Goal: Task Accomplishment & Management: Manage account settings

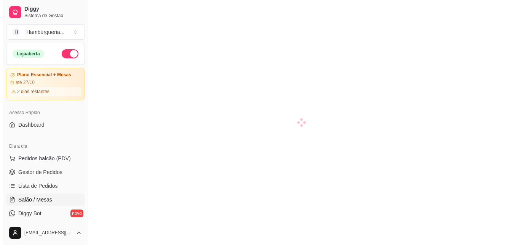
scroll to position [86, 0]
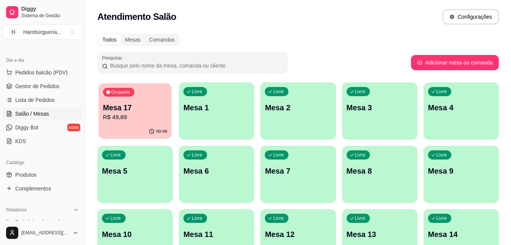
click at [138, 131] on div "00:49" at bounding box center [135, 131] width 73 height 14
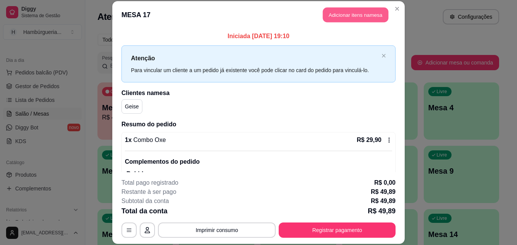
click at [366, 19] on button "Adicionar itens na mesa" at bounding box center [356, 15] width 66 height 15
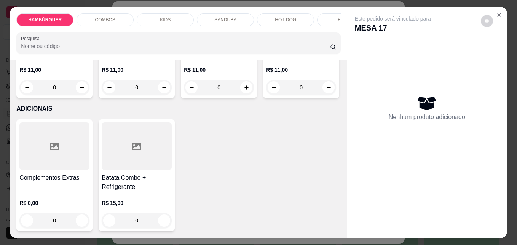
scroll to position [2133, 0]
type input "1"
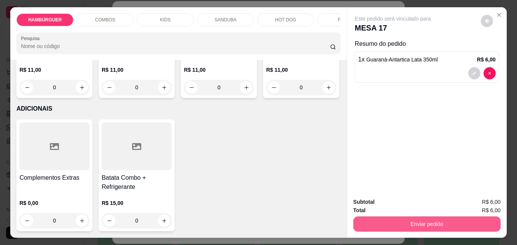
click at [429, 223] on button "Enviar pedido" at bounding box center [426, 223] width 147 height 15
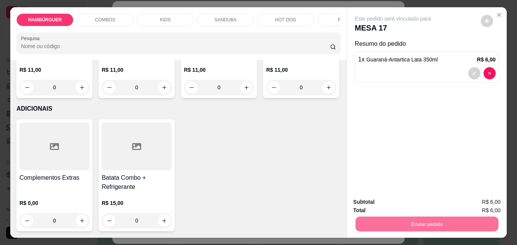
click at [479, 197] on button "Enviar pedido" at bounding box center [481, 202] width 42 height 14
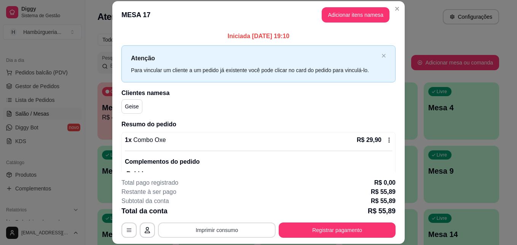
click at [189, 229] on button "Imprimir consumo" at bounding box center [217, 229] width 118 height 15
click at [206, 214] on button "IMPRESSORA" at bounding box center [216, 212] width 55 height 12
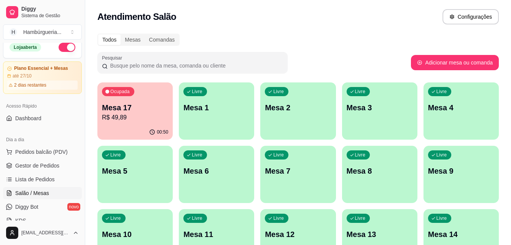
scroll to position [0, 0]
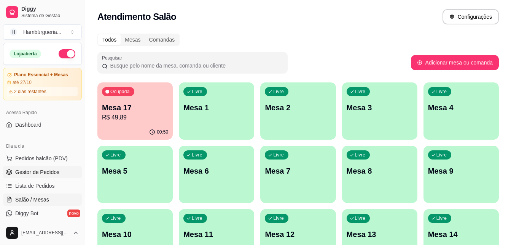
click at [48, 171] on span "Gestor de Pedidos" at bounding box center [37, 172] width 44 height 8
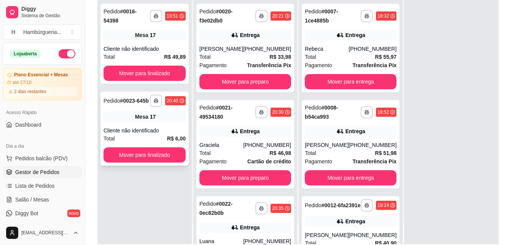
scroll to position [114, 0]
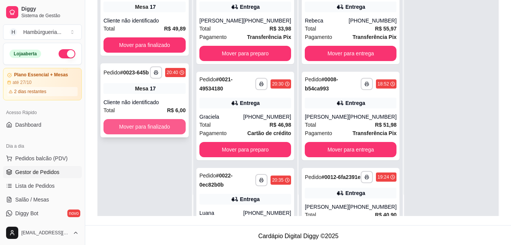
click at [152, 119] on button "Mover para finalizado" at bounding box center [145, 126] width 82 height 15
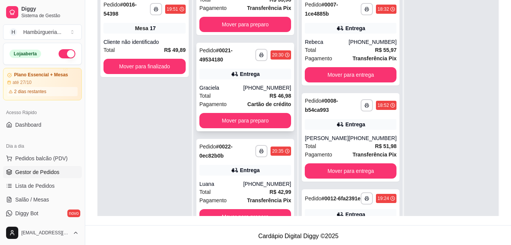
scroll to position [51, 0]
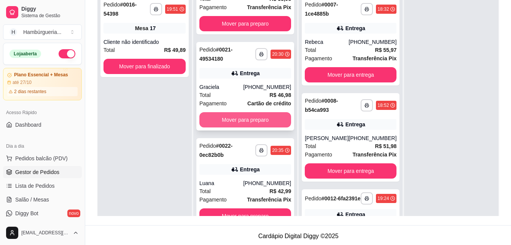
click at [268, 114] on button "Mover para preparo" at bounding box center [246, 119] width 92 height 15
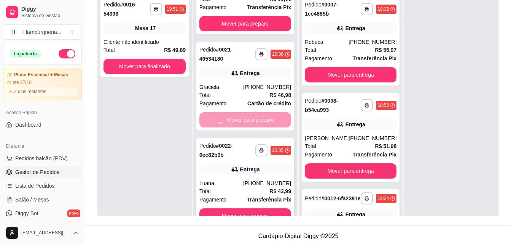
scroll to position [0, 0]
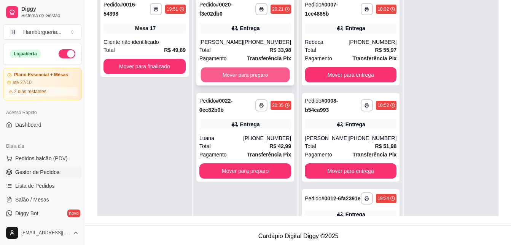
click at [270, 77] on button "Mover para preparo" at bounding box center [245, 74] width 89 height 15
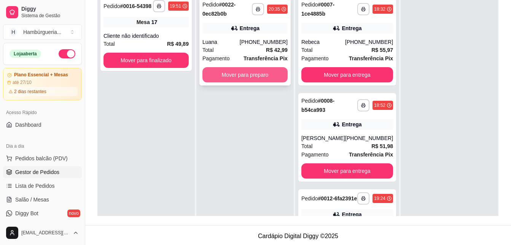
click at [269, 79] on button "Mover para preparo" at bounding box center [245, 74] width 85 height 15
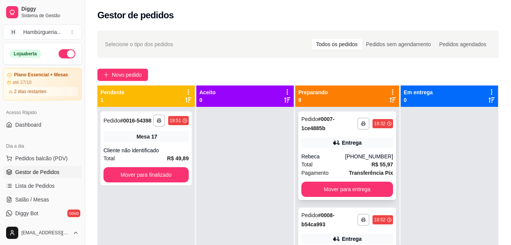
click at [372, 165] on strong "R$ 55,97" at bounding box center [383, 164] width 22 height 6
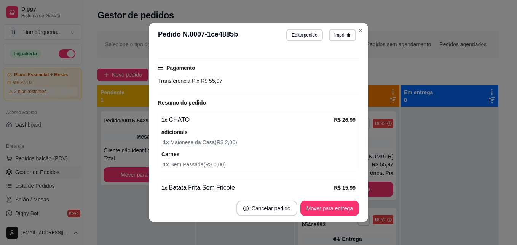
scroll to position [267, 0]
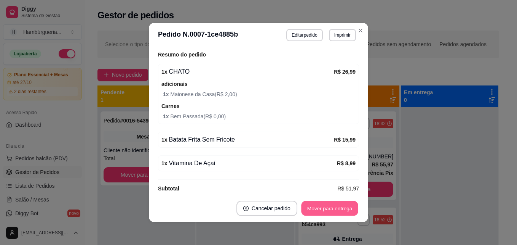
click at [329, 205] on button "Mover para entrega" at bounding box center [329, 208] width 57 height 15
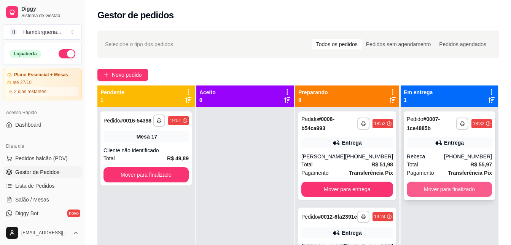
click at [440, 188] on button "Mover para finalizado" at bounding box center [449, 188] width 85 height 15
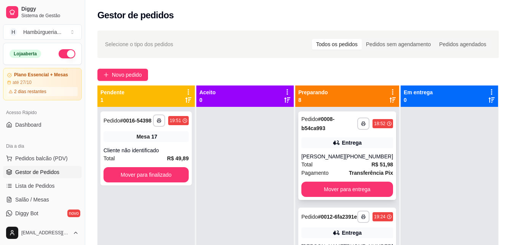
click at [340, 165] on div "Total R$ 51,98" at bounding box center [348, 164] width 92 height 8
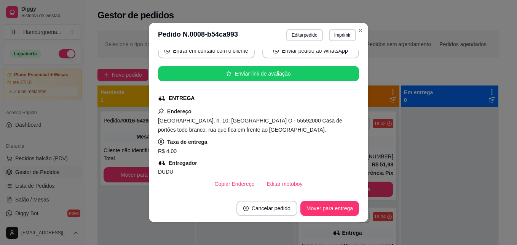
scroll to position [70, 0]
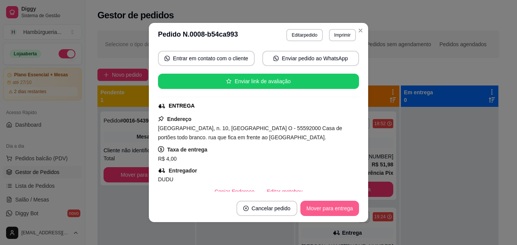
click at [327, 206] on button "Mover para entrega" at bounding box center [329, 207] width 59 height 15
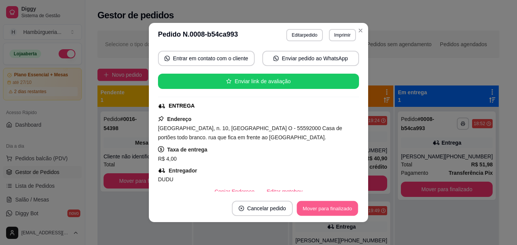
click at [335, 209] on button "Mover para finalizado" at bounding box center [327, 208] width 61 height 15
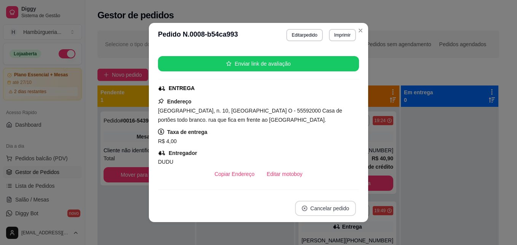
scroll to position [53, 0]
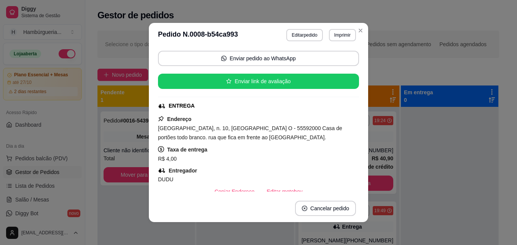
click at [364, 27] on header "**********" at bounding box center [258, 35] width 219 height 24
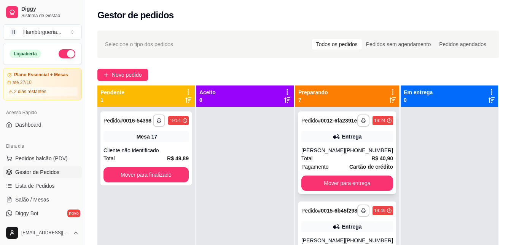
click at [332, 162] on div "Total R$ 40,90" at bounding box center [348, 158] width 92 height 8
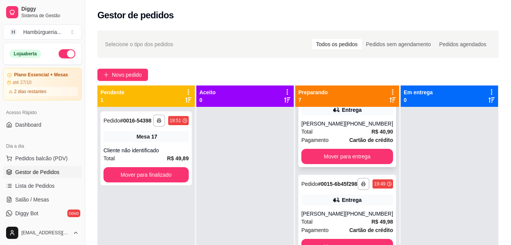
scroll to position [38, 0]
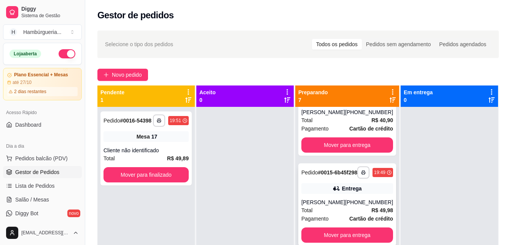
click at [344, 193] on div "**********" at bounding box center [348, 204] width 98 height 82
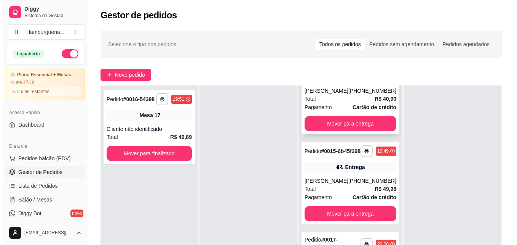
scroll to position [0, 0]
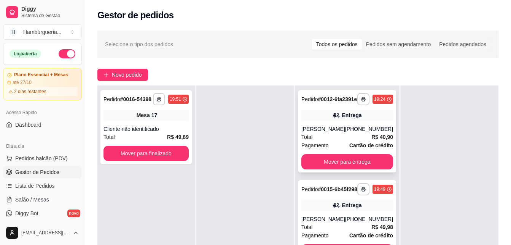
click at [333, 139] on div "Total R$ 40,90" at bounding box center [348, 137] width 92 height 8
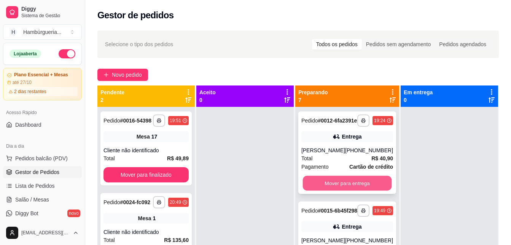
click at [364, 185] on button "Mover para entrega" at bounding box center [347, 183] width 89 height 15
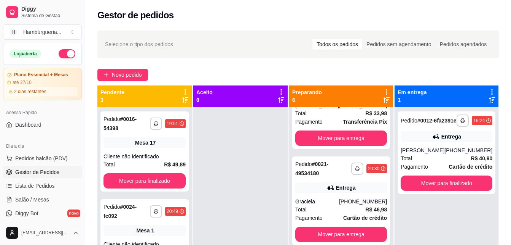
click at [125, 64] on div "**********" at bounding box center [298, 182] width 427 height 313
click at [125, 80] on button "Novo pedido" at bounding box center [123, 75] width 51 height 12
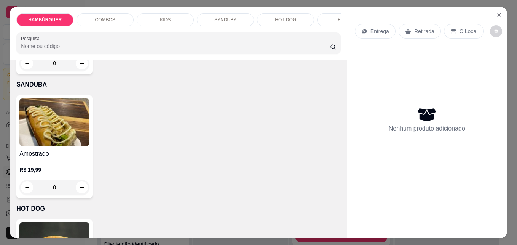
scroll to position [876, 0]
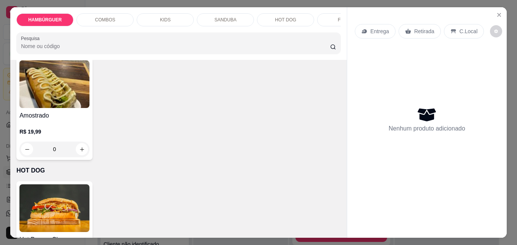
click at [69, 33] on div "R$ 32,99 0" at bounding box center [54, 14] width 70 height 37
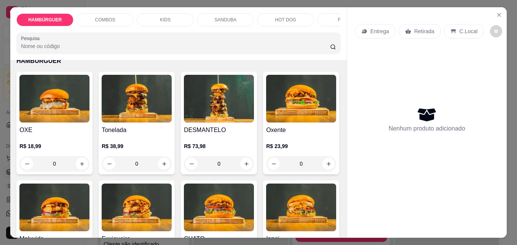
scroll to position [0, 0]
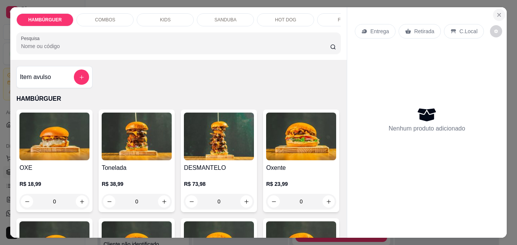
click at [500, 12] on button "Close" at bounding box center [499, 15] width 12 height 12
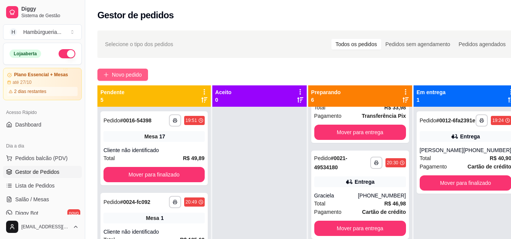
click at [126, 76] on span "Novo pedido" at bounding box center [127, 74] width 30 height 8
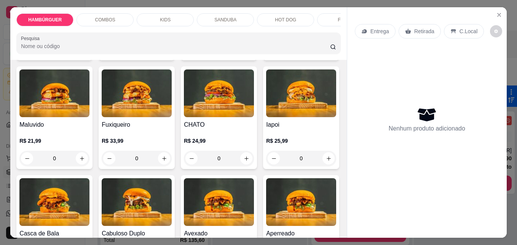
scroll to position [152, 0]
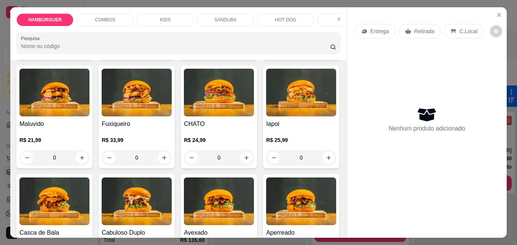
click at [266, 56] on div "0" at bounding box center [301, 48] width 70 height 15
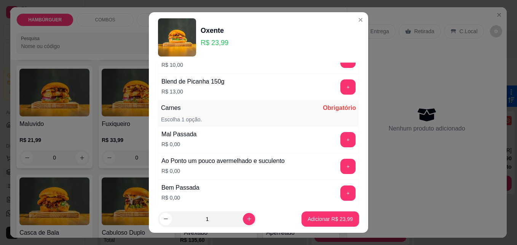
scroll to position [487, 0]
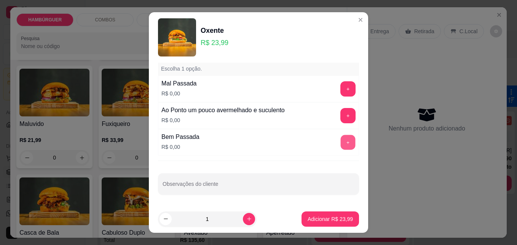
click at [341, 141] on button "+" at bounding box center [348, 142] width 15 height 15
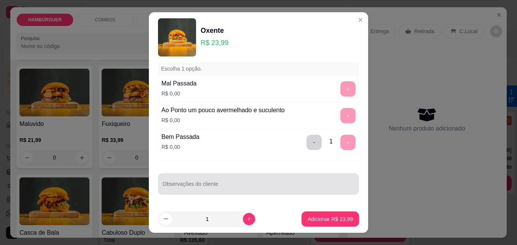
click at [253, 192] on div "Observações do cliente" at bounding box center [258, 183] width 201 height 21
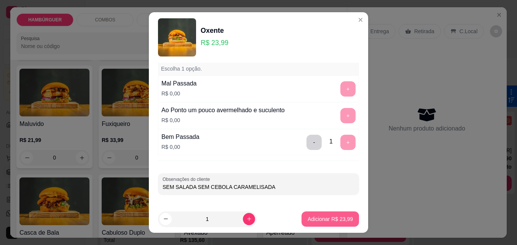
type input "SEM SALADA SEM CEBOLA CARAMELISADA"
click at [320, 216] on p "Adicionar R$ 23,99" at bounding box center [330, 219] width 45 height 8
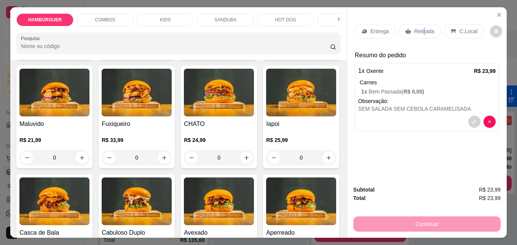
click at [421, 33] on div "Retirada" at bounding box center [420, 31] width 42 height 14
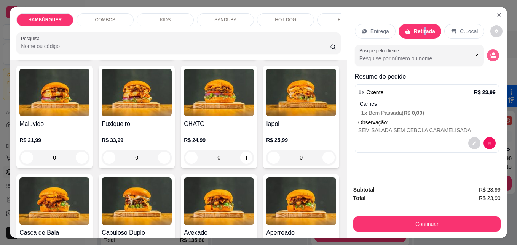
click at [494, 53] on button "decrease-product-quantity" at bounding box center [493, 55] width 12 height 12
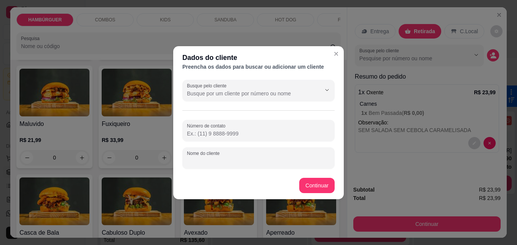
click at [217, 157] on div "Nome do cliente" at bounding box center [258, 157] width 152 height 21
type input "[GEOGRAPHIC_DATA]"
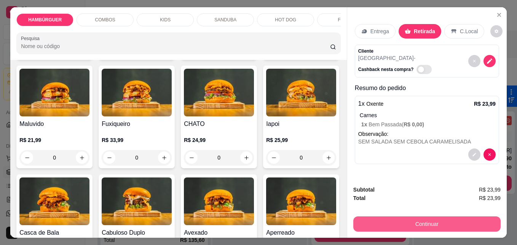
click at [395, 220] on button "Continuar" at bounding box center [426, 223] width 147 height 15
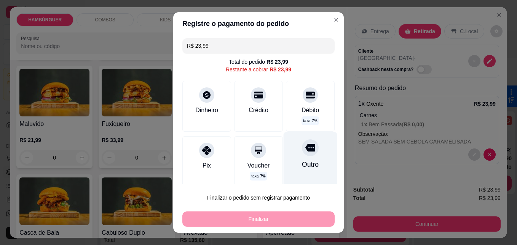
drag, startPoint x: 281, startPoint y: 160, endPoint x: 282, endPoint y: 164, distance: 3.8
click at [284, 160] on div "Outro" at bounding box center [311, 160] width 54 height 56
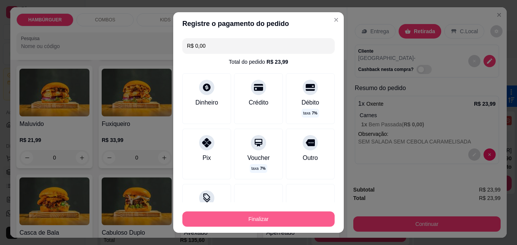
click at [281, 215] on button "Finalizar" at bounding box center [258, 218] width 152 height 15
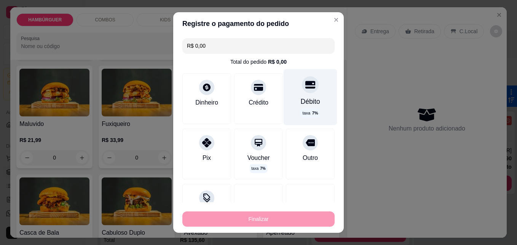
type input "-R$ 23,99"
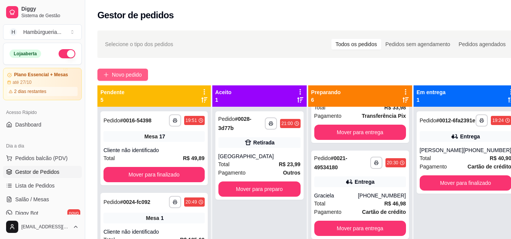
click at [125, 72] on span "Novo pedido" at bounding box center [127, 74] width 30 height 8
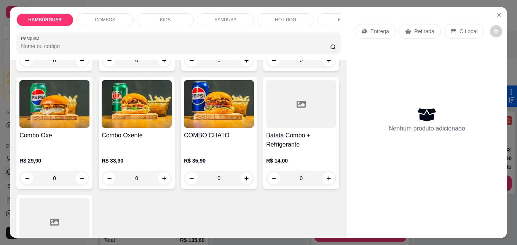
scroll to position [495, 0]
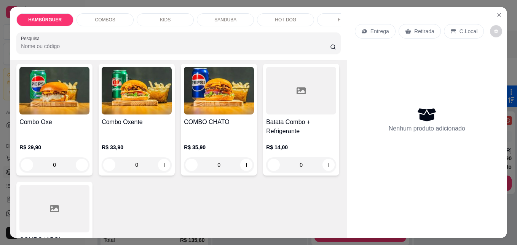
click at [245, 54] on div "0" at bounding box center [219, 46] width 70 height 15
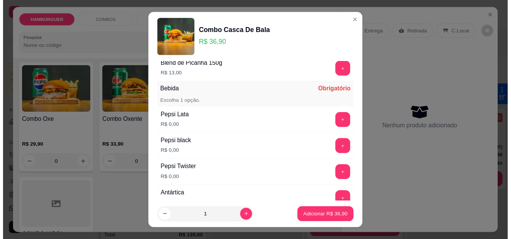
scroll to position [479, 0]
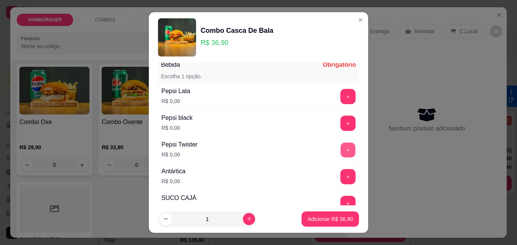
click at [337, 147] on div "+" at bounding box center [347, 149] width 21 height 15
click at [340, 152] on button "+" at bounding box center [347, 149] width 15 height 15
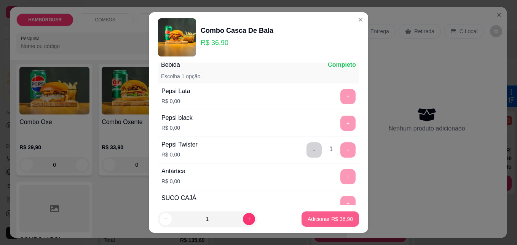
click at [340, 220] on p "Adicionar R$ 36,90" at bounding box center [330, 219] width 45 height 8
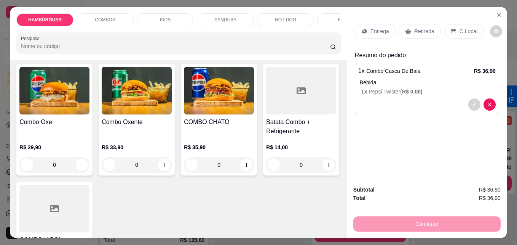
click at [452, 35] on div "C.Local" at bounding box center [464, 31] width 40 height 14
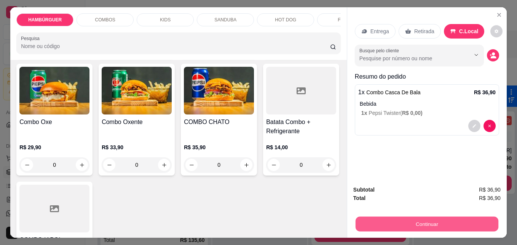
click at [430, 224] on button "Continuar" at bounding box center [427, 223] width 143 height 15
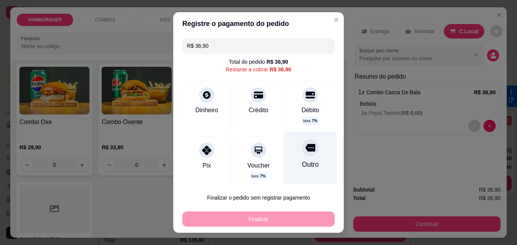
click at [301, 157] on div "Outro" at bounding box center [311, 160] width 54 height 56
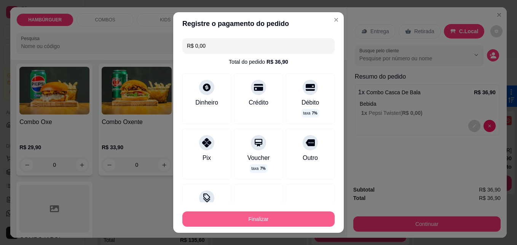
click at [274, 221] on button "Finalizar" at bounding box center [258, 218] width 152 height 15
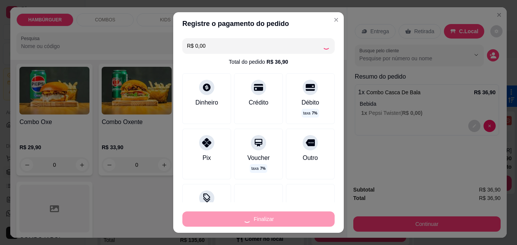
type input "-R$ 36,90"
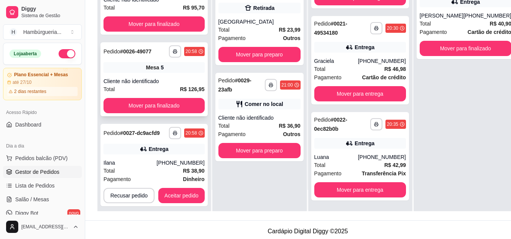
scroll to position [122, 0]
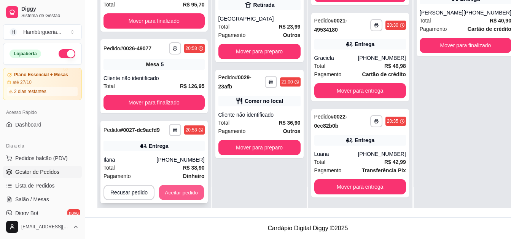
click at [172, 185] on button "Aceitar pedido" at bounding box center [181, 192] width 45 height 15
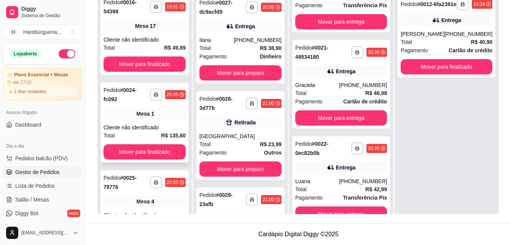
scroll to position [0, 0]
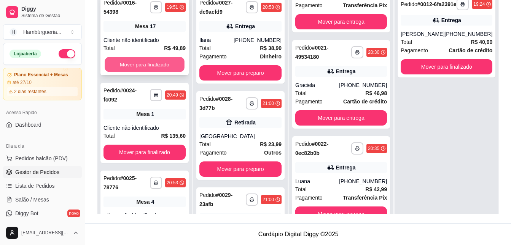
click at [149, 66] on button "Mover para finalizado" at bounding box center [145, 64] width 80 height 15
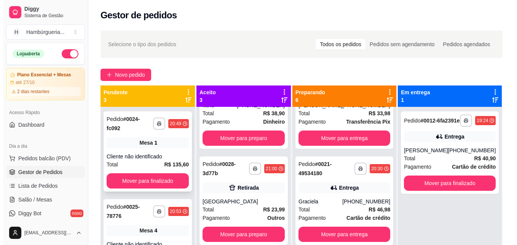
scroll to position [26, 0]
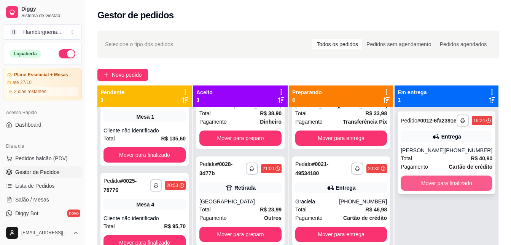
click at [430, 190] on button "Mover para finalizado" at bounding box center [447, 182] width 92 height 15
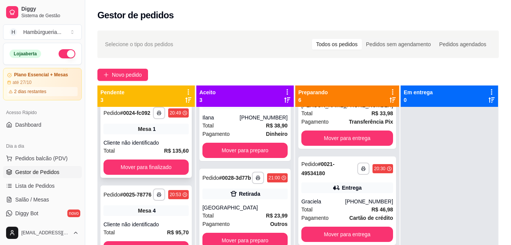
click at [150, 145] on div "**********" at bounding box center [146, 141] width 91 height 74
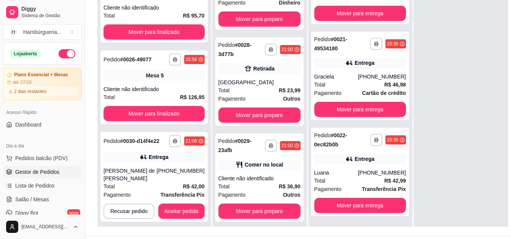
scroll to position [122, 0]
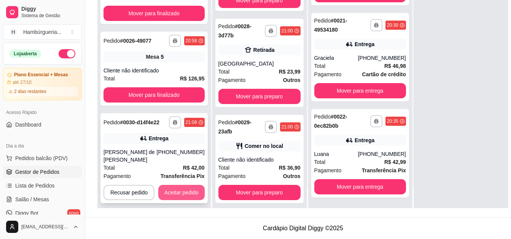
click at [194, 188] on button "Aceitar pedido" at bounding box center [181, 192] width 46 height 15
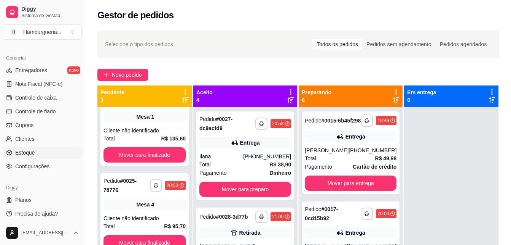
scroll to position [314, 0]
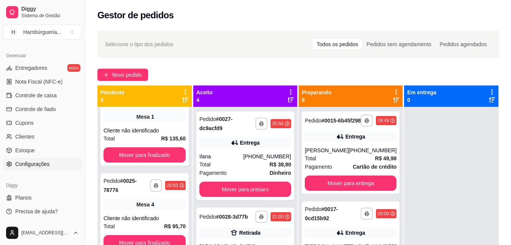
click at [44, 163] on span "Configurações" at bounding box center [32, 164] width 34 height 8
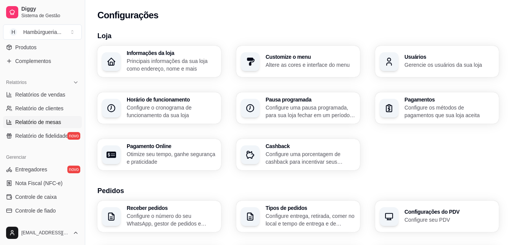
scroll to position [200, 0]
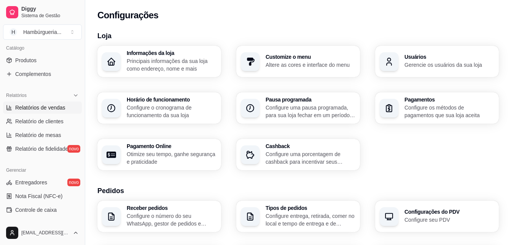
click at [47, 110] on span "Relatórios de vendas" at bounding box center [40, 108] width 50 height 8
select select "ALL"
select select "0"
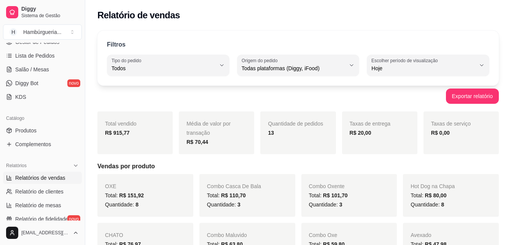
scroll to position [124, 0]
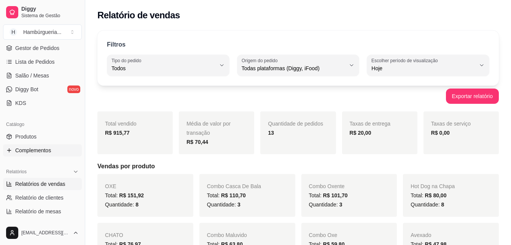
click at [49, 150] on span "Complementos" at bounding box center [33, 150] width 36 height 8
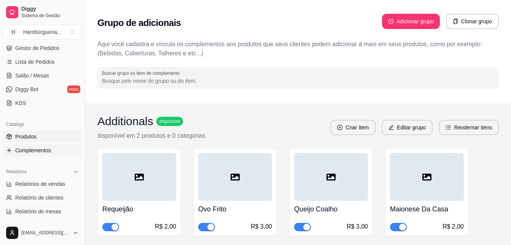
click at [44, 140] on link "Produtos" at bounding box center [42, 136] width 79 height 12
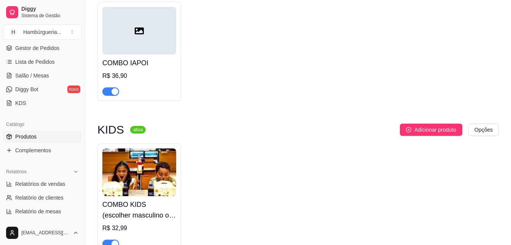
scroll to position [952, 0]
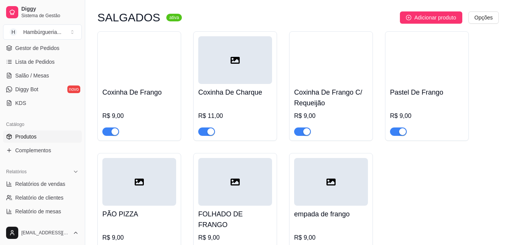
scroll to position [1676, 0]
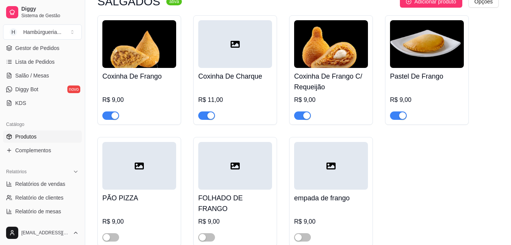
click at [400, 119] on div "button" at bounding box center [403, 115] width 7 height 7
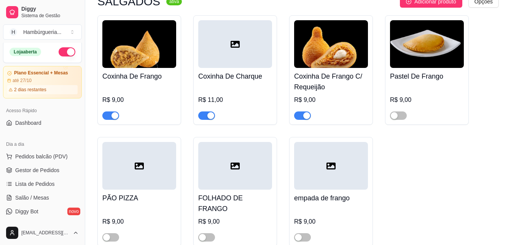
scroll to position [0, 0]
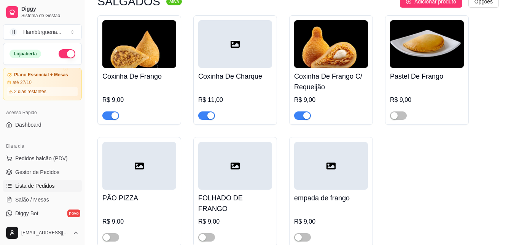
click at [51, 179] on link "Lista de Pedidos" at bounding box center [42, 185] width 79 height 12
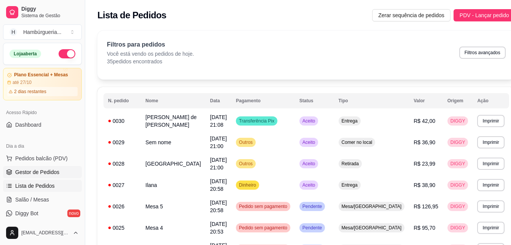
click at [51, 171] on span "Gestor de Pedidos" at bounding box center [37, 172] width 44 height 8
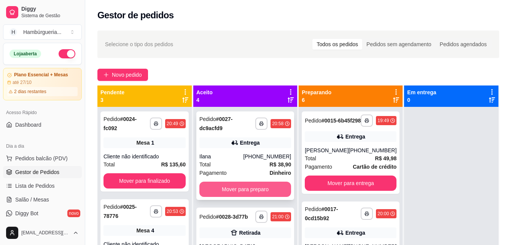
click at [254, 192] on button "Mover para preparo" at bounding box center [246, 188] width 92 height 15
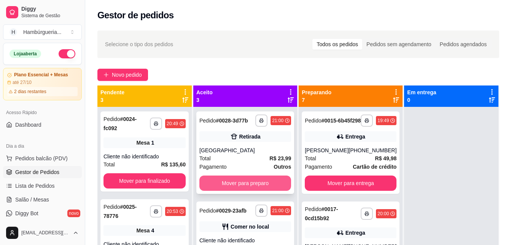
click at [253, 190] on button "Mover para preparo" at bounding box center [246, 182] width 92 height 15
click at [254, 183] on button "Mover para preparo" at bounding box center [246, 182] width 92 height 15
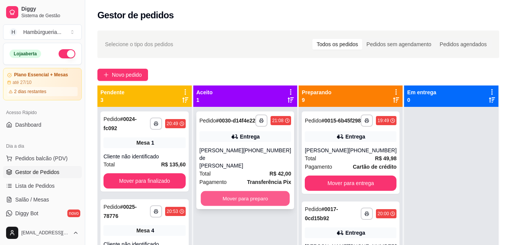
click at [257, 197] on button "Mover para preparo" at bounding box center [245, 198] width 89 height 15
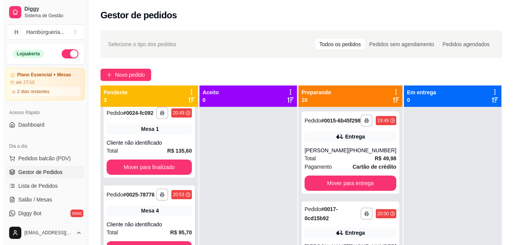
scroll to position [21, 0]
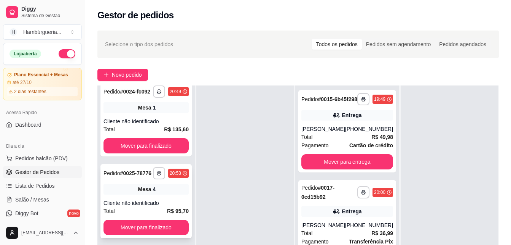
click at [174, 200] on div "Cliente não identificado" at bounding box center [146, 203] width 85 height 8
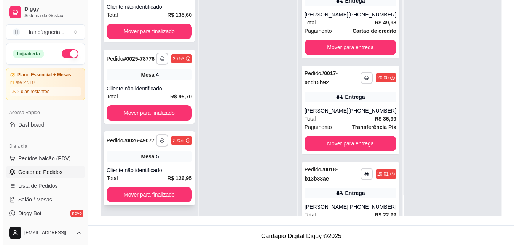
scroll to position [116, 0]
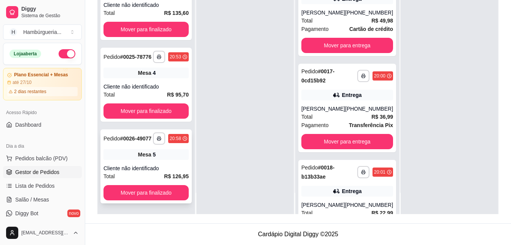
click at [155, 157] on div "Mesa 5" at bounding box center [146, 154] width 85 height 11
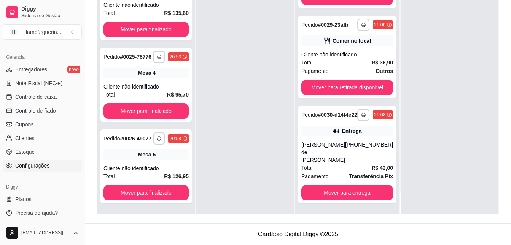
scroll to position [314, 0]
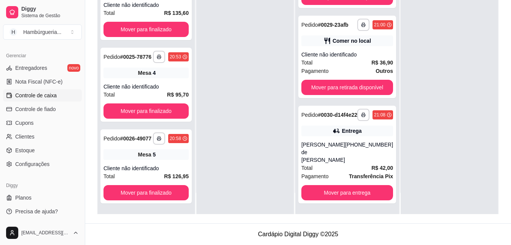
click at [53, 97] on span "Controle de caixa" at bounding box center [36, 95] width 42 height 8
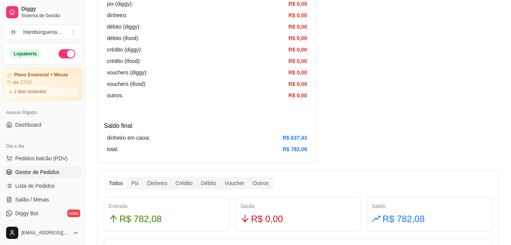
click at [45, 172] on span "Gestor de Pedidos" at bounding box center [37, 172] width 44 height 8
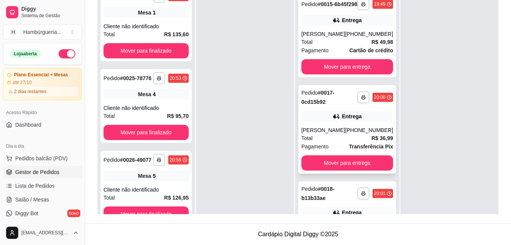
click at [352, 128] on div "**********" at bounding box center [348, 129] width 98 height 88
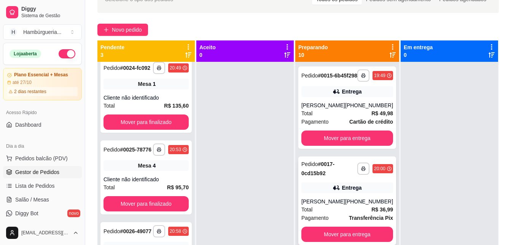
scroll to position [40, 0]
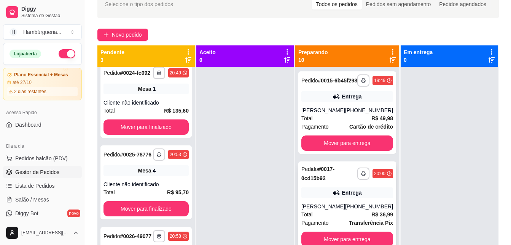
click at [342, 192] on div "**********" at bounding box center [348, 205] width 98 height 88
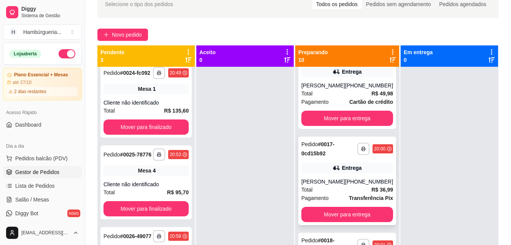
scroll to position [38, 0]
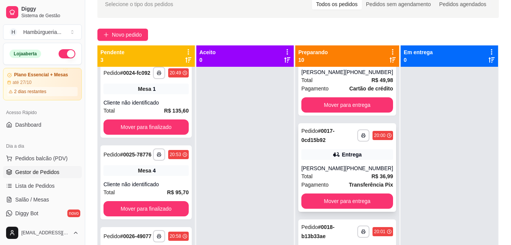
click at [344, 172] on div "[PERSON_NAME]" at bounding box center [324, 168] width 44 height 8
click at [340, 93] on div "Pagamento Cartão de crédito" at bounding box center [348, 88] width 92 height 8
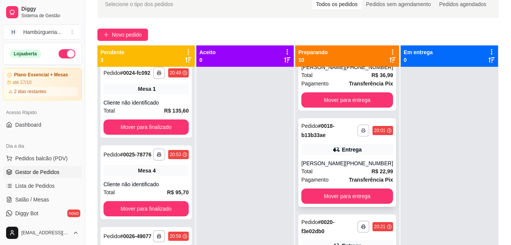
scroll to position [152, 0]
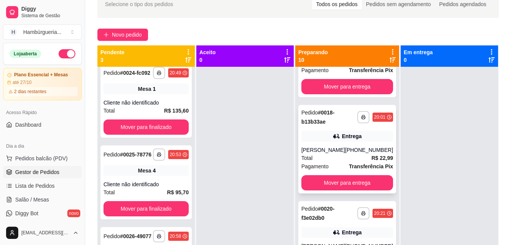
click at [360, 141] on div "Entrega" at bounding box center [348, 136] width 92 height 11
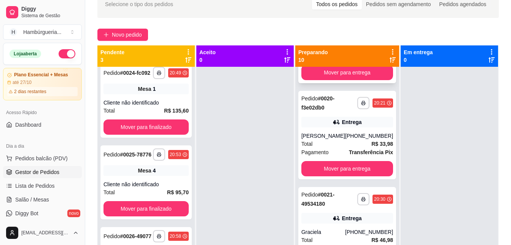
scroll to position [267, 0]
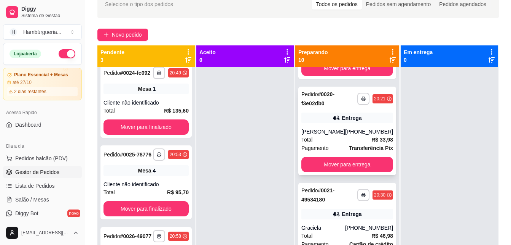
click at [348, 135] on div "[PHONE_NUMBER]" at bounding box center [369, 132] width 48 height 8
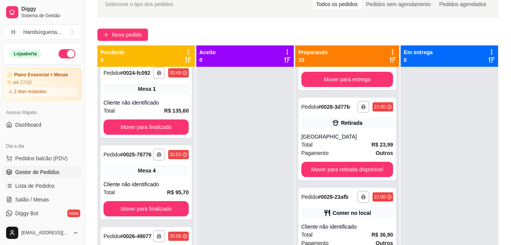
scroll to position [724, 0]
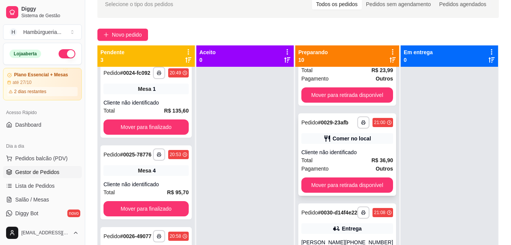
click at [337, 142] on div "Comer no local" at bounding box center [352, 138] width 38 height 8
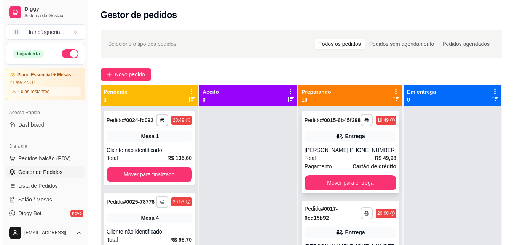
scroll to position [0, 0]
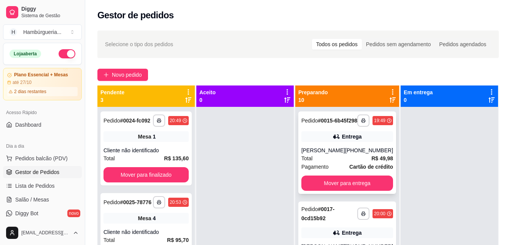
click at [352, 154] on div "[PHONE_NUMBER]" at bounding box center [369, 150] width 48 height 8
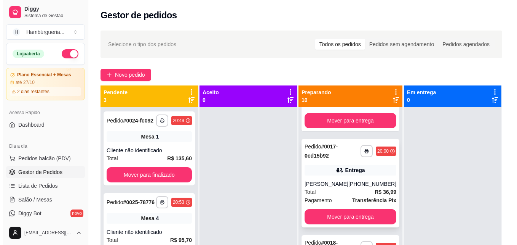
scroll to position [76, 0]
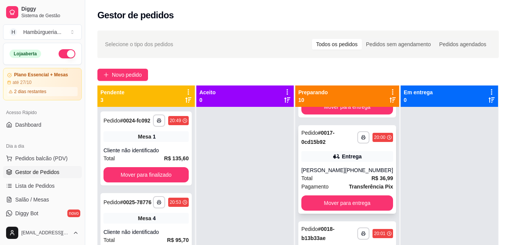
click at [349, 154] on div "**********" at bounding box center [348, 169] width 98 height 88
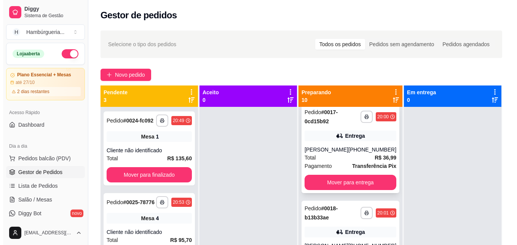
scroll to position [114, 0]
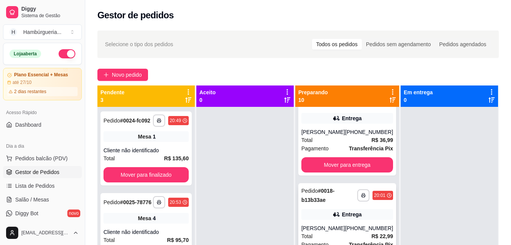
click at [328, 204] on div "Pedido # 0018-b13b33ae" at bounding box center [330, 195] width 56 height 18
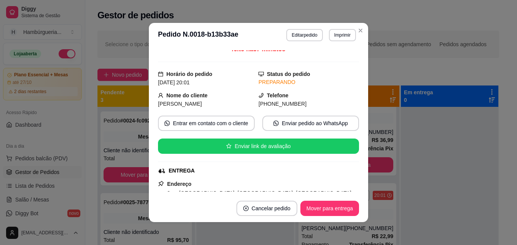
scroll to position [0, 0]
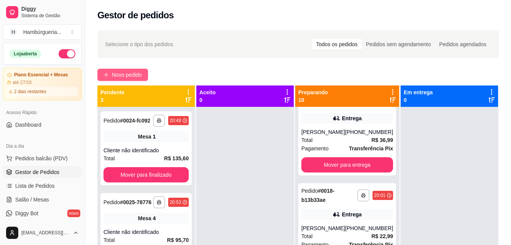
click at [124, 77] on span "Novo pedido" at bounding box center [127, 74] width 30 height 8
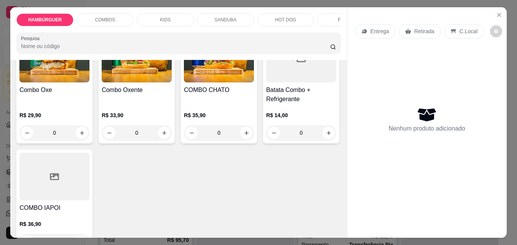
scroll to position [533, 0]
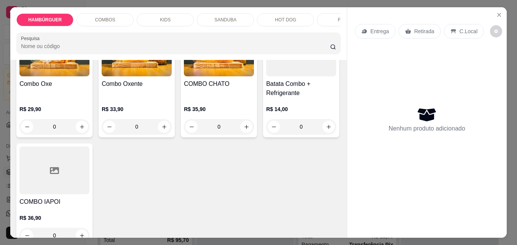
click at [238, 16] on div "0" at bounding box center [219, 8] width 70 height 15
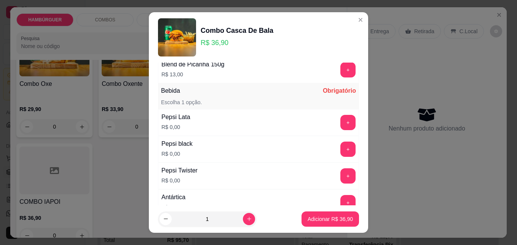
scroll to position [441, 0]
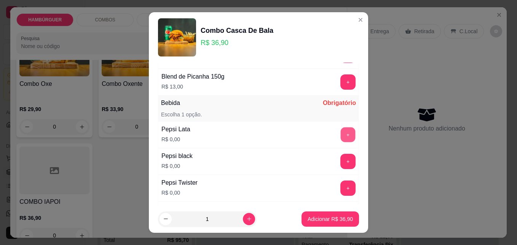
click at [341, 136] on button "+" at bounding box center [348, 134] width 15 height 15
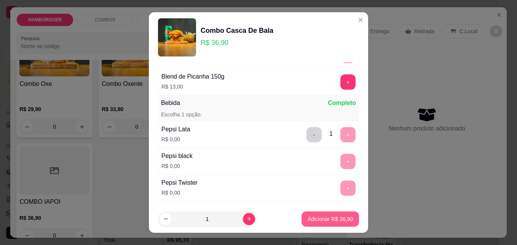
click at [326, 215] on p "Adicionar R$ 36,90" at bounding box center [330, 219] width 45 height 8
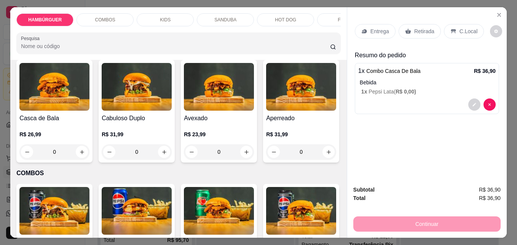
scroll to position [229, 0]
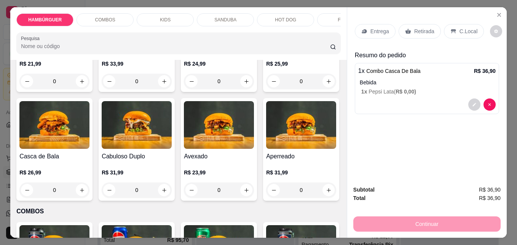
click at [90, 192] on div "0" at bounding box center [54, 189] width 70 height 15
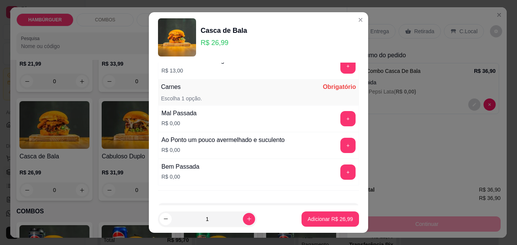
scroll to position [487, 0]
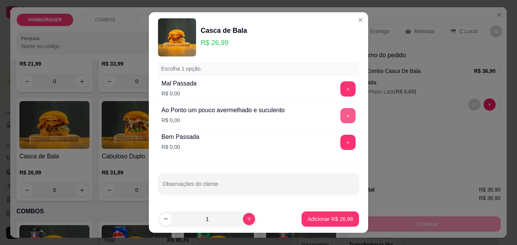
click at [340, 118] on button "+" at bounding box center [347, 115] width 15 height 15
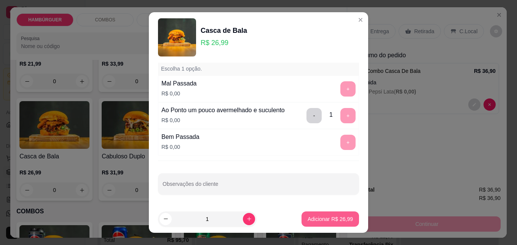
click at [328, 218] on p "Adicionar R$ 26,99" at bounding box center [330, 219] width 45 height 8
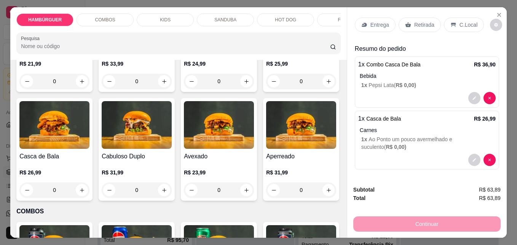
scroll to position [8, 0]
click at [451, 22] on icon at bounding box center [454, 24] width 6 height 6
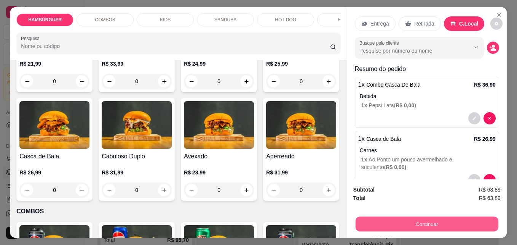
click at [437, 219] on button "Continuar" at bounding box center [427, 223] width 143 height 15
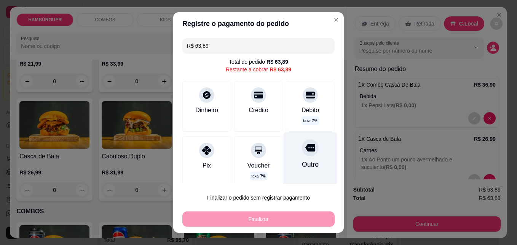
click at [286, 156] on div "Outro" at bounding box center [311, 160] width 54 height 56
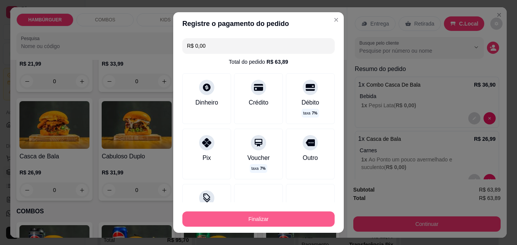
click at [278, 221] on button "Finalizar" at bounding box center [258, 218] width 152 height 15
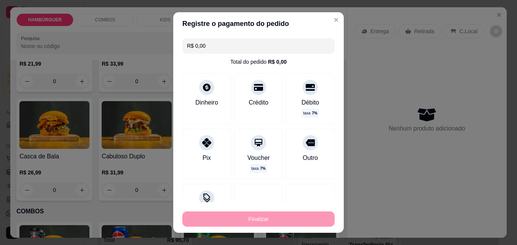
type input "-R$ 63,89"
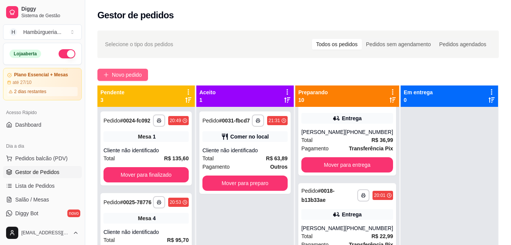
click at [116, 77] on span "Novo pedido" at bounding box center [127, 74] width 30 height 8
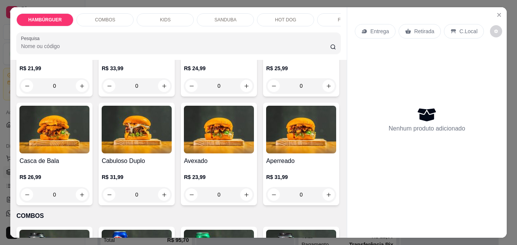
scroll to position [229, 0]
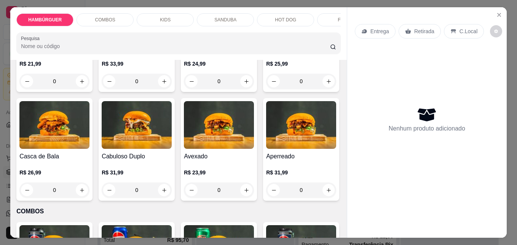
click at [90, 193] on div "0" at bounding box center [54, 189] width 70 height 15
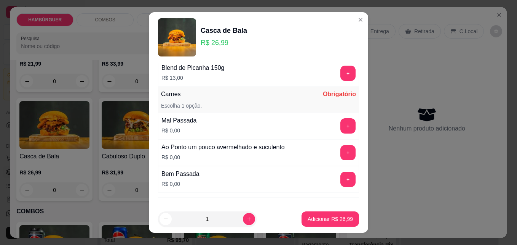
scroll to position [487, 0]
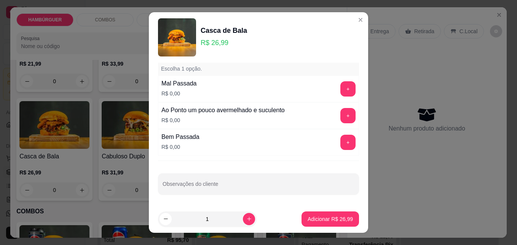
click at [340, 109] on div "+" at bounding box center [347, 115] width 21 height 15
click at [341, 114] on button "+" at bounding box center [348, 115] width 15 height 15
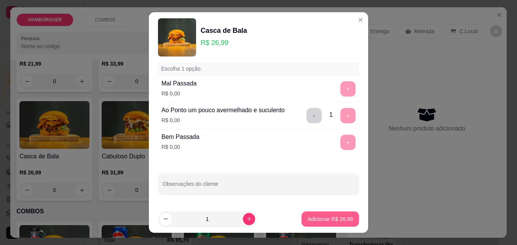
click at [325, 219] on p "Adicionar R$ 26,99" at bounding box center [330, 219] width 45 height 8
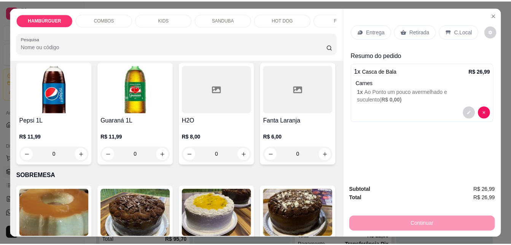
scroll to position [1752, 0]
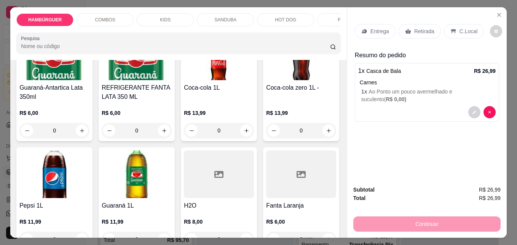
type input "1"
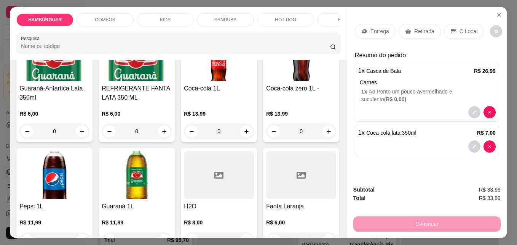
click at [454, 20] on div "Entrega Retirada C.Local" at bounding box center [427, 31] width 144 height 27
click at [455, 32] on div "C.Local" at bounding box center [464, 31] width 40 height 14
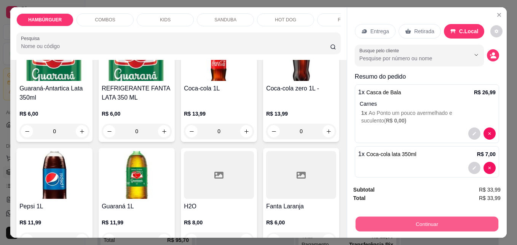
click at [448, 221] on button "Continuar" at bounding box center [427, 223] width 143 height 15
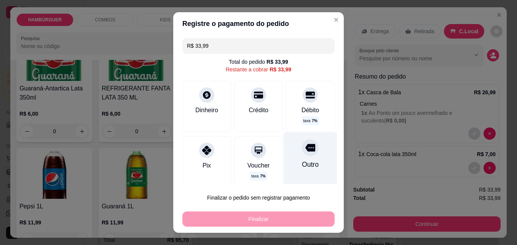
click at [312, 156] on div "Outro" at bounding box center [311, 160] width 54 height 56
type input "R$ 0,00"
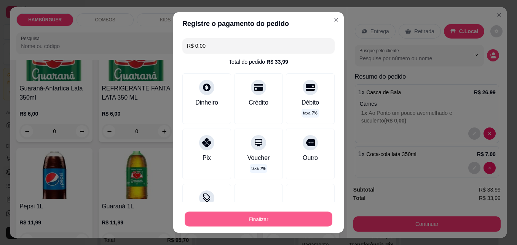
click at [280, 221] on button "Finalizar" at bounding box center [259, 218] width 148 height 15
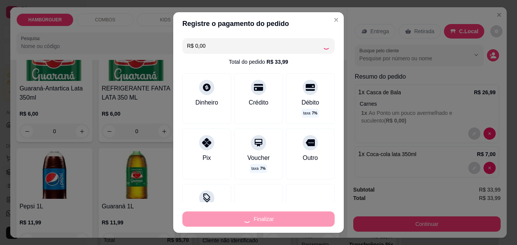
type input "0"
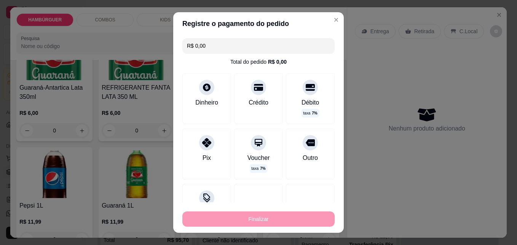
type input "-R$ 33,99"
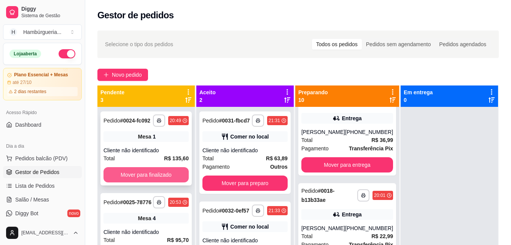
click at [149, 179] on button "Mover para finalizado" at bounding box center [146, 174] width 85 height 15
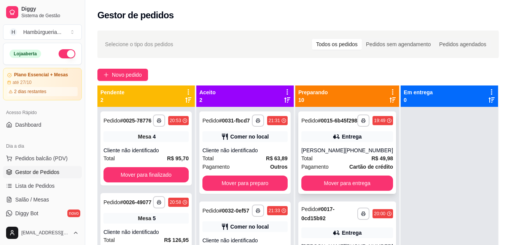
click at [350, 160] on div "Total R$ 49,98" at bounding box center [348, 158] width 92 height 8
click at [340, 160] on div "Total R$ 49,98" at bounding box center [348, 158] width 92 height 8
click at [321, 123] on strong "# 0015-6b45f298" at bounding box center [338, 120] width 40 height 6
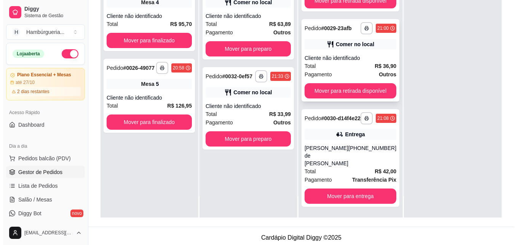
scroll to position [116, 0]
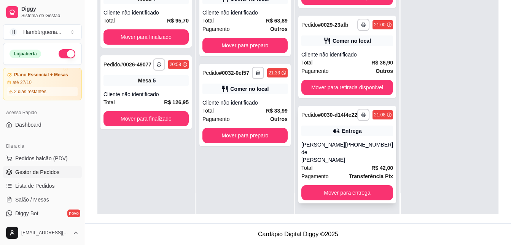
click at [359, 154] on div "[PHONE_NUMBER]" at bounding box center [369, 152] width 48 height 23
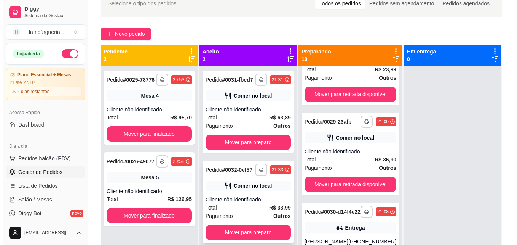
scroll to position [40, 0]
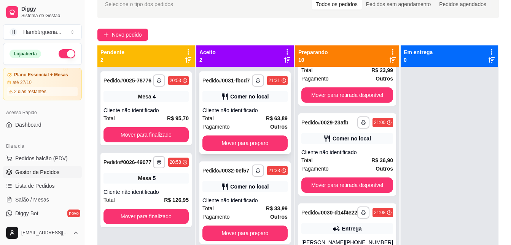
click at [243, 120] on div "Total R$ 63,89" at bounding box center [245, 118] width 85 height 8
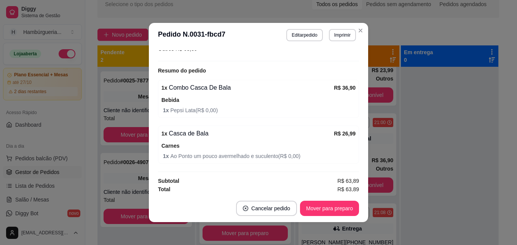
scroll to position [124, 0]
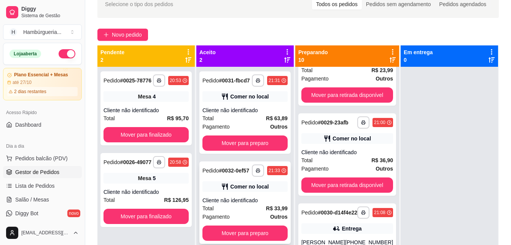
click at [263, 190] on div "Comer no local" at bounding box center [245, 186] width 85 height 11
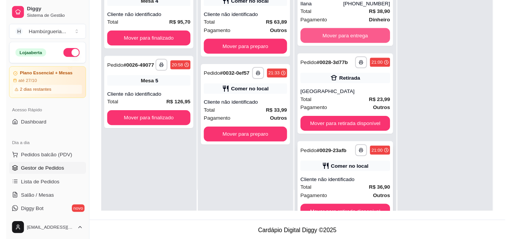
scroll to position [610, 0]
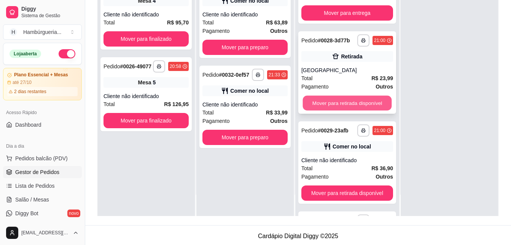
click at [362, 110] on button "Mover para retirada disponível" at bounding box center [347, 103] width 89 height 15
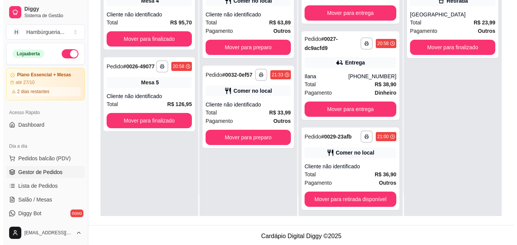
scroll to position [476, 0]
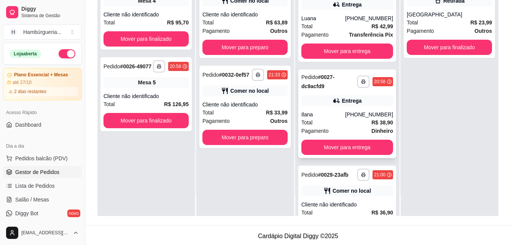
click at [353, 114] on div "**********" at bounding box center [348, 113] width 98 height 88
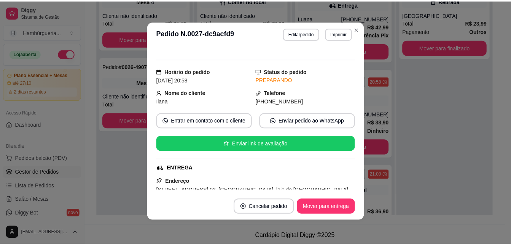
scroll to position [0, 0]
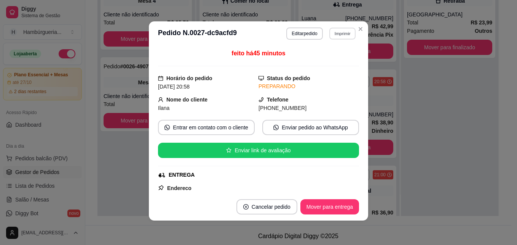
click at [332, 37] on button "Imprimir" at bounding box center [342, 33] width 26 height 12
click at [320, 62] on button "IMPRESSORA" at bounding box center [325, 60] width 53 height 12
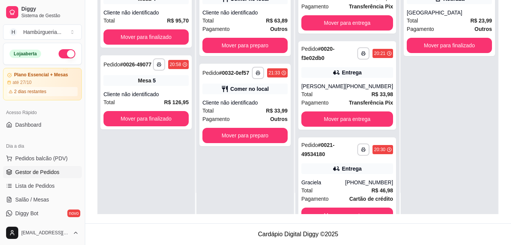
scroll to position [209, 0]
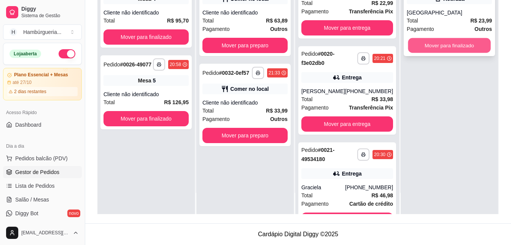
click at [466, 53] on button "Mover para finalizado" at bounding box center [449, 45] width 83 height 15
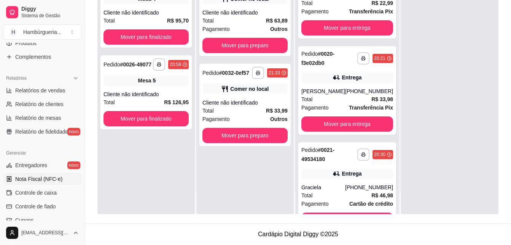
scroll to position [229, 0]
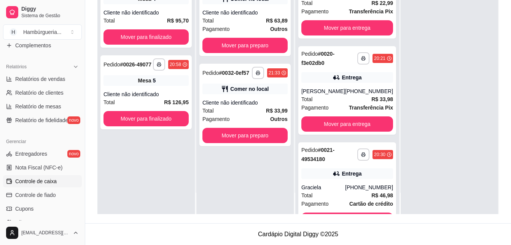
click at [43, 181] on span "Controle de caixa" at bounding box center [36, 181] width 42 height 8
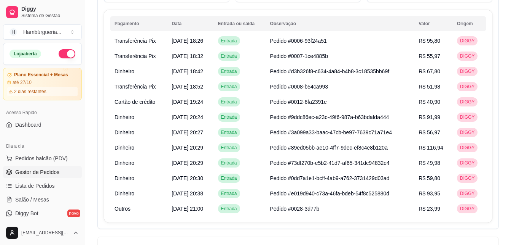
click at [58, 174] on link "Gestor de Pedidos" at bounding box center [42, 172] width 79 height 12
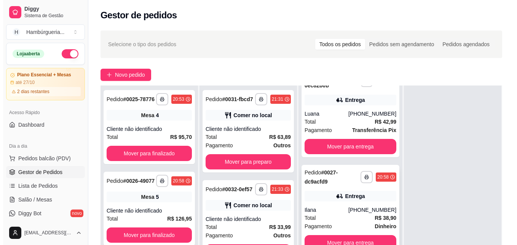
scroll to position [571, 0]
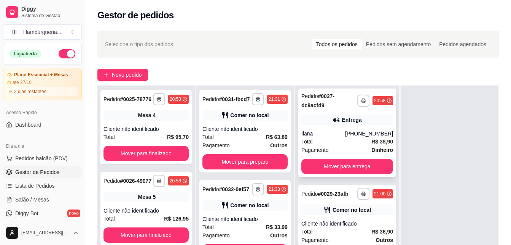
click at [333, 153] on div "Pagamento Dinheiro" at bounding box center [348, 149] width 92 height 8
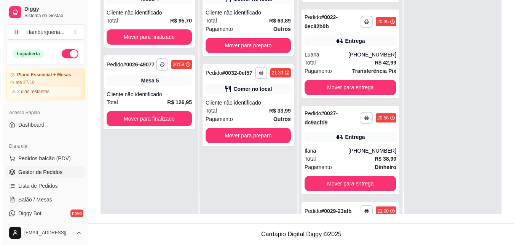
scroll to position [400, 0]
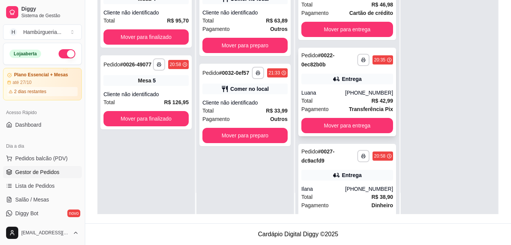
click at [353, 105] on div "Total R$ 42,99" at bounding box center [348, 100] width 92 height 8
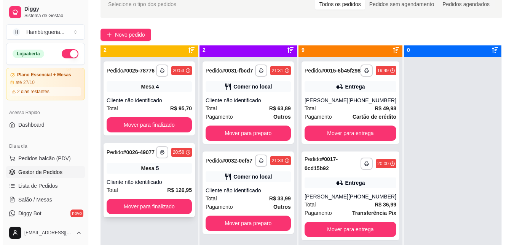
scroll to position [0, 0]
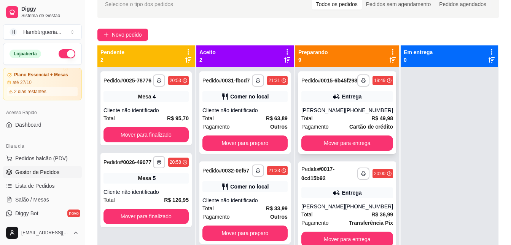
click at [317, 129] on span "Pagamento" at bounding box center [315, 126] width 27 height 8
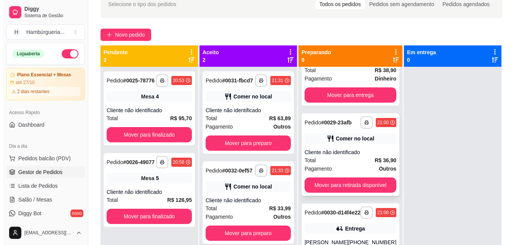
scroll to position [21, 0]
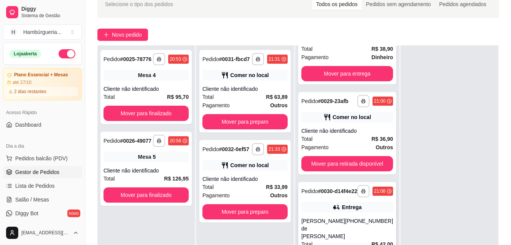
click at [350, 211] on div "Entrega" at bounding box center [352, 207] width 20 height 8
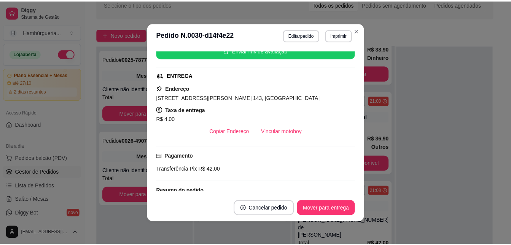
scroll to position [114, 0]
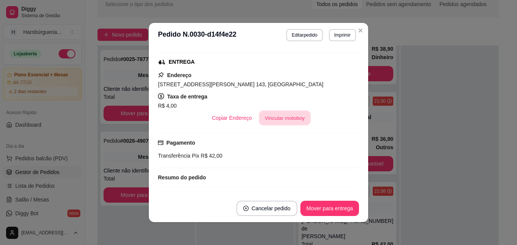
click at [279, 117] on button "Vincular motoboy" at bounding box center [285, 117] width 52 height 15
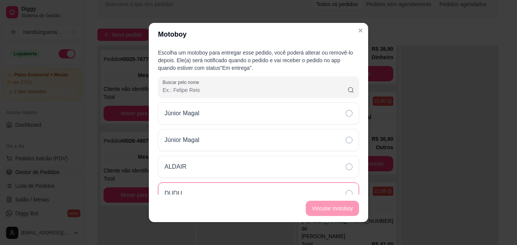
click at [246, 186] on div "DUDU" at bounding box center [258, 193] width 201 height 22
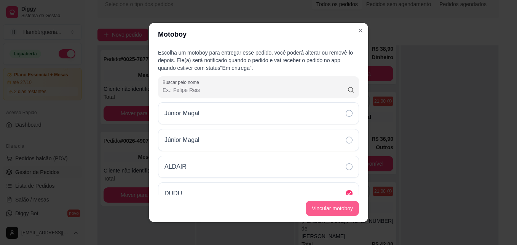
click at [351, 208] on button "Vincular motoboy" at bounding box center [332, 207] width 53 height 15
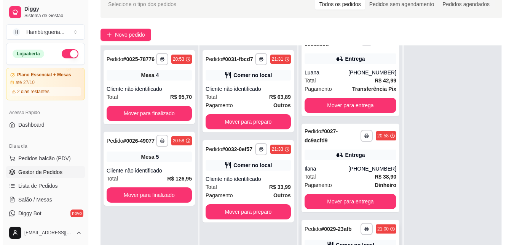
scroll to position [476, 0]
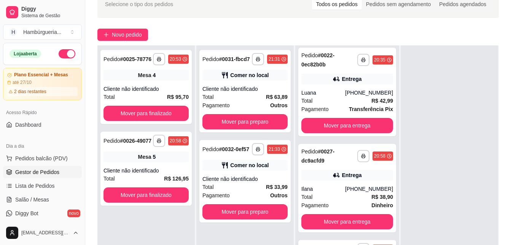
click at [361, 165] on div "**********" at bounding box center [348, 156] width 92 height 18
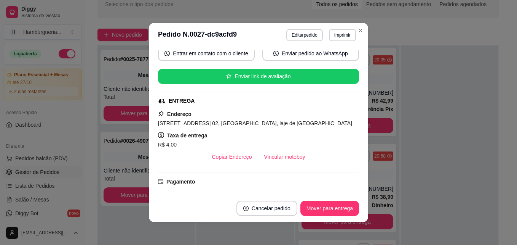
scroll to position [76, 0]
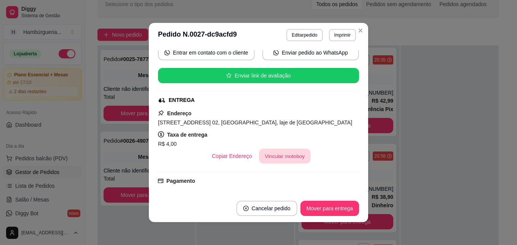
click at [290, 151] on button "Vincular motoboy" at bounding box center [285, 156] width 52 height 15
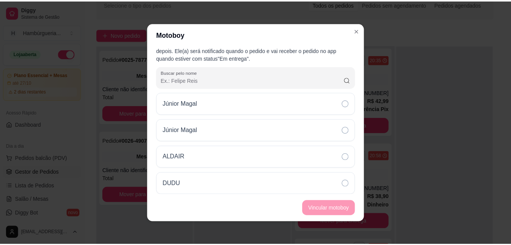
scroll to position [13, 0]
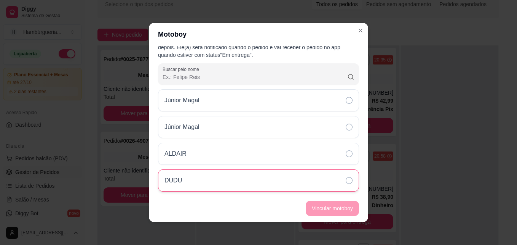
click at [336, 181] on div "DUDU" at bounding box center [258, 180] width 201 height 22
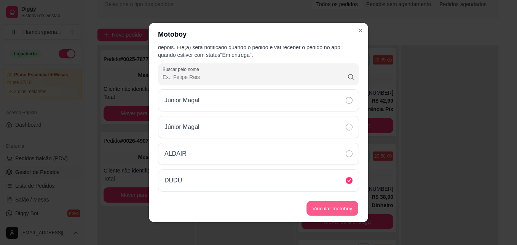
click at [337, 206] on button "Vincular motoboy" at bounding box center [333, 208] width 52 height 15
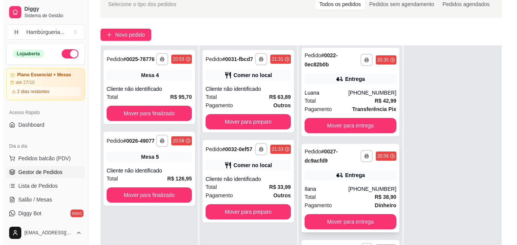
scroll to position [438, 0]
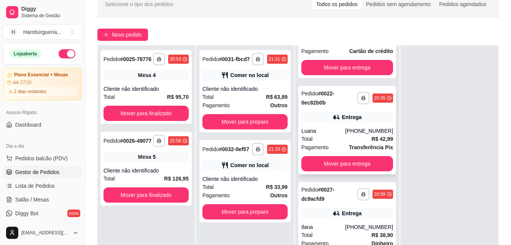
click at [349, 150] on strong "Transferência Pix" at bounding box center [371, 147] width 44 height 6
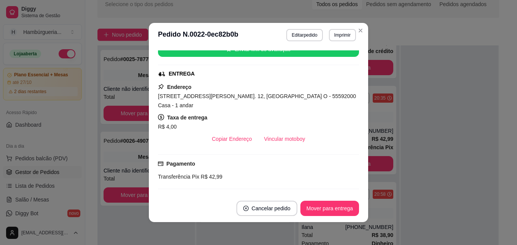
scroll to position [114, 0]
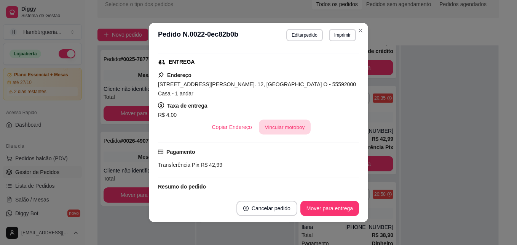
click at [282, 122] on button "Vincular motoboy" at bounding box center [285, 127] width 52 height 15
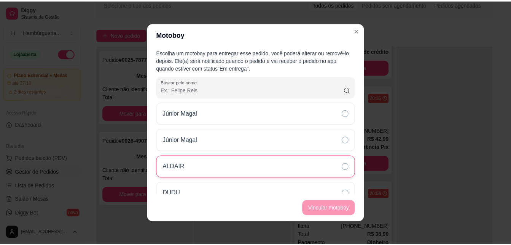
scroll to position [13, 0]
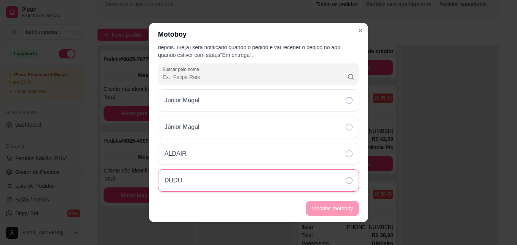
click at [346, 181] on icon at bounding box center [349, 180] width 7 height 7
click at [336, 201] on button "Vincular motoboy" at bounding box center [332, 207] width 53 height 15
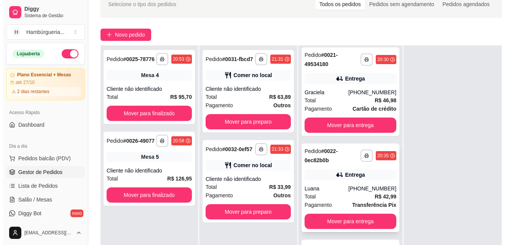
scroll to position [362, 0]
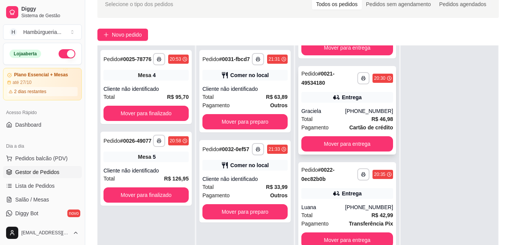
click at [326, 123] on div "Total R$ 46,98" at bounding box center [348, 119] width 92 height 8
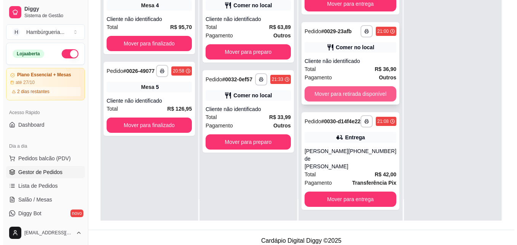
scroll to position [116, 0]
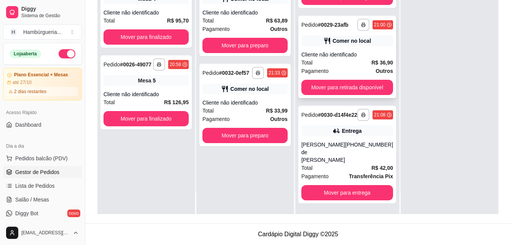
click at [356, 68] on div "Pagamento Outros" at bounding box center [348, 71] width 92 height 8
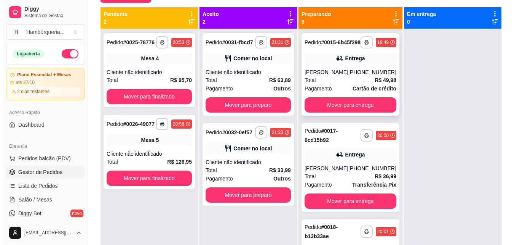
scroll to position [40, 0]
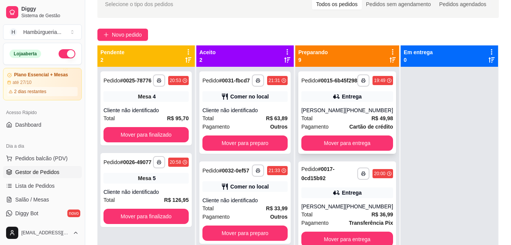
click at [337, 121] on div "Total R$ 49,98" at bounding box center [348, 118] width 92 height 8
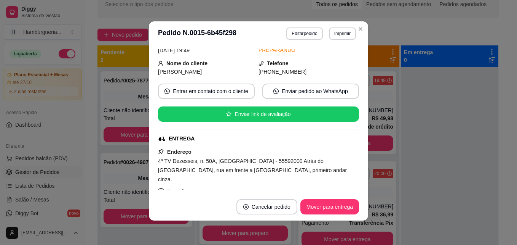
scroll to position [0, 0]
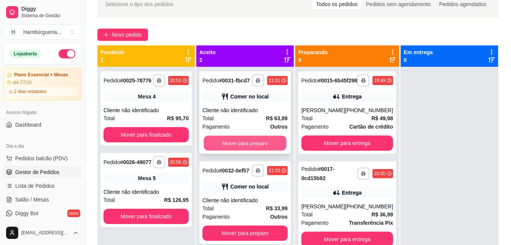
click at [257, 143] on button "Mover para preparo" at bounding box center [245, 143] width 83 height 15
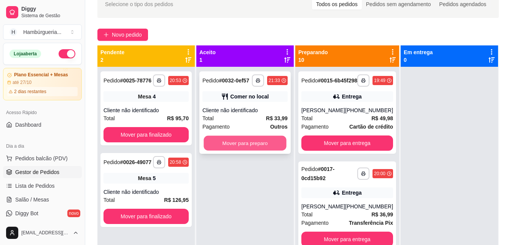
click at [252, 146] on button "Mover para preparo" at bounding box center [245, 143] width 83 height 15
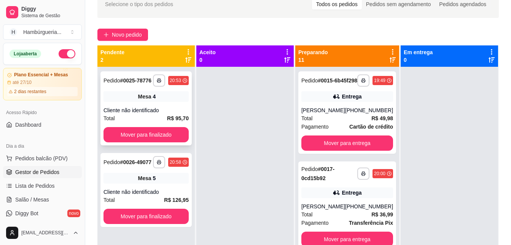
click at [170, 83] on div "20:53" at bounding box center [175, 80] width 11 height 6
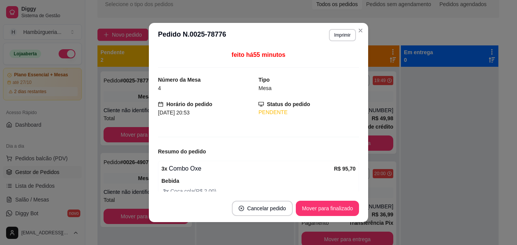
scroll to position [37, 0]
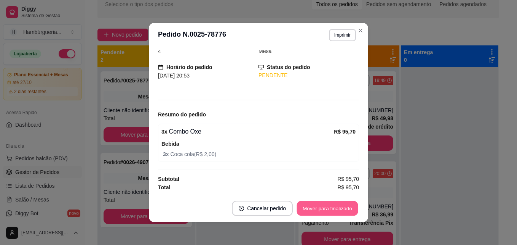
click at [343, 201] on button "Mover para finalizado" at bounding box center [327, 208] width 61 height 15
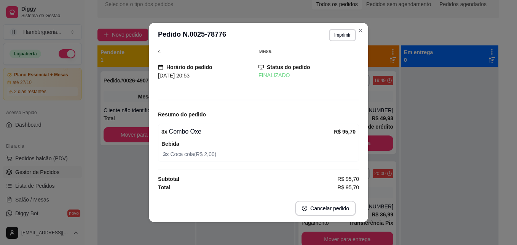
scroll to position [12, 0]
click at [358, 24] on header "**********" at bounding box center [258, 35] width 219 height 24
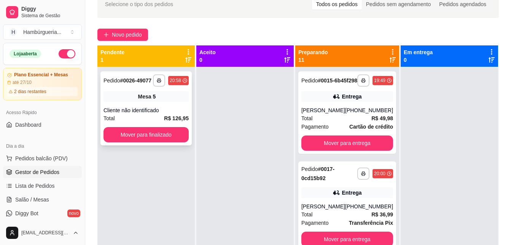
click at [169, 98] on div "Mesa 5" at bounding box center [146, 96] width 85 height 11
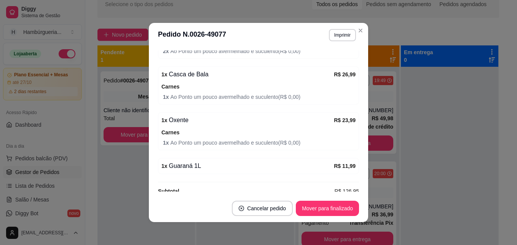
scroll to position [152, 0]
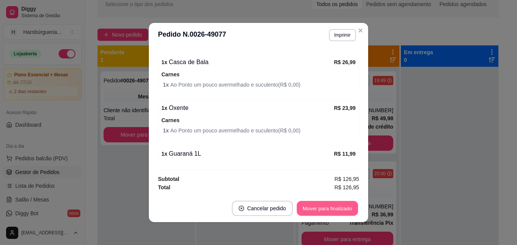
click at [321, 207] on button "Mover para finalizado" at bounding box center [327, 208] width 61 height 15
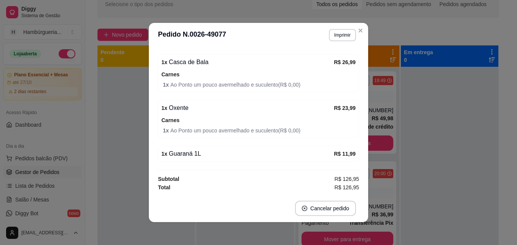
scroll to position [127, 0]
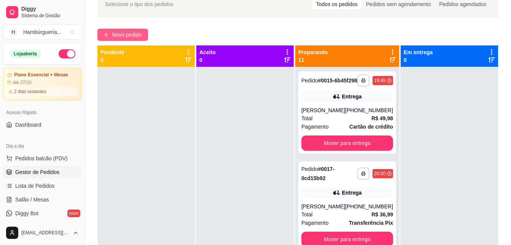
click at [141, 32] on span "Novo pedido" at bounding box center [127, 34] width 30 height 8
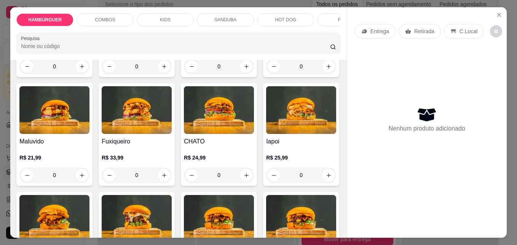
scroll to position [152, 0]
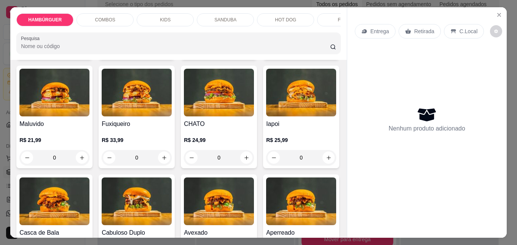
click at [266, 56] on div "0" at bounding box center [301, 48] width 70 height 15
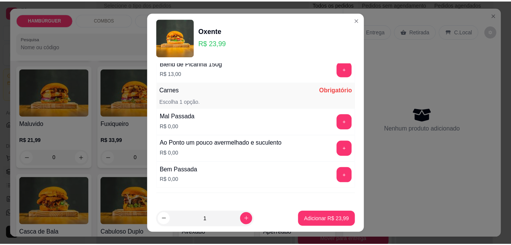
scroll to position [487, 0]
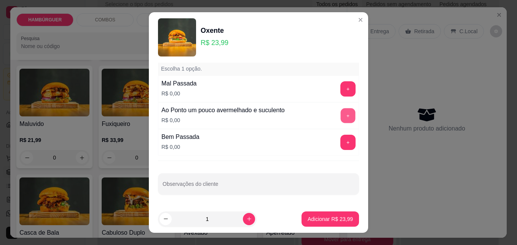
click at [341, 113] on button "+" at bounding box center [348, 115] width 15 height 15
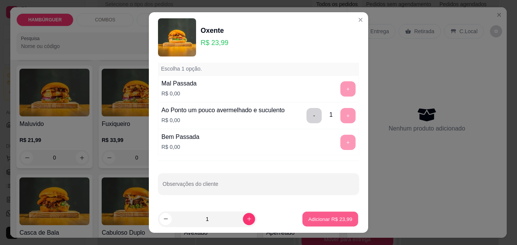
click at [330, 221] on p "Adicionar R$ 23,99" at bounding box center [330, 218] width 44 height 7
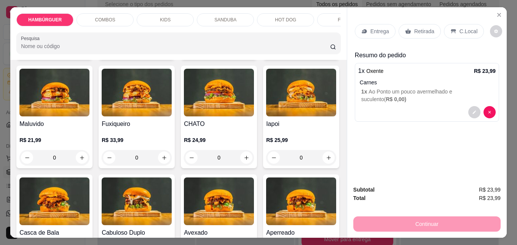
click at [420, 27] on p "Retirada" at bounding box center [424, 31] width 20 height 8
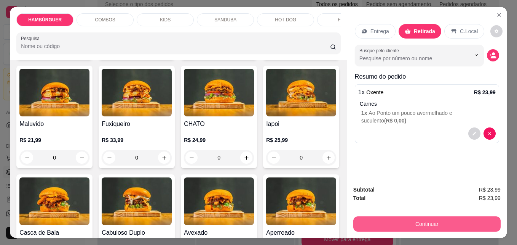
click at [420, 221] on button "Continuar" at bounding box center [426, 223] width 147 height 15
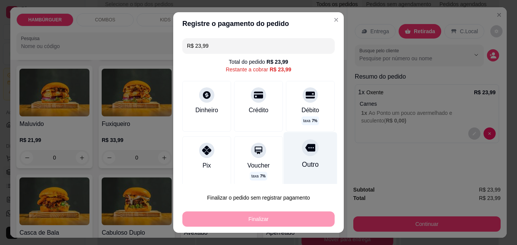
click at [305, 149] on icon at bounding box center [310, 148] width 10 height 8
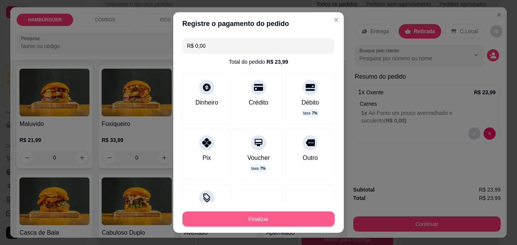
click at [243, 219] on button "Finalizar" at bounding box center [258, 218] width 152 height 15
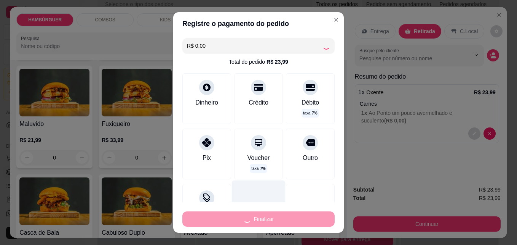
type input "-R$ 23,99"
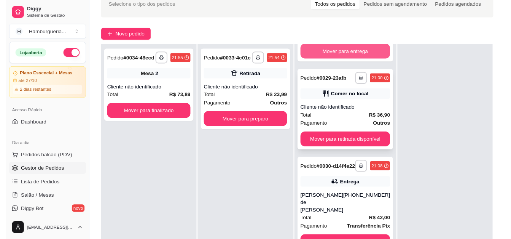
scroll to position [647, 0]
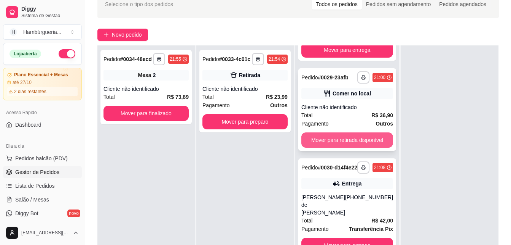
click at [351, 147] on button "Mover para retirada disponível" at bounding box center [348, 139] width 92 height 15
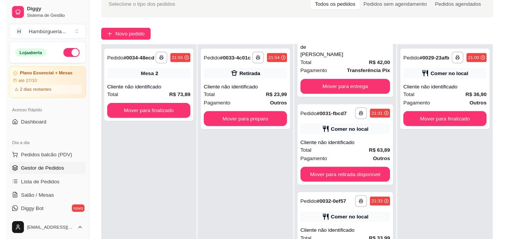
scroll to position [718, 0]
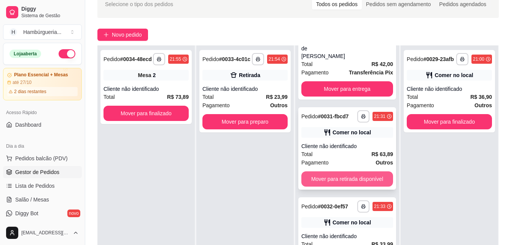
click at [366, 175] on button "Mover para retirada disponível" at bounding box center [348, 178] width 92 height 15
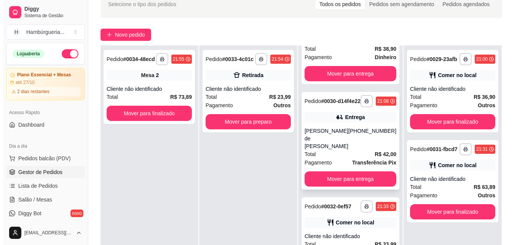
scroll to position [628, 0]
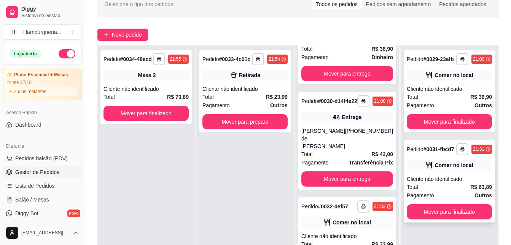
click at [454, 182] on div "Cliente não identificado" at bounding box center [449, 179] width 85 height 8
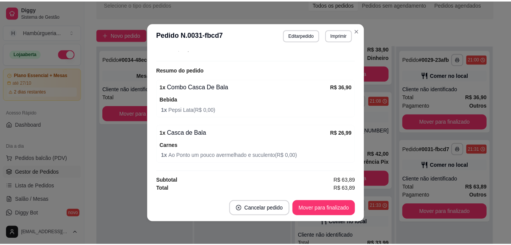
scroll to position [124, 0]
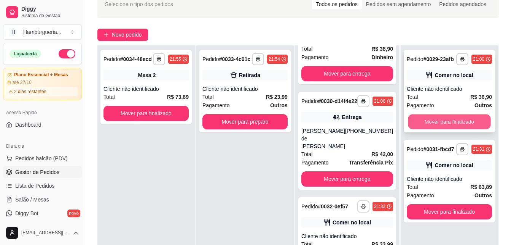
click at [444, 120] on button "Mover para finalizado" at bounding box center [449, 121] width 83 height 15
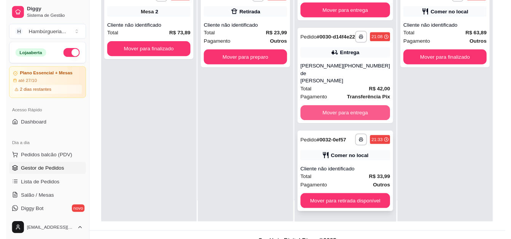
scroll to position [116, 0]
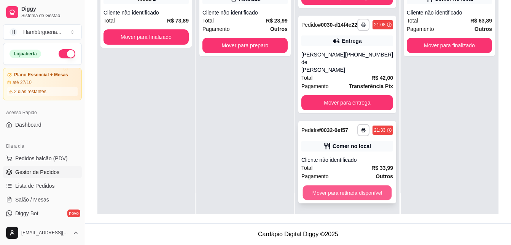
click at [352, 190] on button "Mover para retirada disponível" at bounding box center [347, 192] width 89 height 15
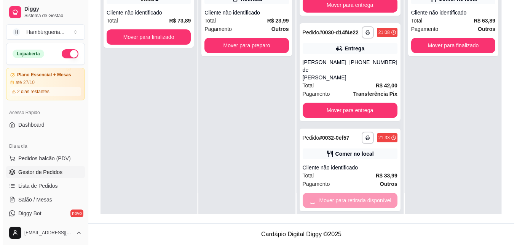
scroll to position [546, 0]
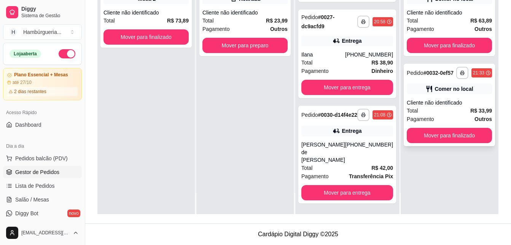
click at [435, 110] on div "Total R$ 33,99" at bounding box center [449, 110] width 85 height 8
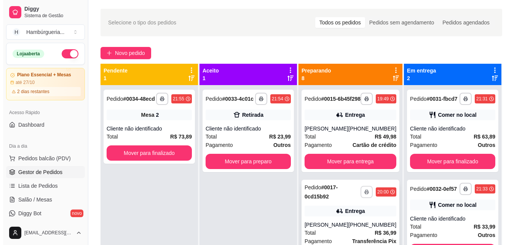
scroll to position [2, 0]
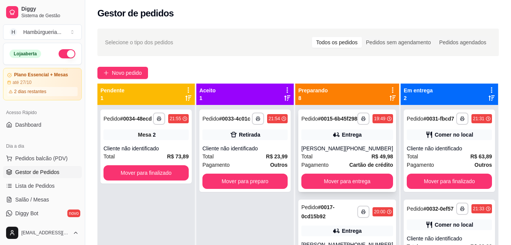
click at [362, 140] on div "Entrega" at bounding box center [348, 134] width 92 height 11
click at [363, 138] on div "Entrega" at bounding box center [348, 134] width 92 height 11
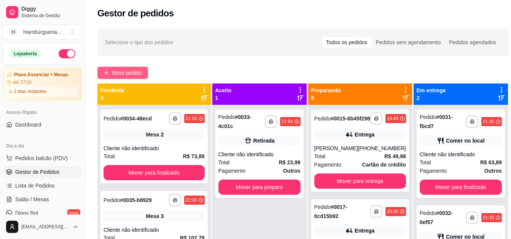
click at [109, 77] on button "Novo pedido" at bounding box center [123, 73] width 51 height 12
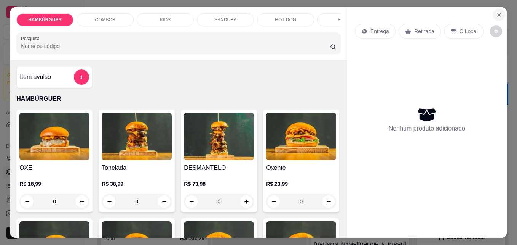
click at [496, 14] on icon "Close" at bounding box center [499, 15] width 6 height 6
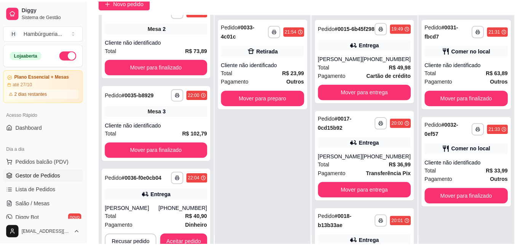
scroll to position [78, 0]
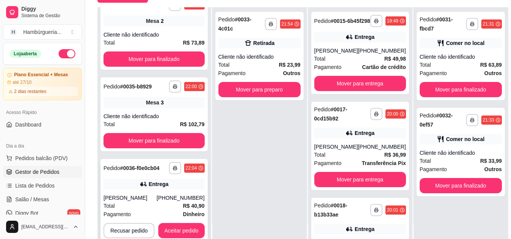
click at [190, 203] on strong "R$ 40,90" at bounding box center [194, 206] width 22 height 6
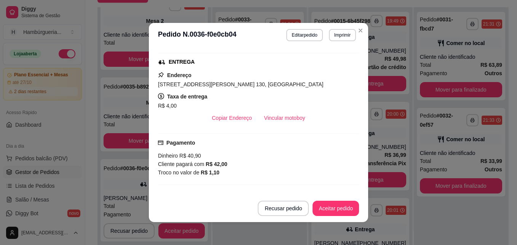
scroll to position [152, 0]
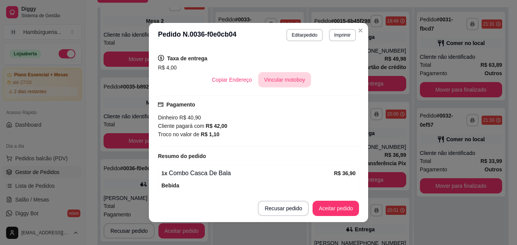
click at [261, 80] on button "Vincular motoboy" at bounding box center [284, 79] width 53 height 15
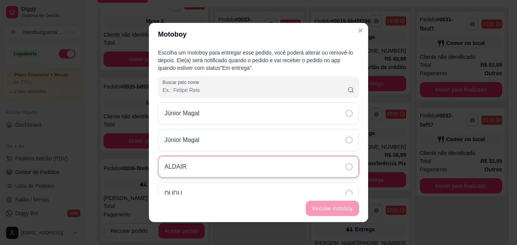
scroll to position [13, 0]
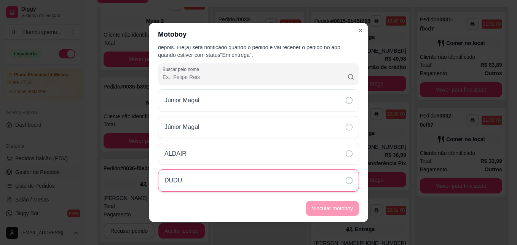
click at [346, 181] on icon at bounding box center [349, 180] width 7 height 7
click at [342, 212] on button "Vincular motoboy" at bounding box center [333, 208] width 52 height 15
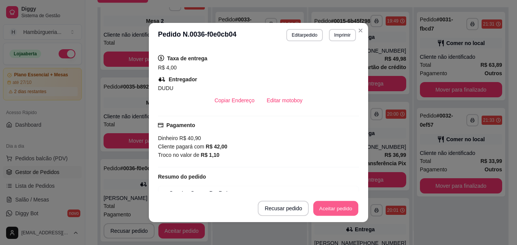
click at [332, 204] on button "Aceitar pedido" at bounding box center [335, 208] width 45 height 15
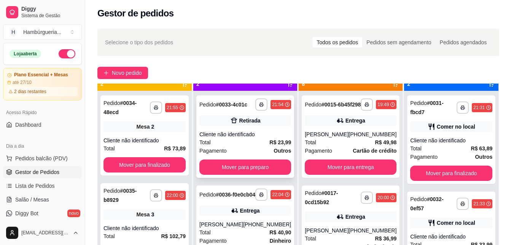
scroll to position [21, 0]
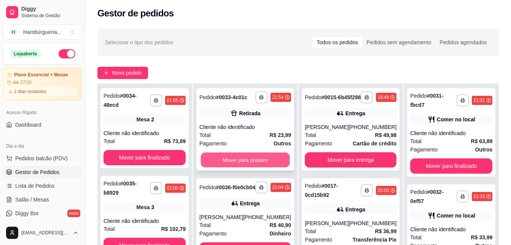
click at [259, 158] on button "Mover para preparo" at bounding box center [245, 159] width 89 height 15
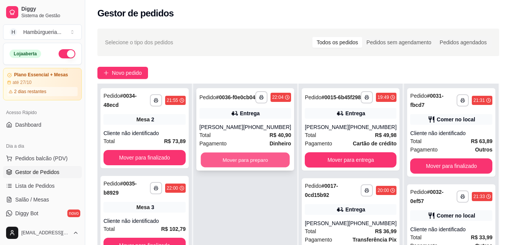
click at [226, 165] on button "Mover para preparo" at bounding box center [245, 159] width 89 height 15
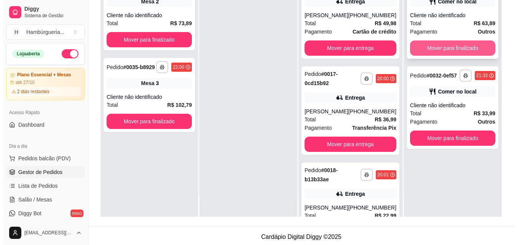
scroll to position [116, 0]
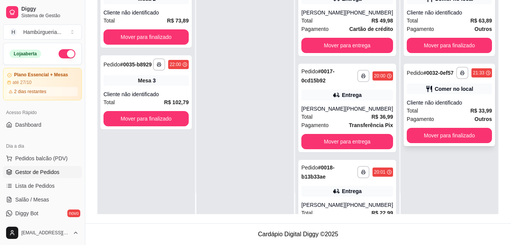
click at [432, 109] on div "Total R$ 33,99" at bounding box center [449, 110] width 85 height 8
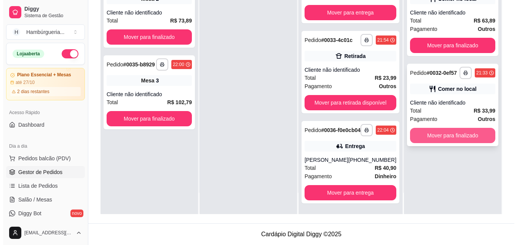
scroll to position [0, 0]
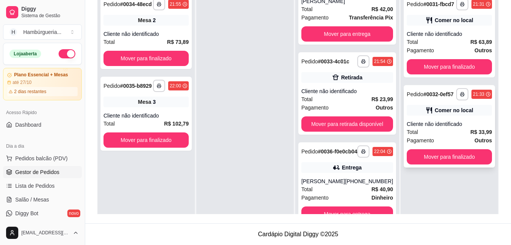
click at [440, 137] on div "Pagamento Outros" at bounding box center [449, 140] width 85 height 8
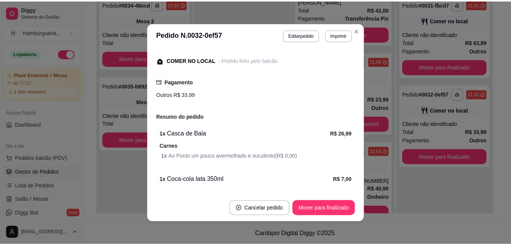
scroll to position [102, 0]
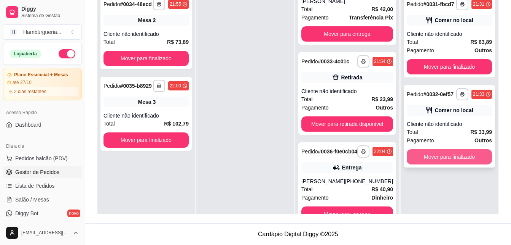
click at [463, 154] on button "Mover para finalizado" at bounding box center [449, 156] width 85 height 15
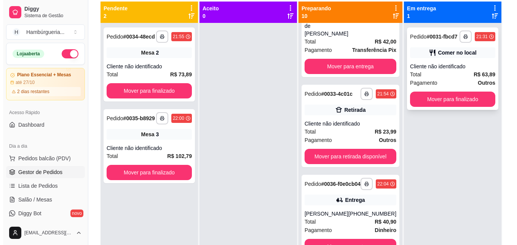
scroll to position [40, 0]
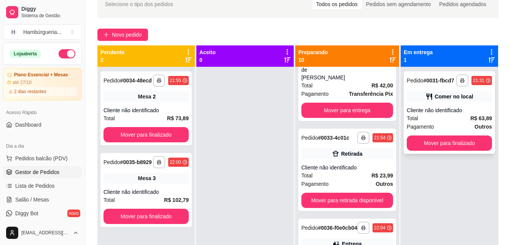
click at [435, 108] on div "Cliente não identificado" at bounding box center [449, 110] width 85 height 8
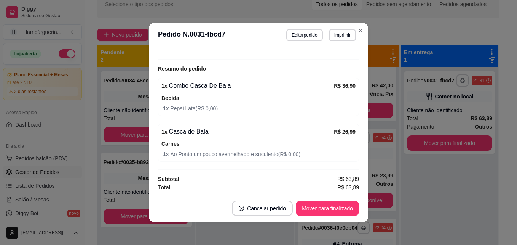
scroll to position [2, 0]
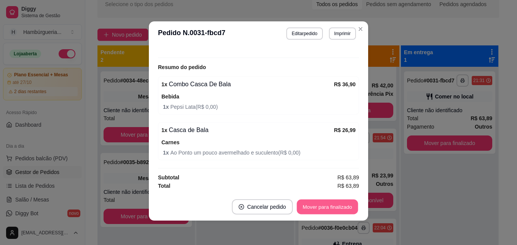
click at [347, 206] on button "Mover para finalizado" at bounding box center [327, 206] width 61 height 15
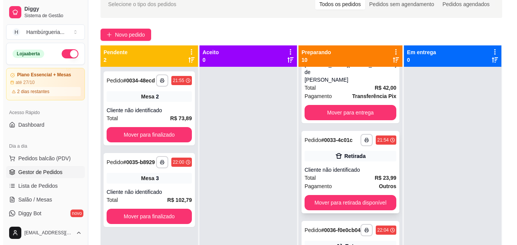
scroll to position [724, 0]
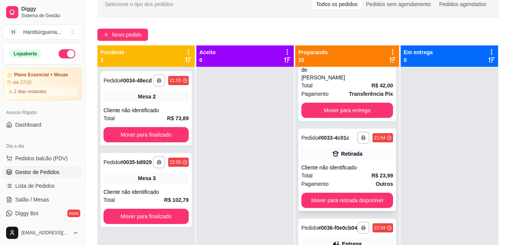
click at [372, 173] on strong "R$ 23,99" at bounding box center [383, 175] width 22 height 6
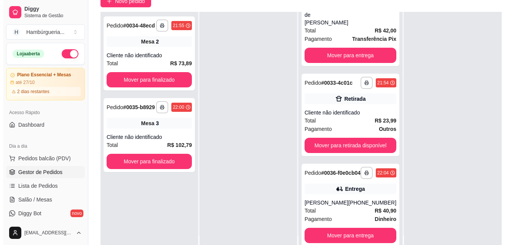
scroll to position [76, 0]
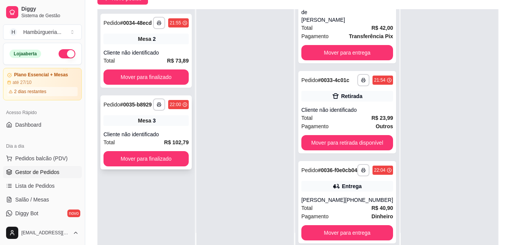
click at [170, 138] on div "Cliente não identificado" at bounding box center [146, 134] width 85 height 8
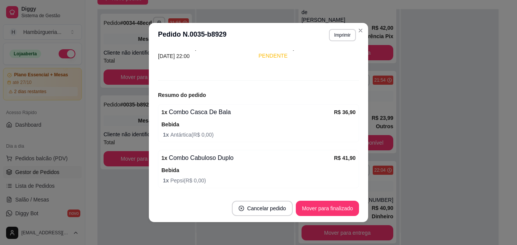
scroll to position [52, 0]
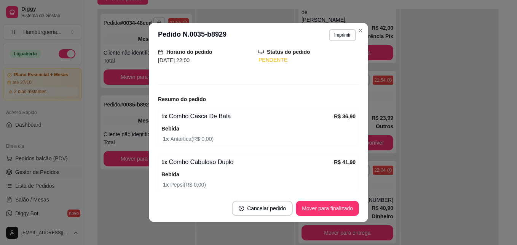
click at [360, 37] on header "**********" at bounding box center [258, 35] width 219 height 24
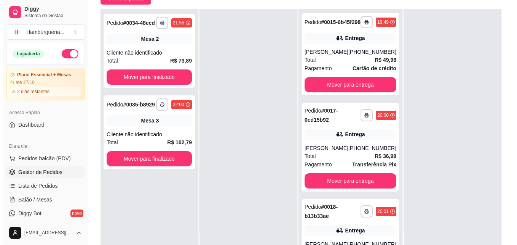
scroll to position [0, 0]
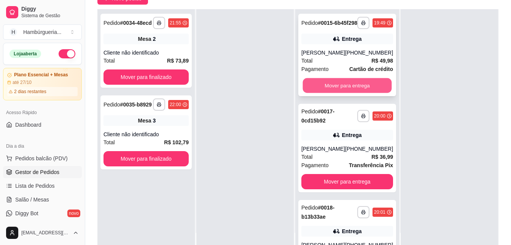
click at [362, 91] on button "Mover para entrega" at bounding box center [347, 85] width 89 height 15
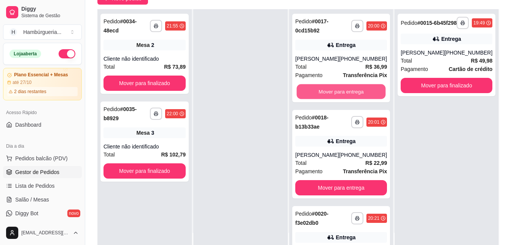
click at [362, 91] on button "Mover para entrega" at bounding box center [341, 91] width 89 height 15
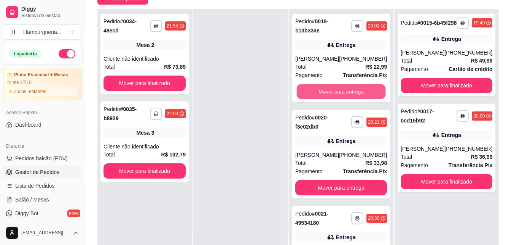
click at [362, 91] on button "Mover para entrega" at bounding box center [341, 91] width 89 height 15
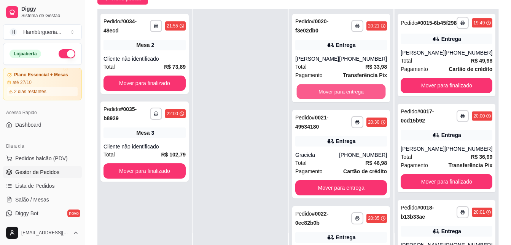
click at [362, 91] on button "Mover para entrega" at bounding box center [341, 91] width 89 height 15
click at [362, 91] on button "Mover para entrega" at bounding box center [342, 91] width 92 height 15
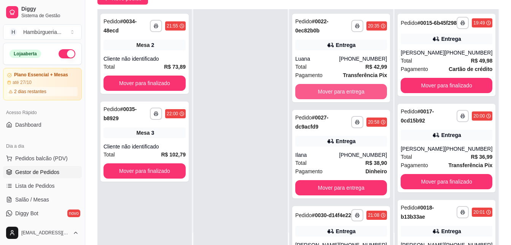
click at [362, 91] on button "Mover para entrega" at bounding box center [342, 91] width 92 height 15
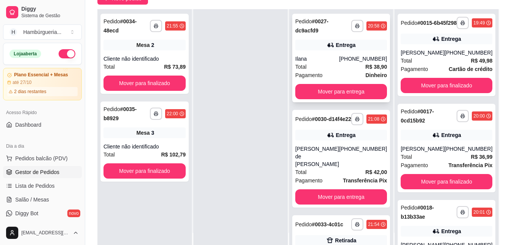
click at [367, 69] on strong "R$ 38,90" at bounding box center [377, 67] width 22 height 6
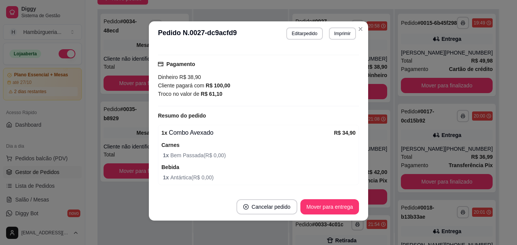
scroll to position [198, 0]
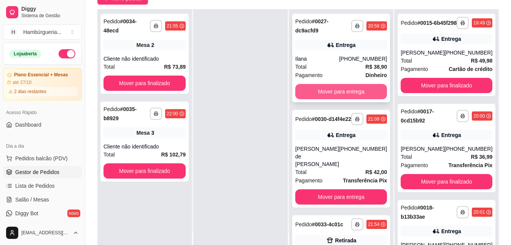
click at [329, 92] on button "Mover para entrega" at bounding box center [342, 91] width 92 height 15
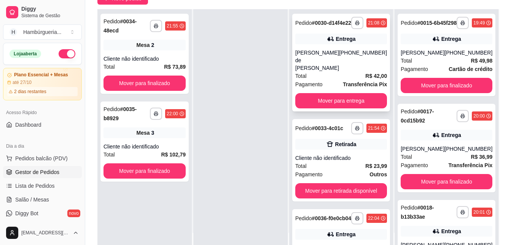
click at [332, 72] on div "Total R$ 42,00" at bounding box center [342, 76] width 92 height 8
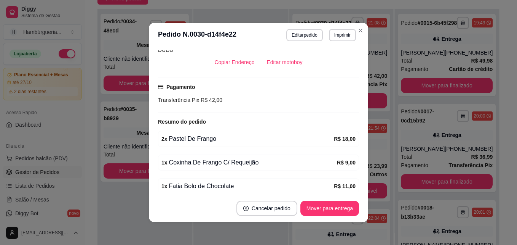
scroll to position [223, 0]
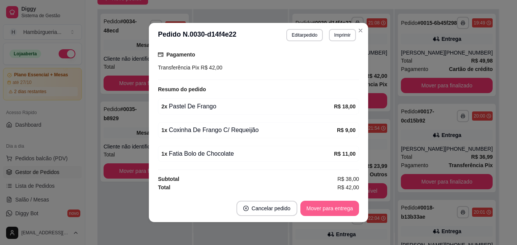
click at [332, 207] on button "Mover para entrega" at bounding box center [329, 207] width 59 height 15
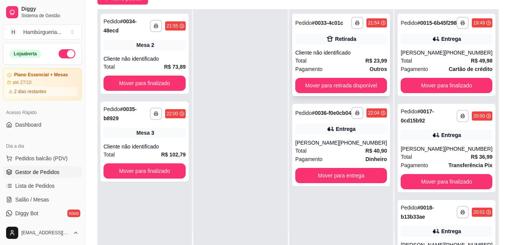
click at [352, 66] on div "Pagamento Outros" at bounding box center [342, 69] width 92 height 8
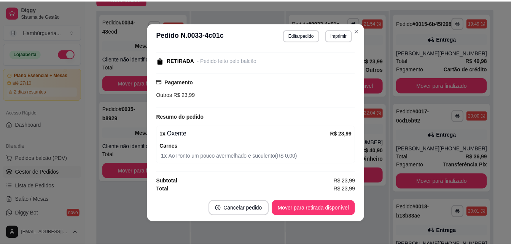
scroll to position [78, 0]
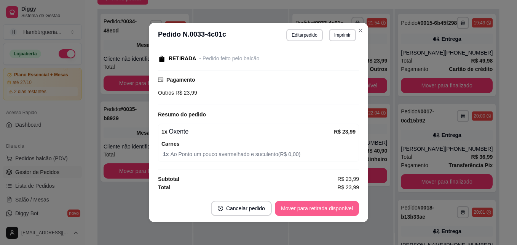
click at [324, 207] on button "Mover para retirada disponível" at bounding box center [317, 207] width 84 height 15
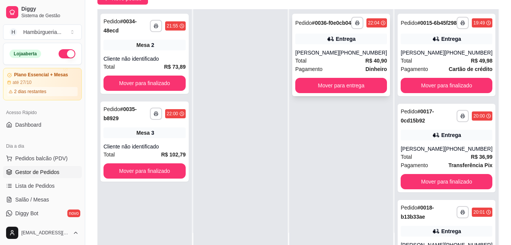
click at [356, 54] on div "**********" at bounding box center [342, 55] width 98 height 82
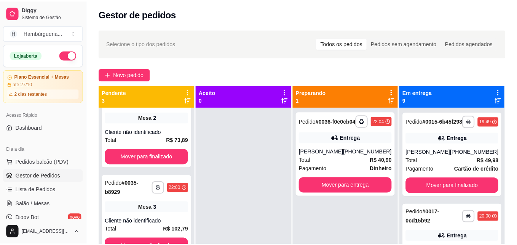
scroll to position [20, 0]
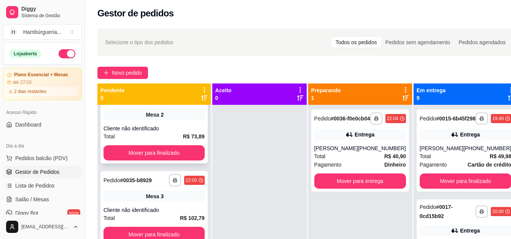
click at [148, 131] on div "Cliente não identificado" at bounding box center [154, 129] width 101 height 8
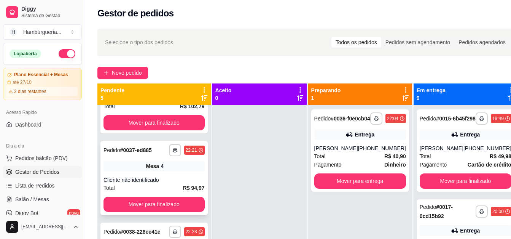
scroll to position [134, 0]
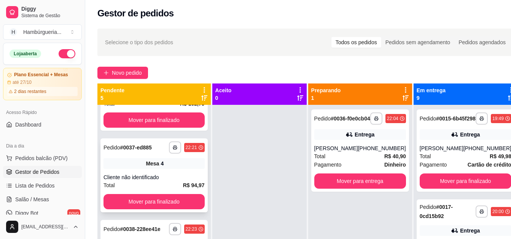
click at [182, 187] on div "Total R$ 94,97" at bounding box center [154, 185] width 101 height 8
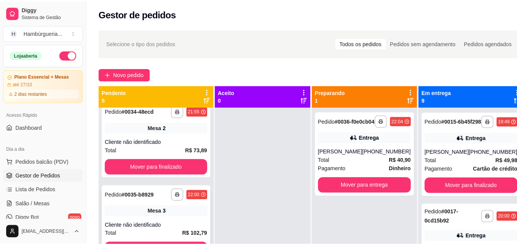
scroll to position [0, 0]
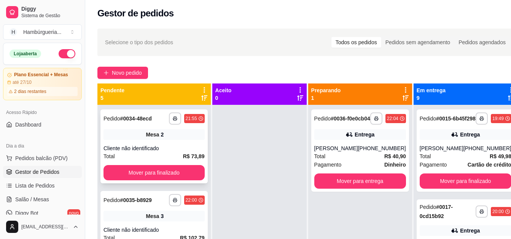
click at [153, 138] on div "Mesa 2" at bounding box center [154, 134] width 101 height 11
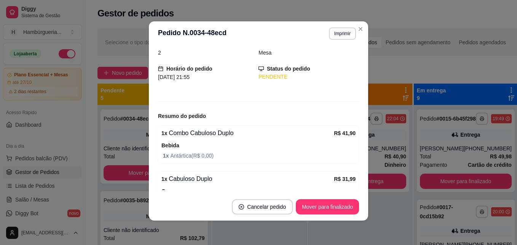
scroll to position [83, 0]
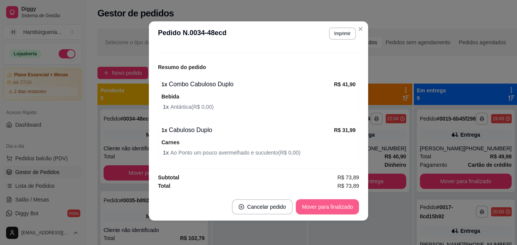
click at [322, 204] on button "Mover para finalizado" at bounding box center [327, 206] width 63 height 15
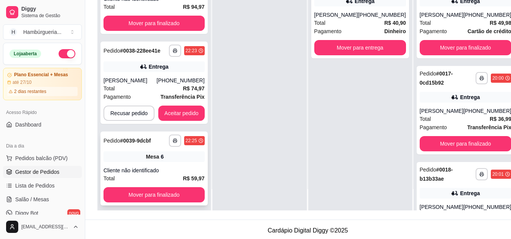
scroll to position [122, 0]
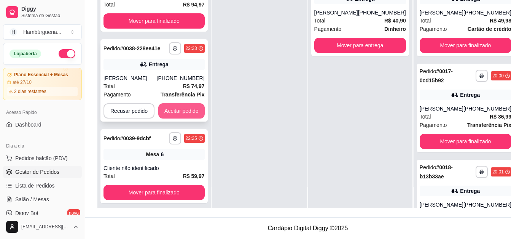
click at [190, 105] on button "Aceitar pedido" at bounding box center [181, 110] width 46 height 15
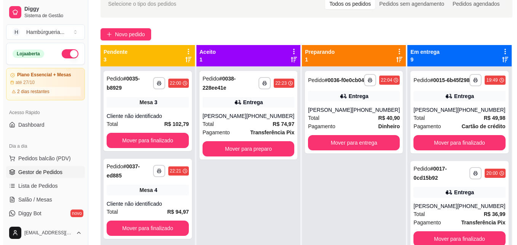
scroll to position [40, 0]
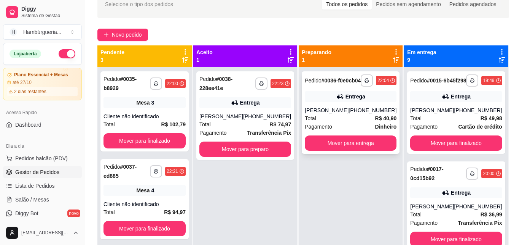
click at [368, 114] on div "[PHONE_NUMBER]" at bounding box center [373, 110] width 48 height 8
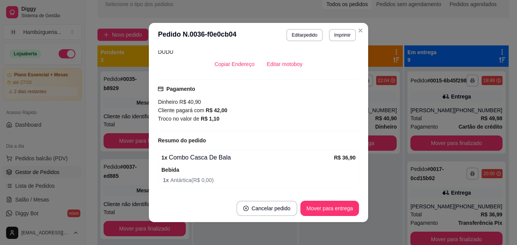
scroll to position [176, 0]
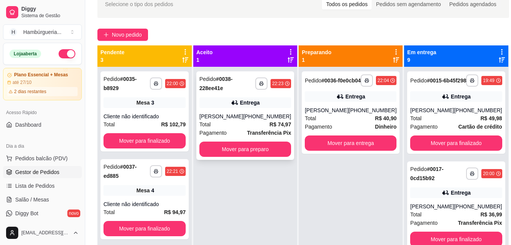
click at [261, 122] on div "Total R$ 74,97" at bounding box center [246, 124] width 92 height 8
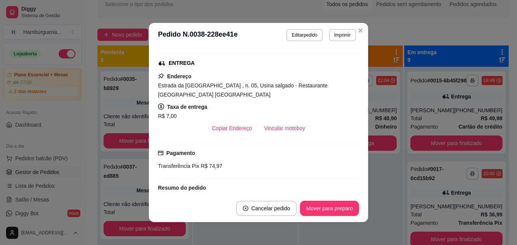
scroll to position [114, 0]
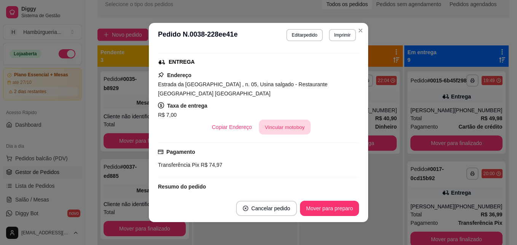
click at [275, 120] on button "Vincular motoboy" at bounding box center [285, 127] width 52 height 15
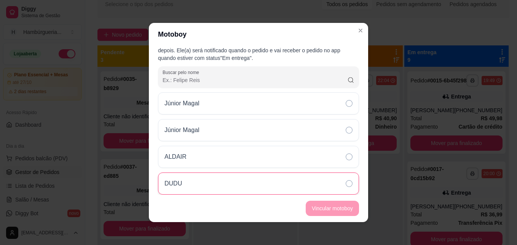
scroll to position [13, 0]
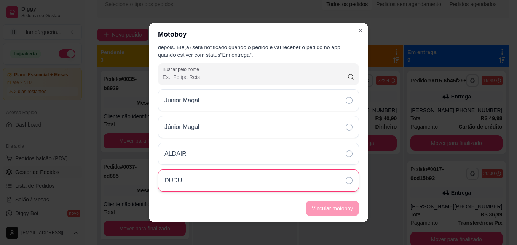
click at [346, 177] on icon at bounding box center [349, 180] width 7 height 7
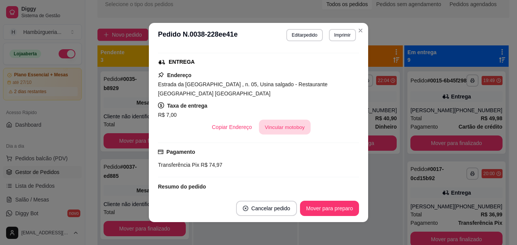
click at [273, 120] on button "Vincular motoboy" at bounding box center [285, 127] width 52 height 15
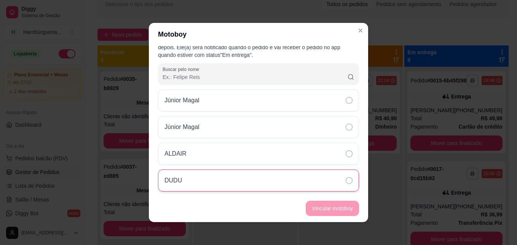
click at [337, 180] on div "DUDU" at bounding box center [258, 180] width 201 height 22
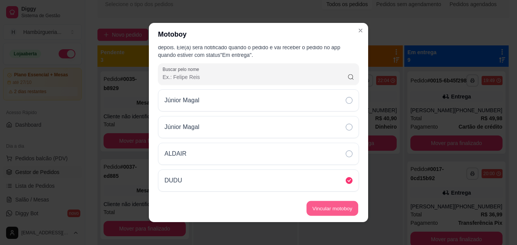
click at [347, 206] on button "Vincular motoboy" at bounding box center [333, 208] width 52 height 15
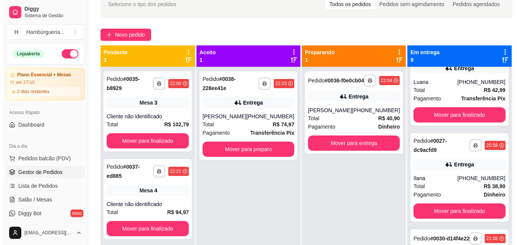
scroll to position [642, 0]
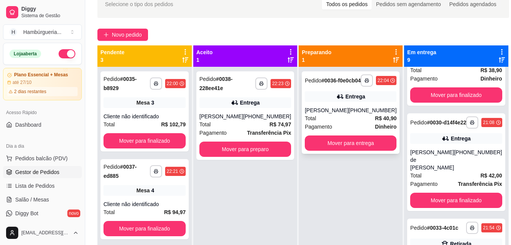
click at [347, 97] on div "**********" at bounding box center [351, 112] width 98 height 82
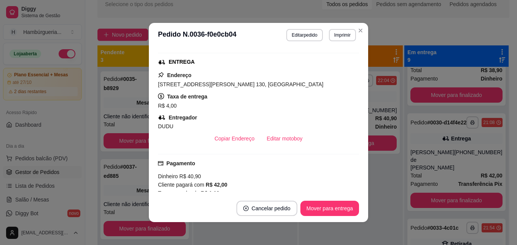
scroll to position [190, 0]
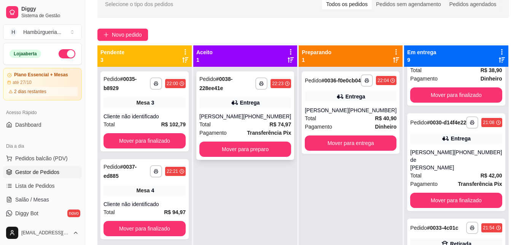
click at [257, 109] on div "**********" at bounding box center [246, 115] width 98 height 88
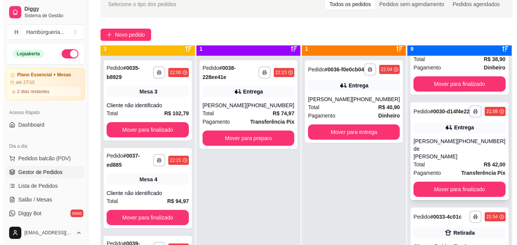
scroll to position [21, 0]
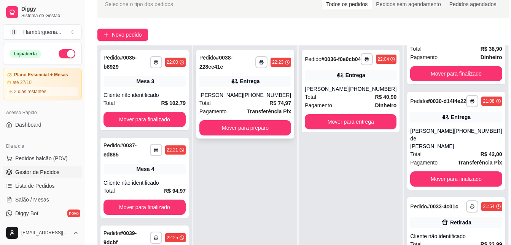
click at [238, 96] on div "[PERSON_NAME]" at bounding box center [222, 95] width 44 height 8
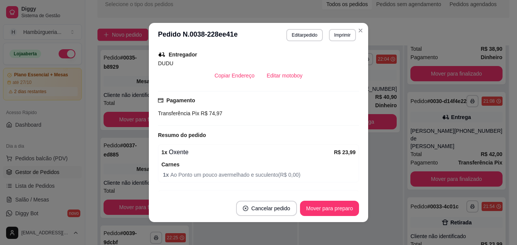
scroll to position [190, 0]
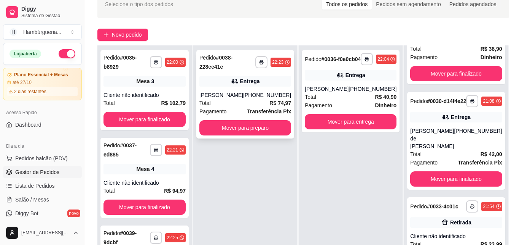
click at [280, 94] on div "[PHONE_NUMBER]" at bounding box center [267, 95] width 48 height 8
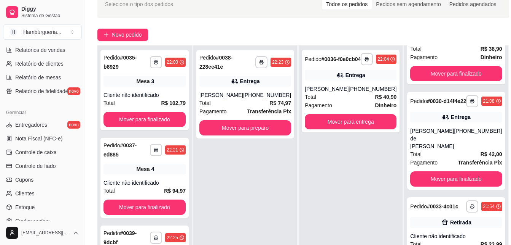
scroll to position [305, 0]
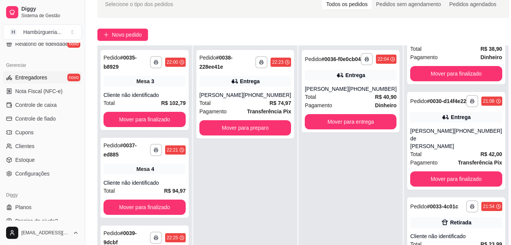
click at [41, 81] on link "Entregadores novo" at bounding box center [42, 77] width 79 height 12
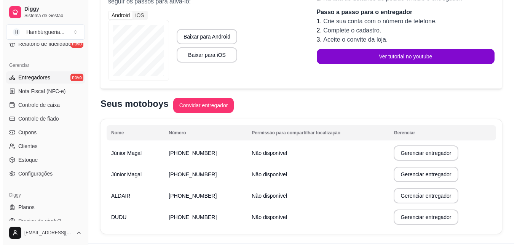
scroll to position [134, 0]
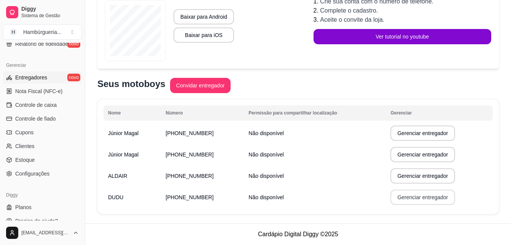
click at [422, 199] on button "Gerenciar entregador" at bounding box center [423, 196] width 64 height 15
select select "30"
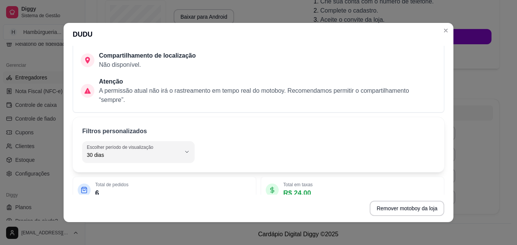
scroll to position [96, 0]
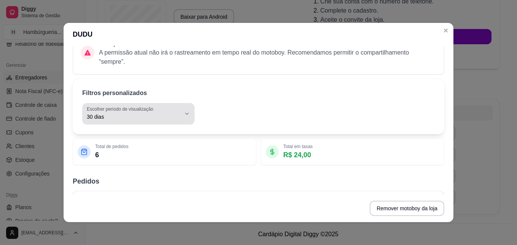
click at [163, 114] on span "30 dias" at bounding box center [134, 117] width 94 height 8
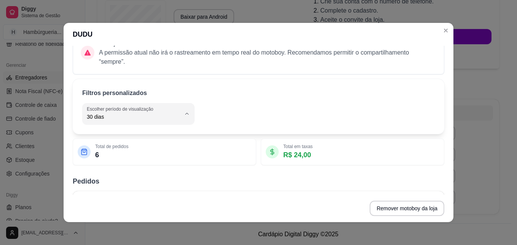
click at [131, 141] on ul "Hoje Ontem 7 dias 15 dias 30 dias 45 dias Customizado" at bounding box center [135, 172] width 100 height 86
type input "0"
select select "0"
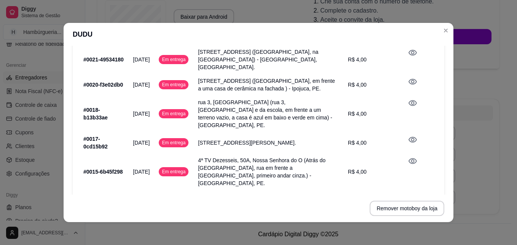
scroll to position [387, 0]
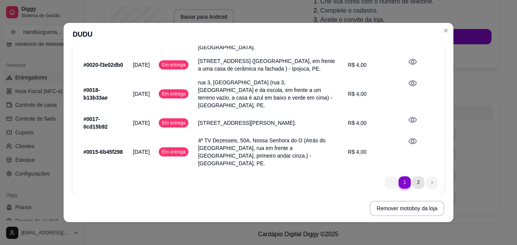
click at [412, 176] on li "2" at bounding box center [418, 182] width 12 height 12
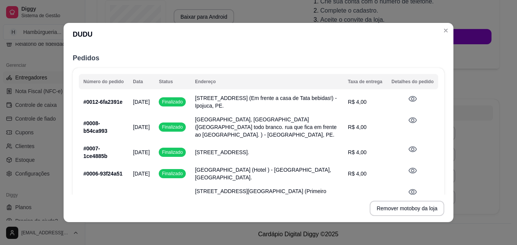
scroll to position [265, 0]
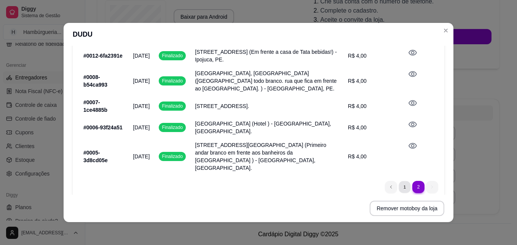
click at [399, 181] on li "1" at bounding box center [405, 187] width 12 height 12
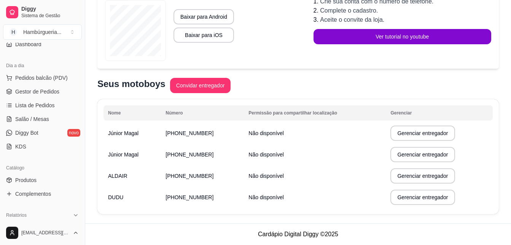
scroll to position [76, 0]
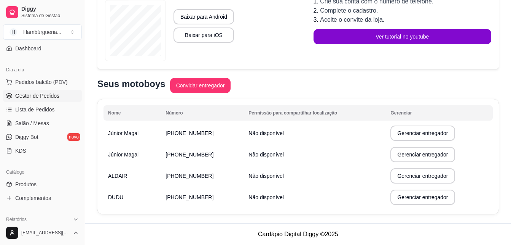
click at [52, 91] on link "Gestor de Pedidos" at bounding box center [42, 96] width 79 height 12
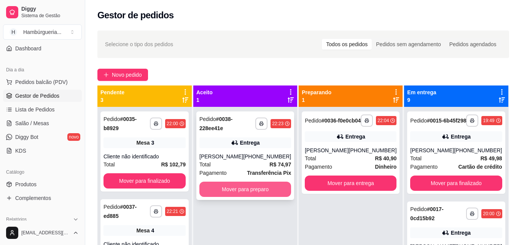
click at [272, 186] on button "Mover para preparo" at bounding box center [246, 188] width 92 height 15
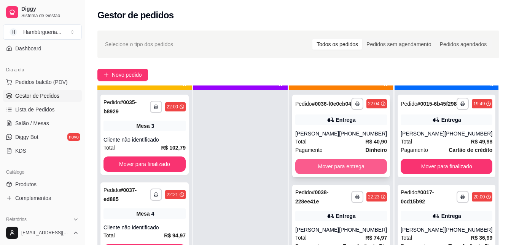
scroll to position [21, 0]
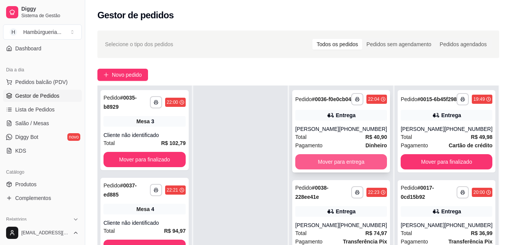
click at [340, 164] on button "Mover para entrega" at bounding box center [342, 161] width 92 height 15
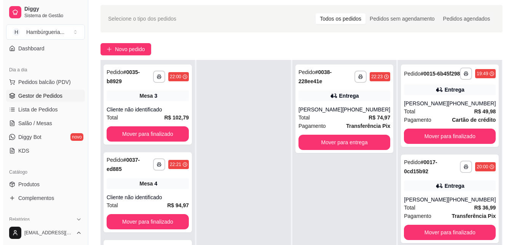
scroll to position [38, 0]
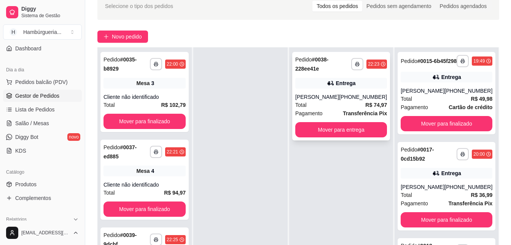
click at [337, 104] on div "Total R$ 74,97" at bounding box center [342, 105] width 92 height 8
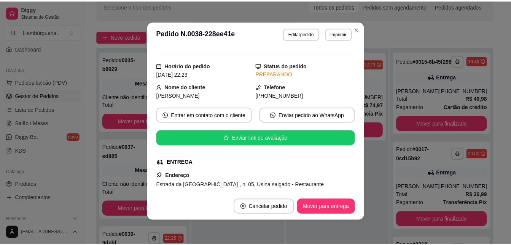
scroll to position [0, 0]
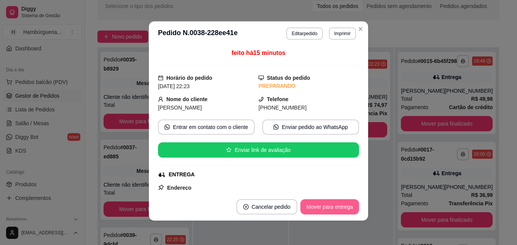
click at [336, 209] on button "Mover para entrega" at bounding box center [329, 206] width 59 height 15
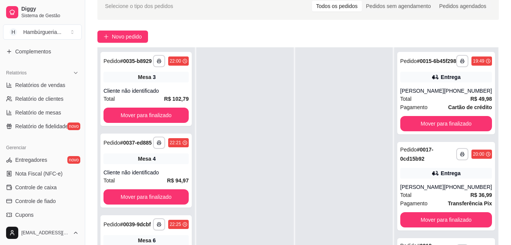
scroll to position [229, 0]
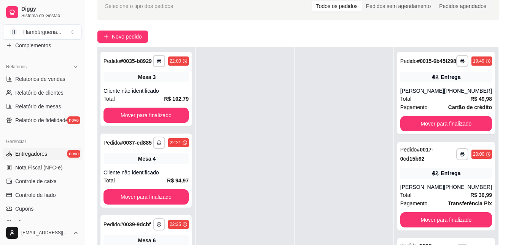
click at [53, 150] on link "Entregadores novo" at bounding box center [42, 153] width 79 height 12
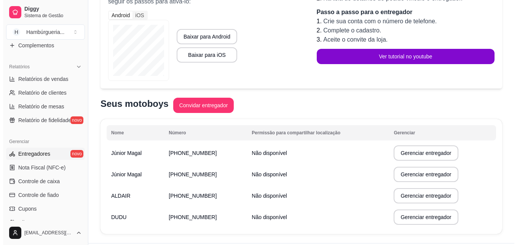
scroll to position [134, 0]
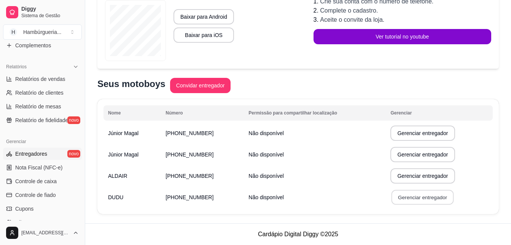
click at [403, 196] on button "Gerenciar entregador" at bounding box center [423, 197] width 62 height 15
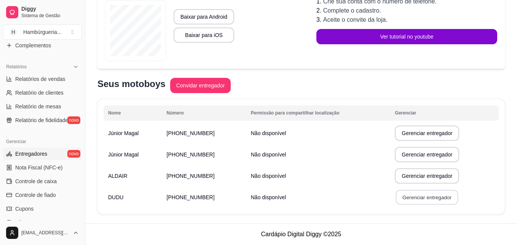
select select "30"
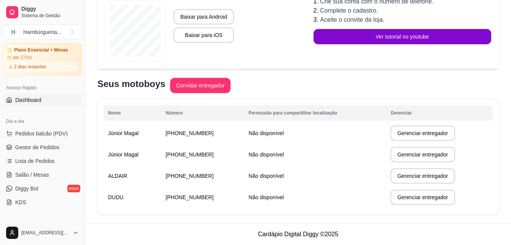
scroll to position [38, 0]
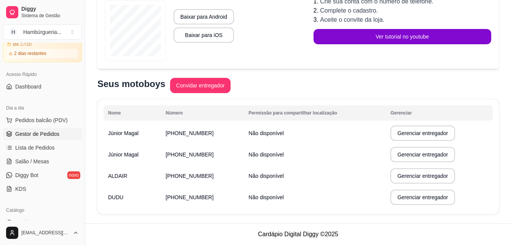
click at [42, 131] on span "Gestor de Pedidos" at bounding box center [37, 134] width 44 height 8
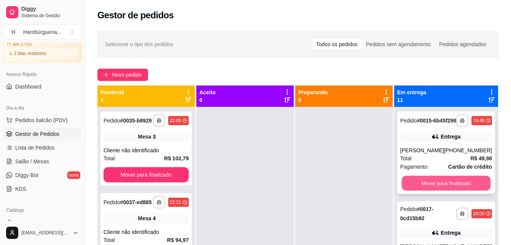
click at [456, 185] on button "Mover para finalizado" at bounding box center [446, 183] width 89 height 15
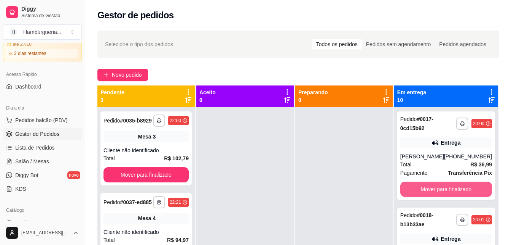
click at [456, 185] on button "Mover para finalizado" at bounding box center [447, 188] width 92 height 15
click at [456, 185] on button "Mover para finalizado" at bounding box center [446, 189] width 89 height 15
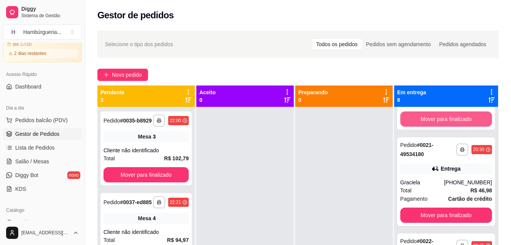
scroll to position [76, 0]
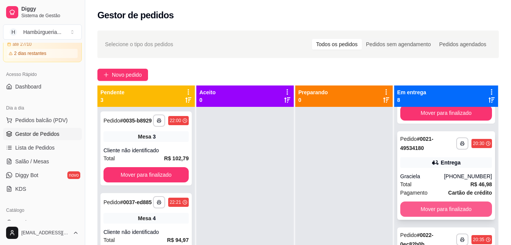
click at [461, 209] on button "Mover para finalizado" at bounding box center [447, 208] width 92 height 15
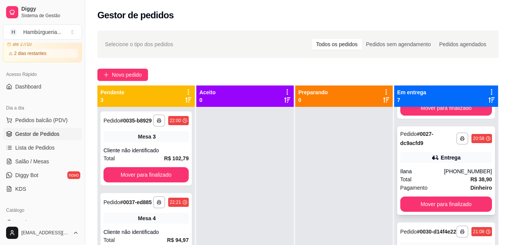
scroll to position [190, 0]
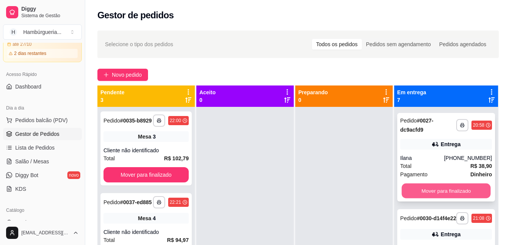
click at [453, 185] on button "Mover para finalizado" at bounding box center [446, 190] width 89 height 15
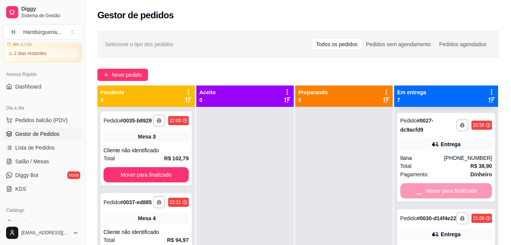
scroll to position [94, 0]
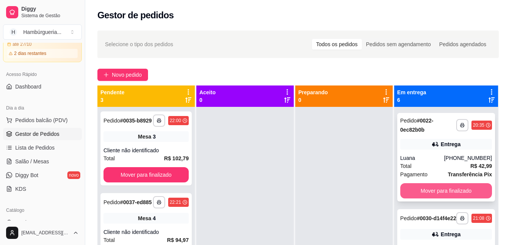
click at [465, 189] on button "Mover para finalizado" at bounding box center [447, 190] width 92 height 15
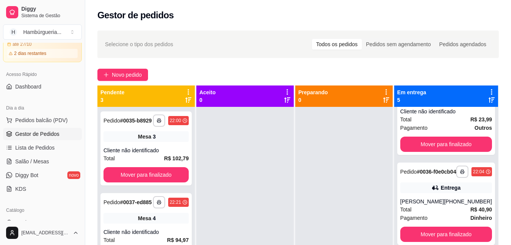
scroll to position [258, 0]
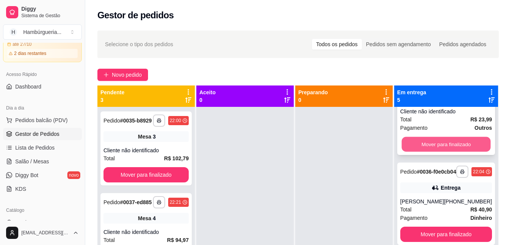
click at [456, 141] on button "Mover para finalizado" at bounding box center [446, 144] width 89 height 15
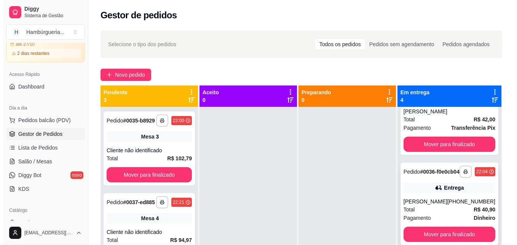
scroll to position [21, 0]
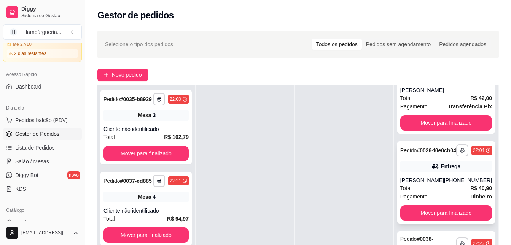
click at [458, 181] on div "[PHONE_NUMBER]" at bounding box center [468, 180] width 48 height 8
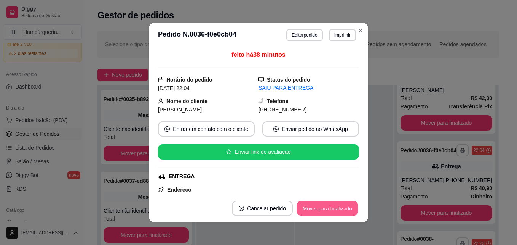
click at [340, 206] on button "Mover para finalizado" at bounding box center [327, 208] width 61 height 15
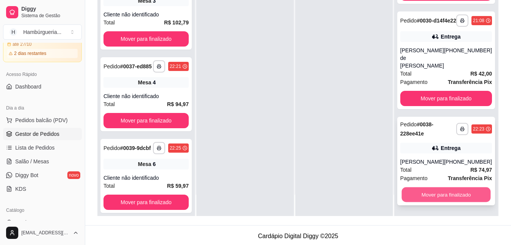
click at [467, 199] on button "Mover para finalizado" at bounding box center [446, 194] width 89 height 15
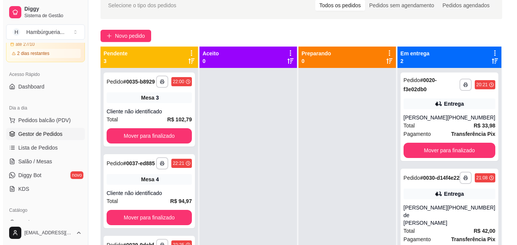
scroll to position [38, 0]
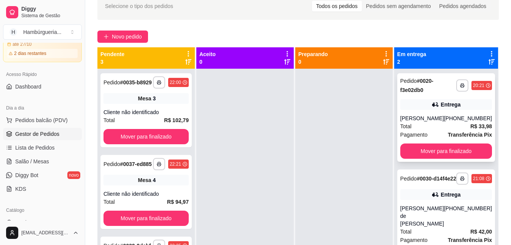
click at [459, 124] on div "Total R$ 33,98" at bounding box center [447, 126] width 92 height 8
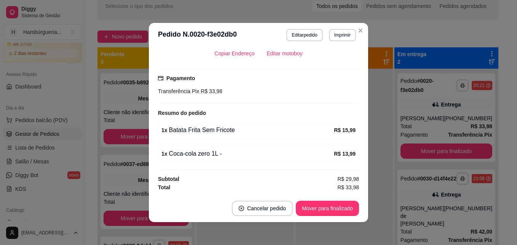
scroll to position [2, 0]
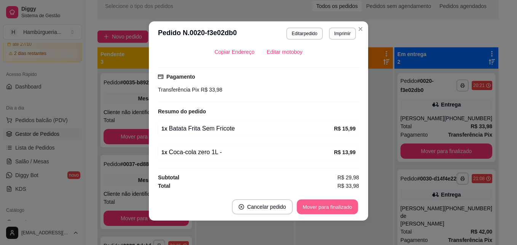
click at [329, 204] on button "Mover para finalizado" at bounding box center [327, 206] width 61 height 15
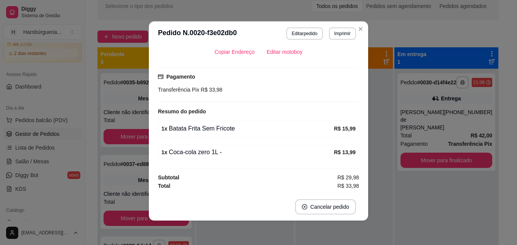
scroll to position [191, 0]
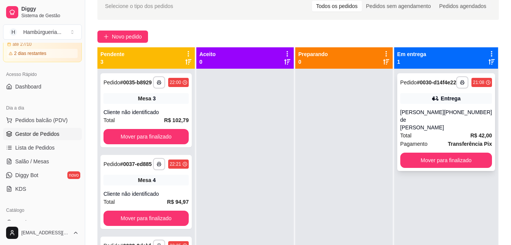
click at [444, 134] on div "Total R$ 42,00" at bounding box center [447, 135] width 92 height 8
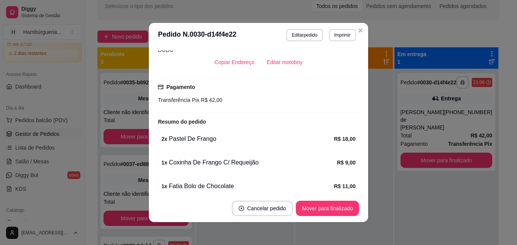
scroll to position [223, 0]
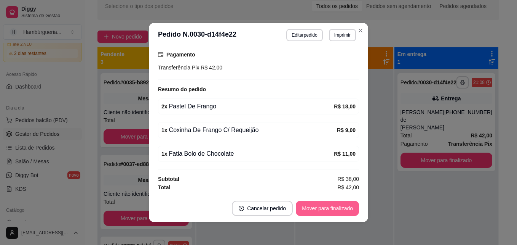
click at [332, 211] on button "Mover para finalizado" at bounding box center [327, 207] width 63 height 15
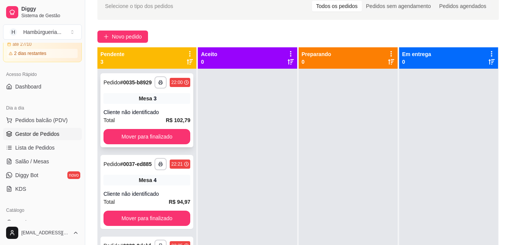
click at [150, 99] on div "Mesa 3" at bounding box center [147, 98] width 87 height 11
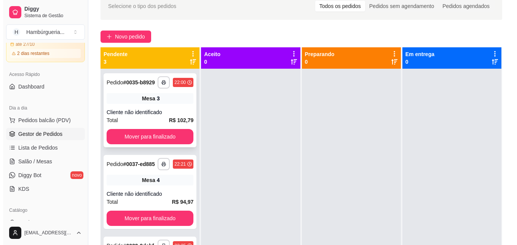
scroll to position [26, 0]
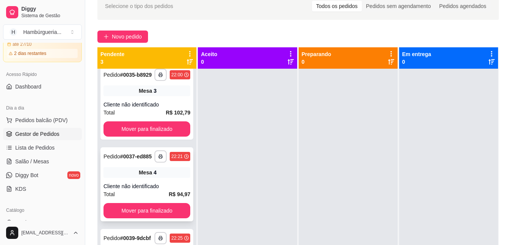
click at [173, 171] on div "**********" at bounding box center [147, 184] width 93 height 74
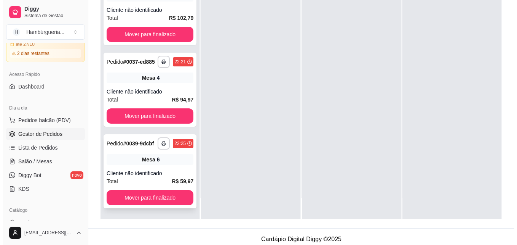
scroll to position [114, 0]
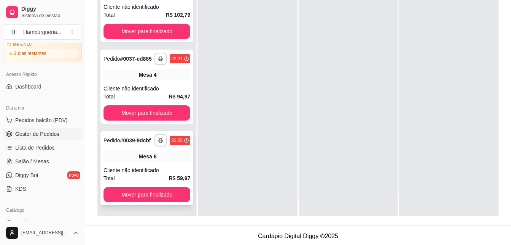
click at [153, 173] on div "Cliente não identificado" at bounding box center [147, 170] width 87 height 8
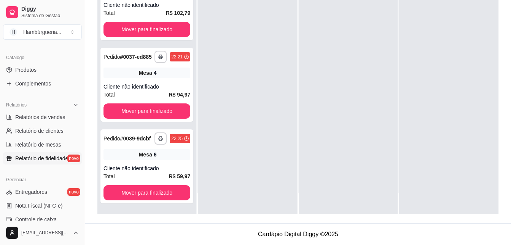
scroll to position [229, 0]
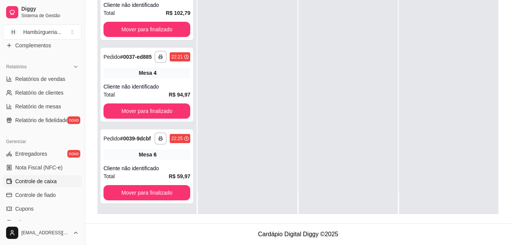
click at [51, 178] on span "Controle de caixa" at bounding box center [36, 181] width 42 height 8
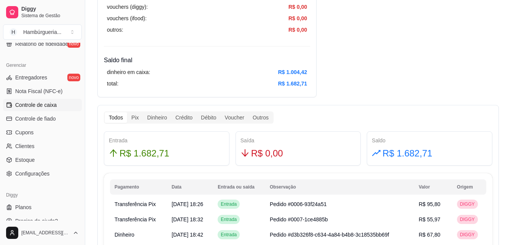
scroll to position [314, 0]
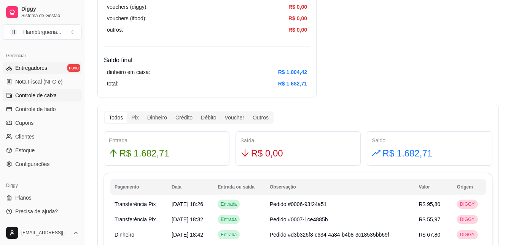
click at [43, 70] on span "Entregadores" at bounding box center [31, 68] width 32 height 8
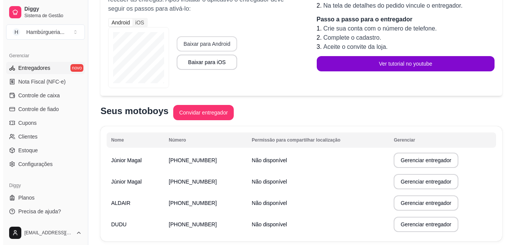
scroll to position [134, 0]
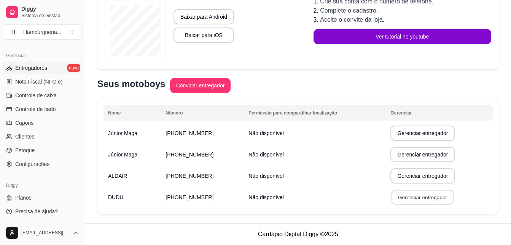
click at [435, 197] on button "Gerenciar entregador" at bounding box center [423, 197] width 62 height 15
select select "30"
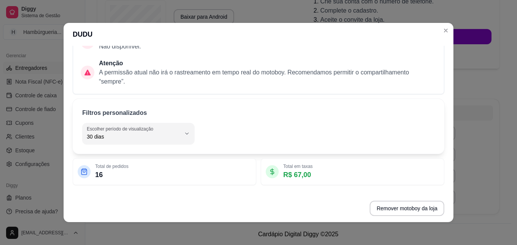
scroll to position [76, 0]
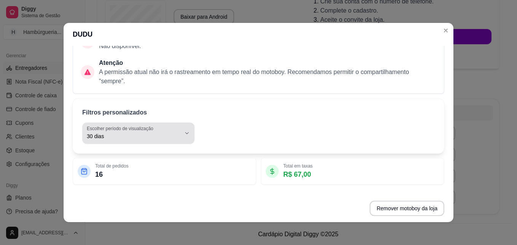
click at [166, 137] on span "30 dias" at bounding box center [134, 136] width 94 height 8
click at [129, 155] on span "Hoje" at bounding box center [131, 154] width 87 height 7
type input "0"
select select "0"
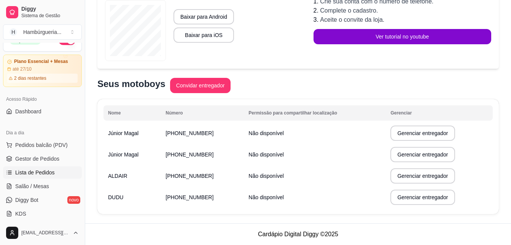
scroll to position [0, 0]
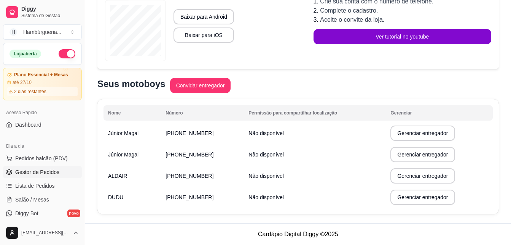
click at [50, 173] on span "Gestor de Pedidos" at bounding box center [37, 172] width 44 height 8
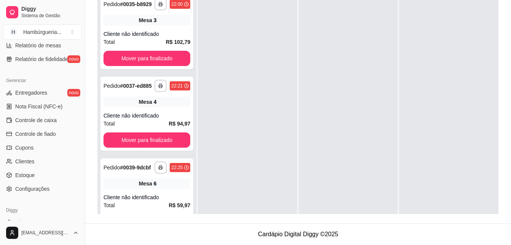
scroll to position [305, 0]
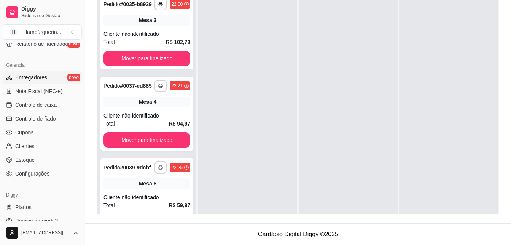
click at [42, 77] on span "Entregadores" at bounding box center [31, 78] width 32 height 8
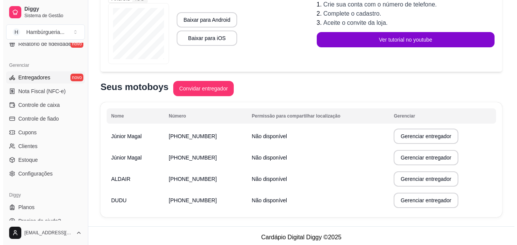
scroll to position [134, 0]
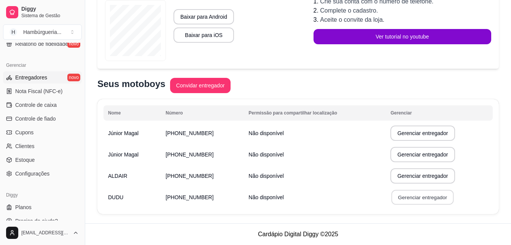
click at [396, 198] on button "Gerenciar entregador" at bounding box center [423, 197] width 62 height 15
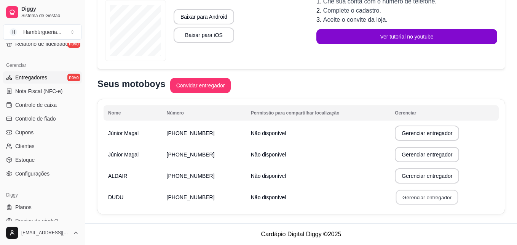
select select "30"
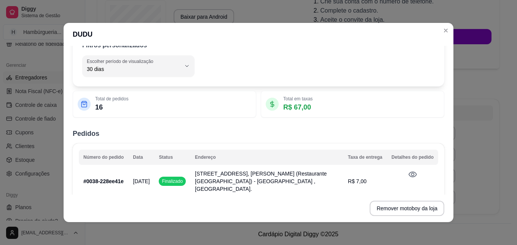
scroll to position [152, 0]
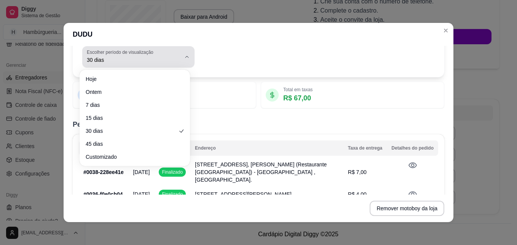
click at [146, 56] on span "30 dias" at bounding box center [134, 60] width 94 height 8
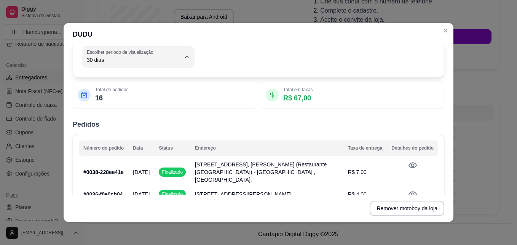
click at [132, 82] on span "Hoje" at bounding box center [131, 78] width 87 height 7
type input "0"
select select "0"
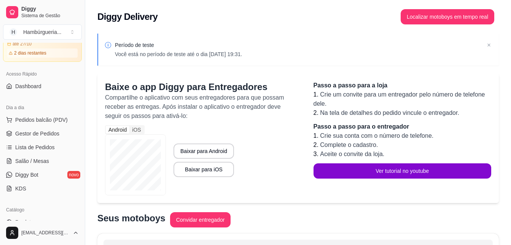
scroll to position [38, 0]
click at [55, 137] on link "Gestor de Pedidos" at bounding box center [42, 134] width 79 height 12
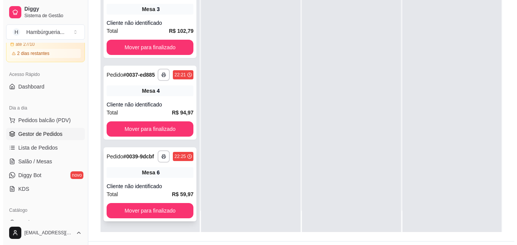
scroll to position [116, 0]
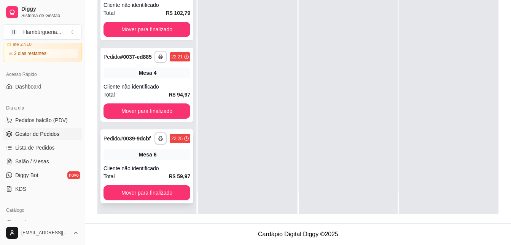
click at [141, 166] on div "Cliente não identificado" at bounding box center [147, 168] width 87 height 8
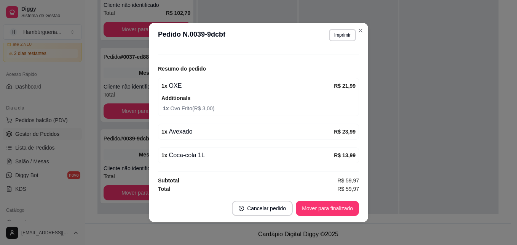
scroll to position [84, 0]
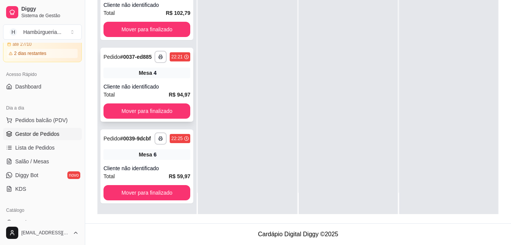
click at [176, 91] on strong "R$ 94,97" at bounding box center [180, 94] width 22 height 6
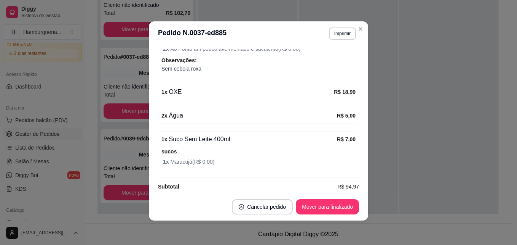
scroll to position [150, 0]
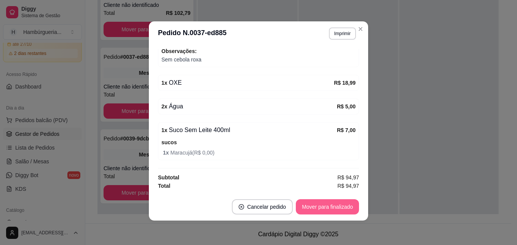
click at [314, 205] on button "Mover para finalizado" at bounding box center [327, 206] width 63 height 15
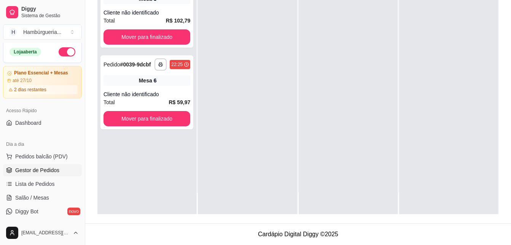
scroll to position [0, 0]
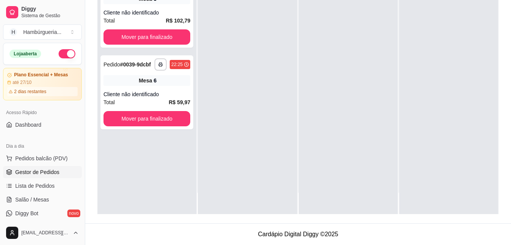
click at [64, 52] on button "button" at bounding box center [67, 53] width 17 height 9
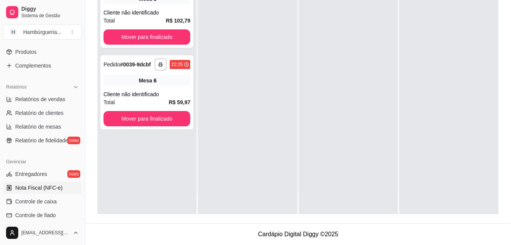
scroll to position [229, 0]
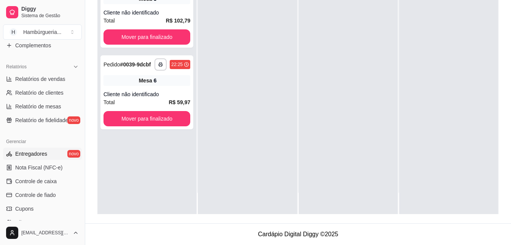
click at [48, 159] on link "Entregadores novo" at bounding box center [42, 153] width 79 height 12
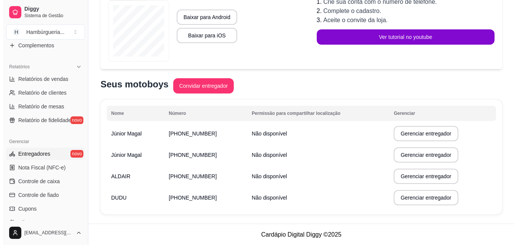
scroll to position [134, 0]
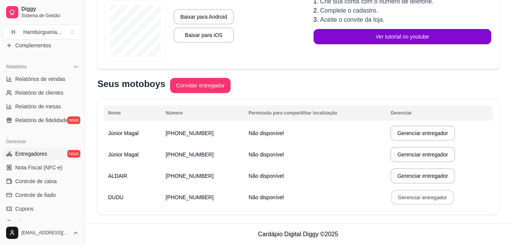
click at [399, 192] on button "Gerenciar entregador" at bounding box center [423, 197] width 62 height 15
select select "30"
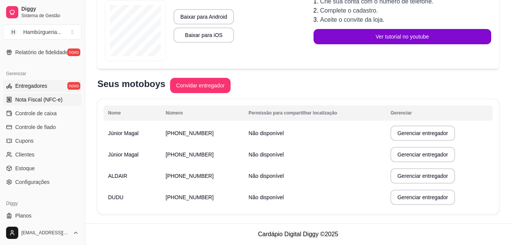
scroll to position [305, 0]
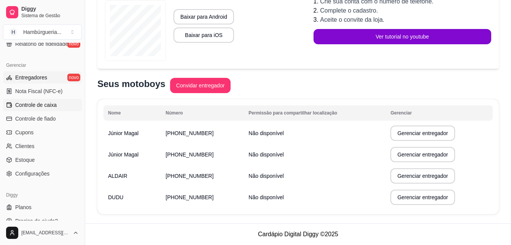
click at [52, 105] on span "Controle de caixa" at bounding box center [36, 105] width 42 height 8
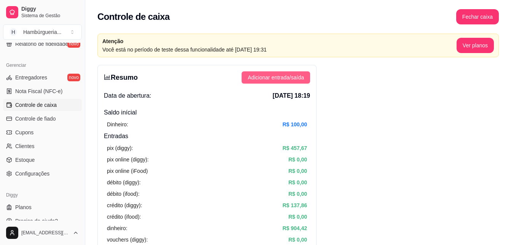
click at [284, 79] on span "Adicionar entrada/saída" at bounding box center [276, 77] width 56 height 8
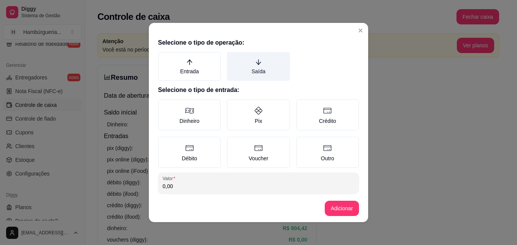
click at [234, 76] on label "Saída" at bounding box center [258, 66] width 63 height 29
click at [233, 58] on button "Saída" at bounding box center [230, 54] width 6 height 6
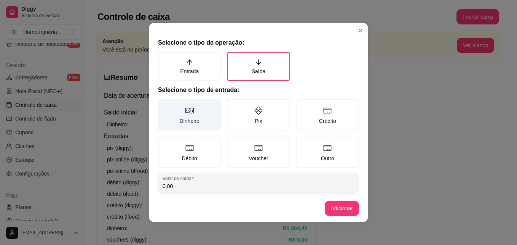
click at [209, 111] on label "Dinheiro" at bounding box center [189, 114] width 63 height 31
click at [164, 105] on button "Dinheiro" at bounding box center [161, 102] width 6 height 6
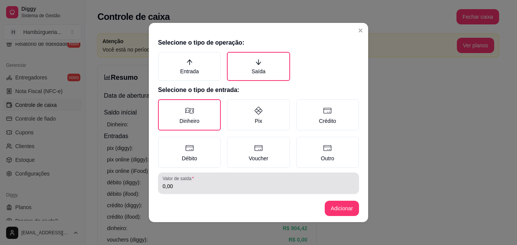
click at [197, 180] on div "0,00" at bounding box center [259, 182] width 192 height 15
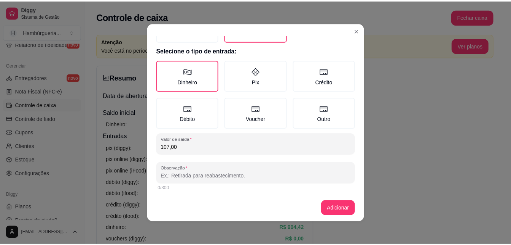
scroll to position [40, 0]
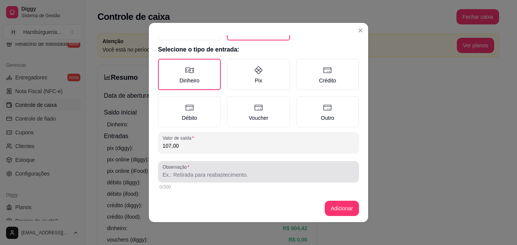
type input "107,00"
click at [198, 179] on div "Observação" at bounding box center [258, 171] width 201 height 21
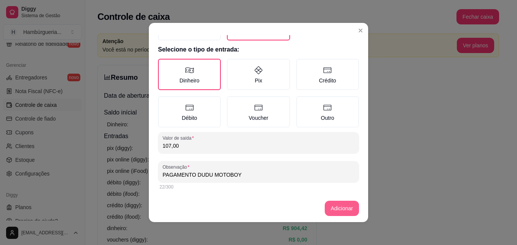
type input "PAGAMENTO DUDU MOTOBOY"
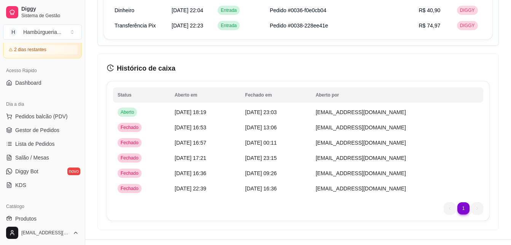
scroll to position [0, 0]
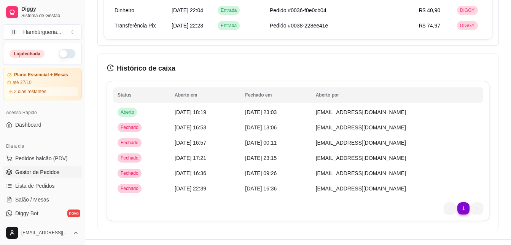
click at [32, 171] on span "Gestor de Pedidos" at bounding box center [37, 172] width 44 height 8
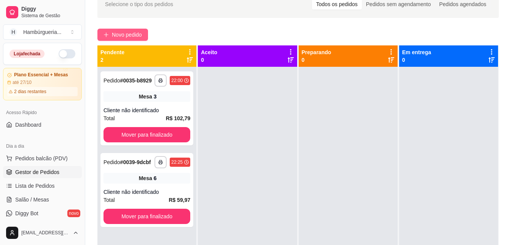
click at [139, 37] on span "Novo pedido" at bounding box center [127, 34] width 30 height 8
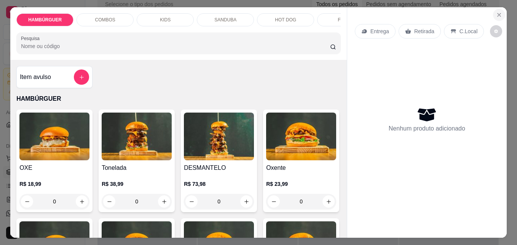
click at [500, 14] on button "Close" at bounding box center [499, 15] width 12 height 12
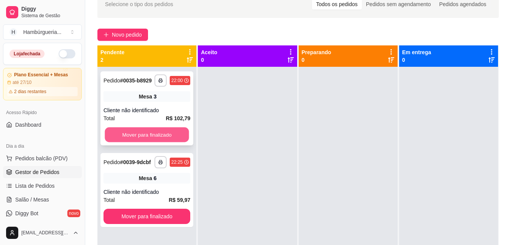
click at [157, 136] on button "Mover para finalizado" at bounding box center [147, 134] width 84 height 15
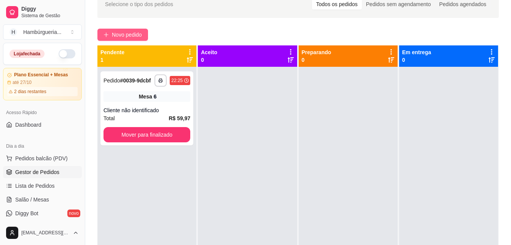
click at [128, 39] on button "Novo pedido" at bounding box center [123, 35] width 51 height 12
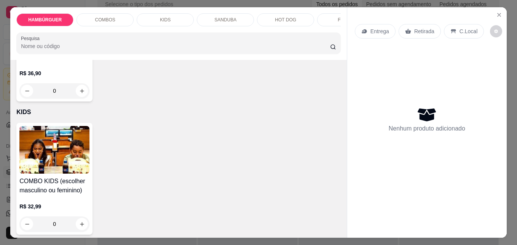
scroll to position [686, 0]
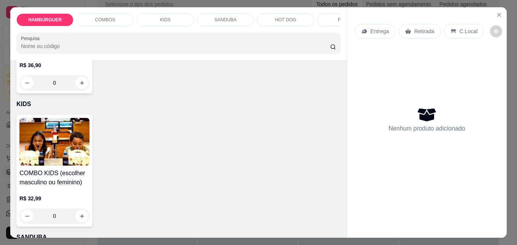
click at [90, 90] on div "0" at bounding box center [54, 82] width 70 height 15
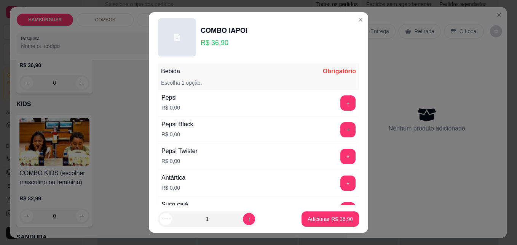
scroll to position [468, 0]
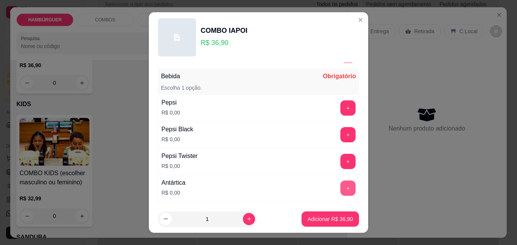
click at [340, 186] on button "+" at bounding box center [347, 187] width 15 height 15
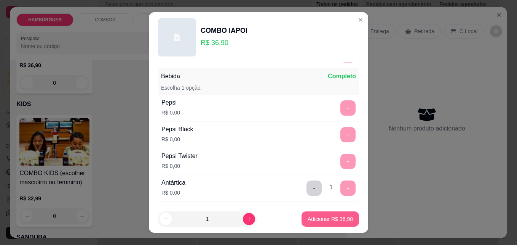
click at [330, 217] on p "Adicionar R$ 36,90" at bounding box center [330, 219] width 45 height 8
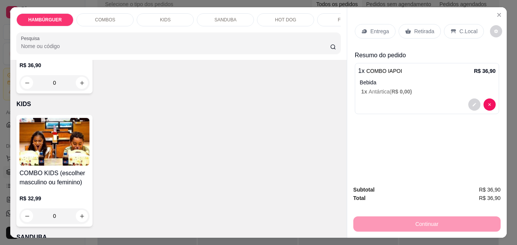
click at [460, 27] on p "C.Local" at bounding box center [469, 31] width 18 height 8
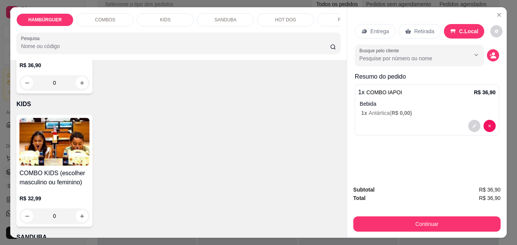
click at [492, 58] on div "Busque pelo cliente" at bounding box center [427, 55] width 144 height 21
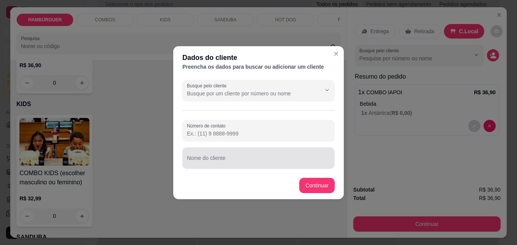
click at [281, 148] on div "Nome do cliente" at bounding box center [258, 157] width 152 height 21
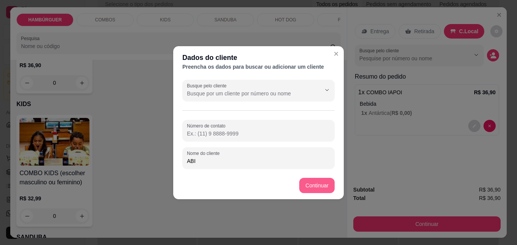
type input "ABI"
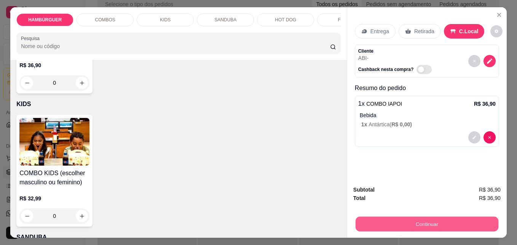
click at [401, 216] on button "Continuar" at bounding box center [427, 223] width 143 height 15
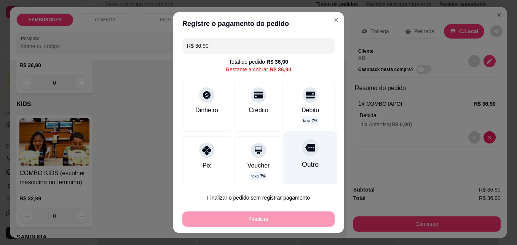
click at [305, 160] on div "Outro" at bounding box center [310, 164] width 17 height 10
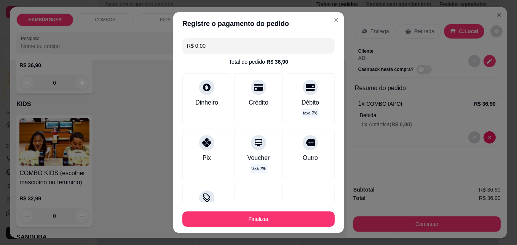
click at [294, 210] on div "Finalizar" at bounding box center [258, 217] width 152 height 18
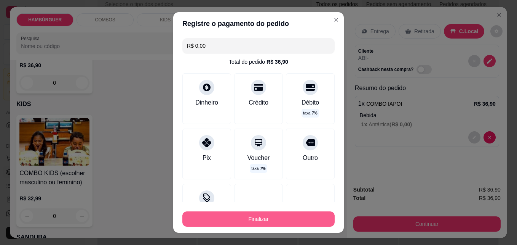
click at [293, 221] on button "Finalizar" at bounding box center [258, 218] width 152 height 15
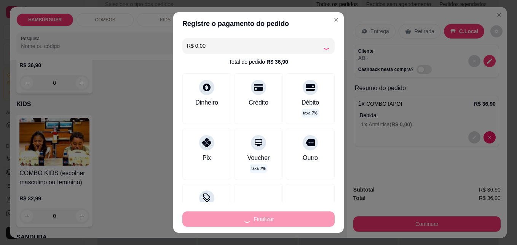
type input "-R$ 36,90"
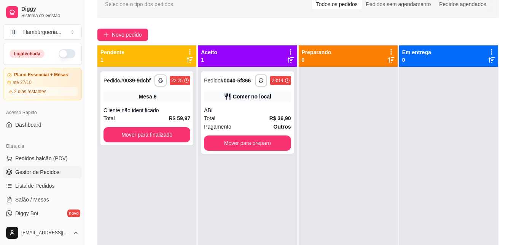
click at [328, 192] on div at bounding box center [348, 189] width 99 height 245
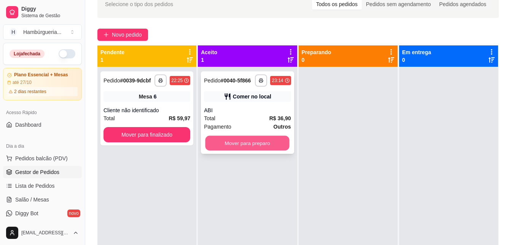
click at [244, 144] on button "Mover para preparo" at bounding box center [248, 143] width 84 height 15
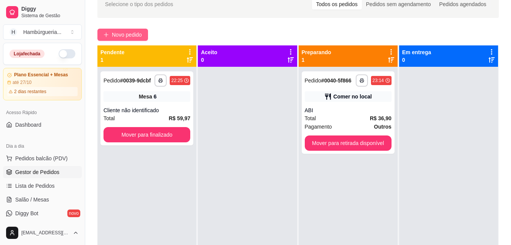
click at [127, 34] on span "Novo pedido" at bounding box center [127, 34] width 30 height 8
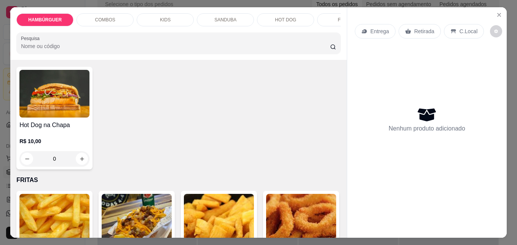
click at [81, 37] on icon "increase-product-quantity" at bounding box center [82, 35] width 4 height 4
type input "1"
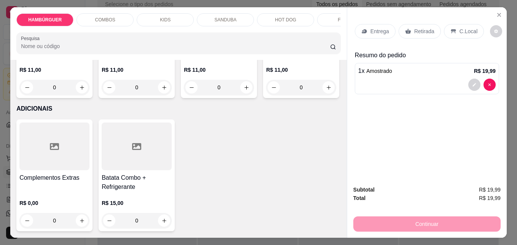
scroll to position [2400, 0]
click at [163, 90] on icon "increase-product-quantity" at bounding box center [164, 88] width 6 height 6
type input "1"
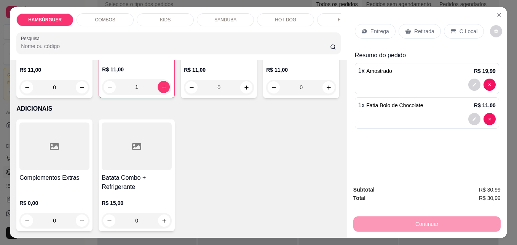
click at [417, 31] on p "Retirada" at bounding box center [424, 31] width 20 height 8
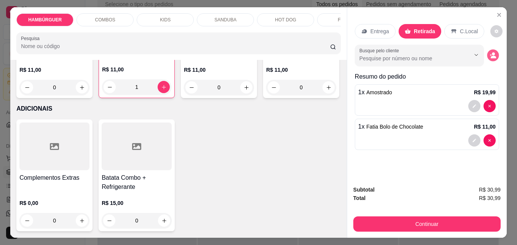
click at [490, 52] on icon "decrease-product-quantity" at bounding box center [493, 55] width 6 height 6
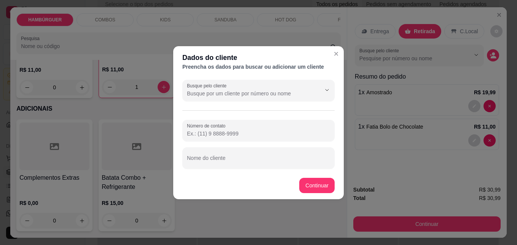
click at [248, 168] on div "Busque pelo cliente Número de contato Nome do cliente" at bounding box center [258, 124] width 171 height 95
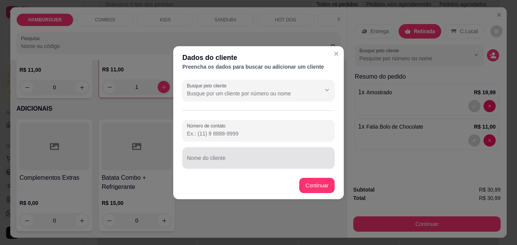
click at [243, 164] on input "Nome do cliente" at bounding box center [258, 161] width 143 height 8
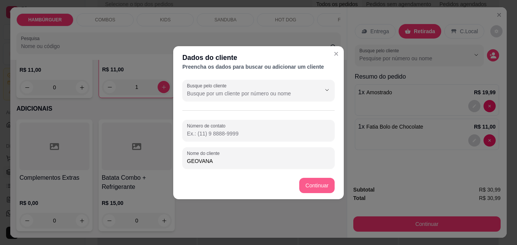
type input "GEOVANA"
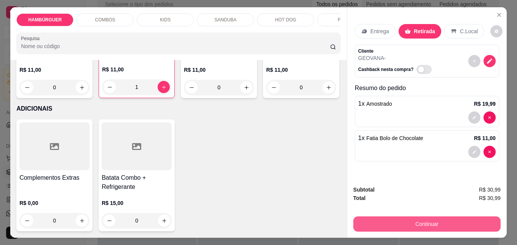
click at [437, 222] on button "Continuar" at bounding box center [426, 223] width 147 height 15
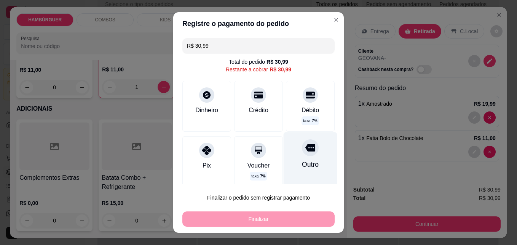
click at [302, 164] on div "Outro" at bounding box center [310, 164] width 17 height 10
type input "R$ 0,00"
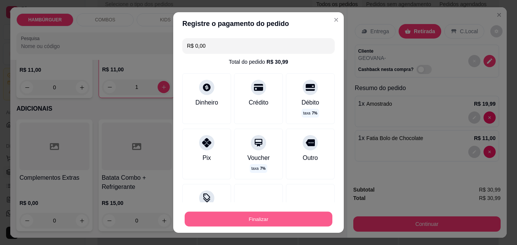
click at [275, 219] on button "Finalizar" at bounding box center [259, 218] width 148 height 15
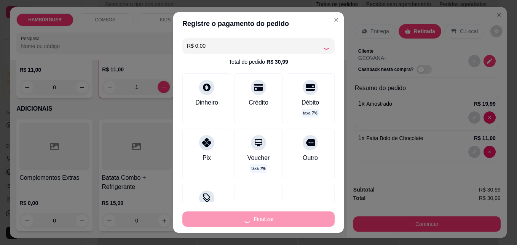
type input "0"
type input "-R$ 30,99"
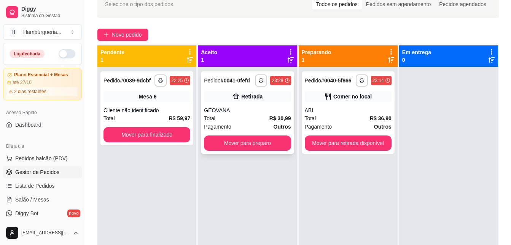
click at [242, 129] on div "Pagamento Outros" at bounding box center [247, 126] width 87 height 8
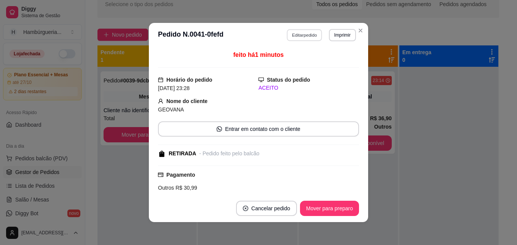
click at [303, 32] on button "Editar pedido" at bounding box center [304, 35] width 35 height 12
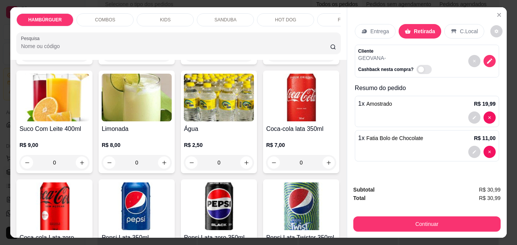
scroll to position [1562, 0]
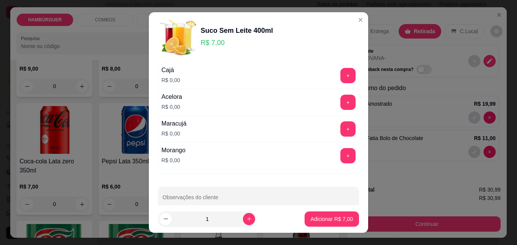
scroll to position [87, 0]
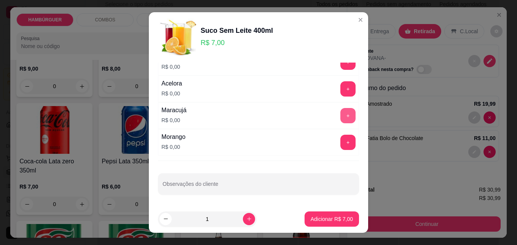
click at [337, 114] on div "+" at bounding box center [347, 115] width 21 height 15
click at [341, 122] on button "+" at bounding box center [348, 115] width 15 height 15
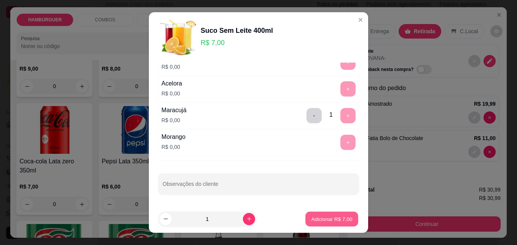
click at [333, 221] on p "Adicionar R$ 7,00" at bounding box center [331, 218] width 41 height 7
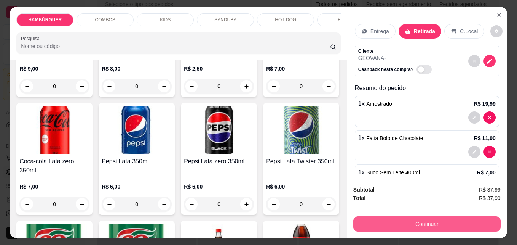
click at [400, 221] on button "Continuar" at bounding box center [426, 223] width 147 height 15
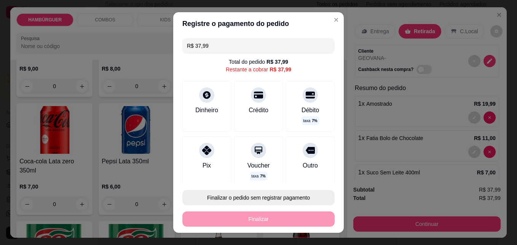
scroll to position [12, 0]
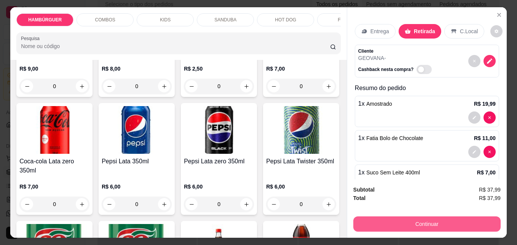
click at [444, 222] on button "Continuar" at bounding box center [426, 223] width 147 height 15
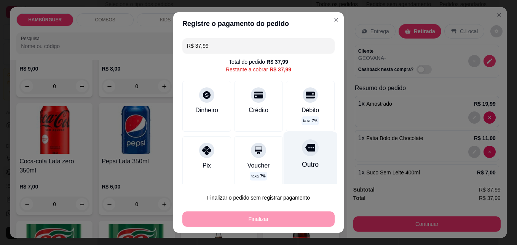
click at [308, 161] on div "Outro" at bounding box center [311, 160] width 54 height 56
type input "R$ 0,00"
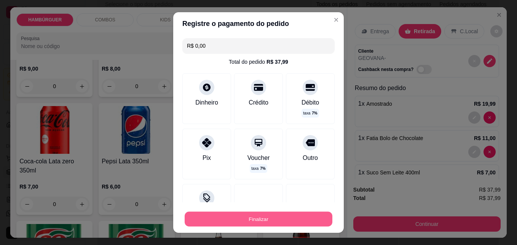
click at [304, 220] on button "Finalizar" at bounding box center [259, 218] width 148 height 15
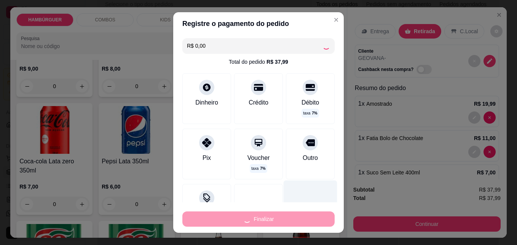
type input "0"
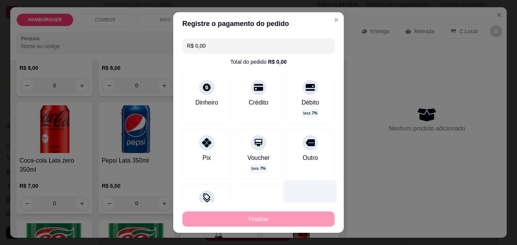
type input "-R$ 37,99"
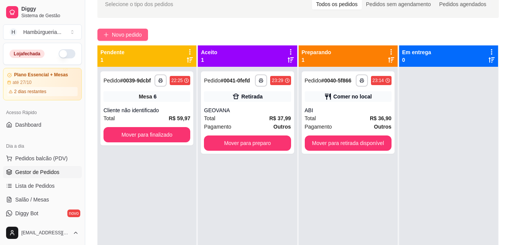
click at [121, 40] on button "Novo pedido" at bounding box center [123, 35] width 51 height 12
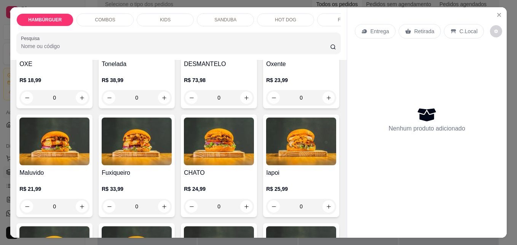
scroll to position [114, 0]
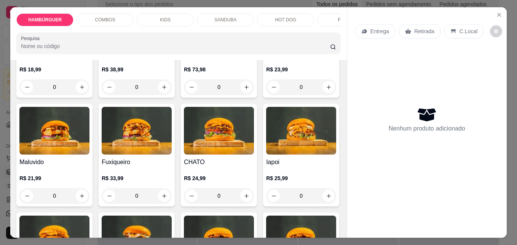
click at [266, 94] on div "0" at bounding box center [301, 86] width 70 height 15
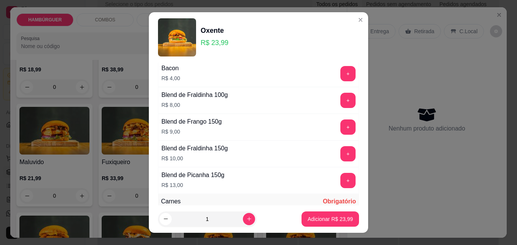
scroll to position [487, 0]
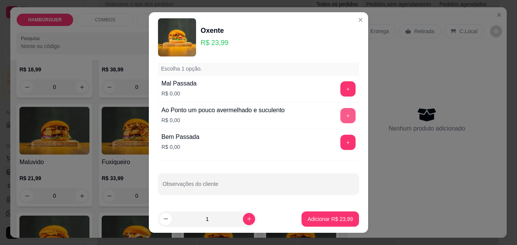
click at [341, 113] on button "+" at bounding box center [347, 115] width 15 height 15
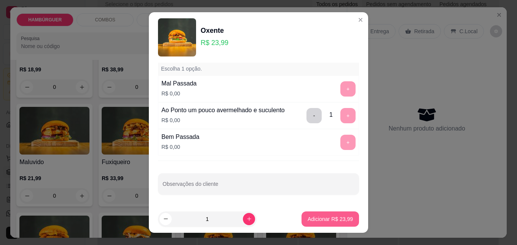
click at [308, 219] on p "Adicionar R$ 23,99" at bounding box center [330, 219] width 45 height 8
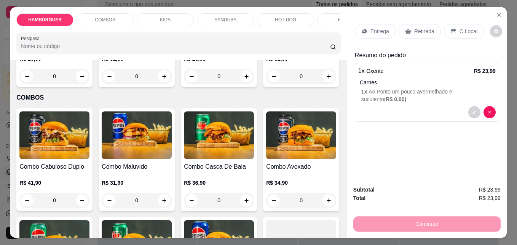
scroll to position [343, 0]
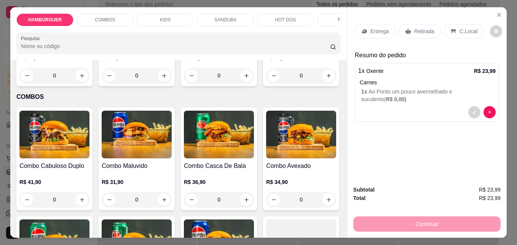
click at [102, 83] on div "0" at bounding box center [137, 75] width 70 height 15
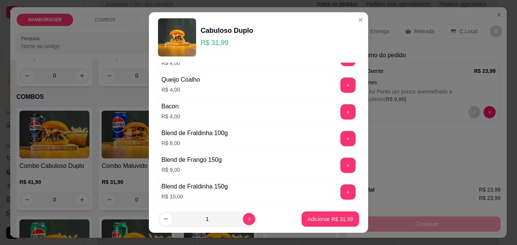
scroll to position [487, 0]
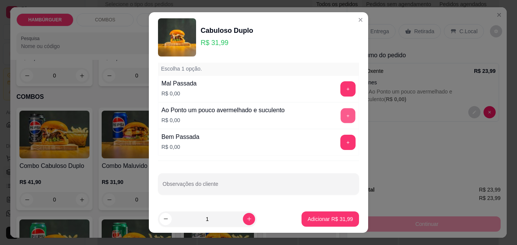
click at [341, 112] on button "+" at bounding box center [348, 115] width 15 height 15
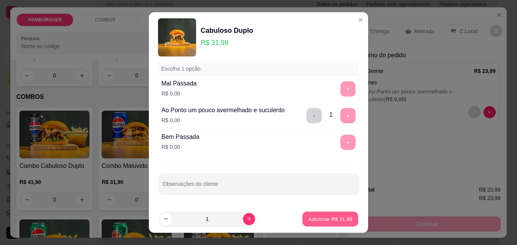
click at [312, 219] on p "Adicionar R$ 31,99" at bounding box center [330, 218] width 44 height 7
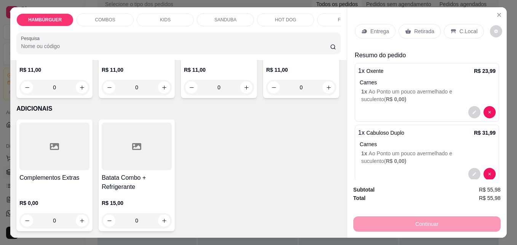
scroll to position [2361, 0]
click at [246, 90] on icon "increase-product-quantity" at bounding box center [247, 88] width 6 height 6
type input "1"
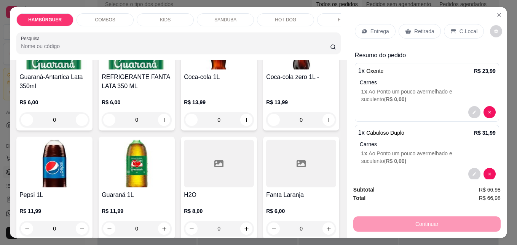
scroll to position [1806, 0]
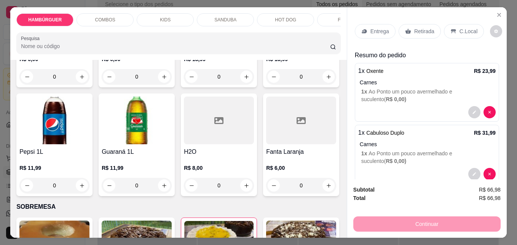
type input "1"
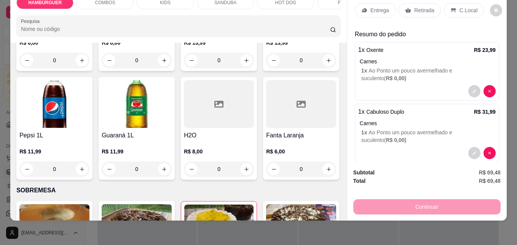
scroll to position [0, 0]
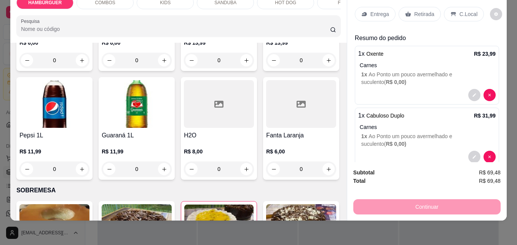
click at [426, 14] on div "Retirada" at bounding box center [420, 14] width 42 height 14
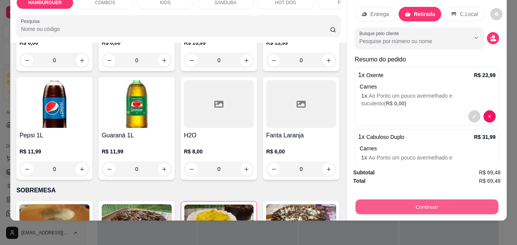
click at [439, 199] on button "Continuar" at bounding box center [427, 206] width 143 height 15
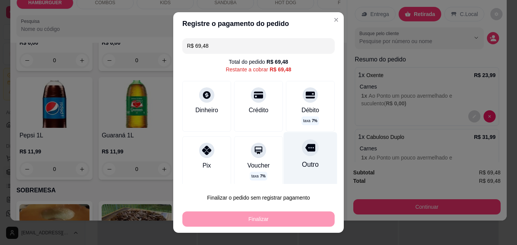
click at [305, 157] on div "Outro" at bounding box center [311, 160] width 54 height 56
type input "R$ 0,00"
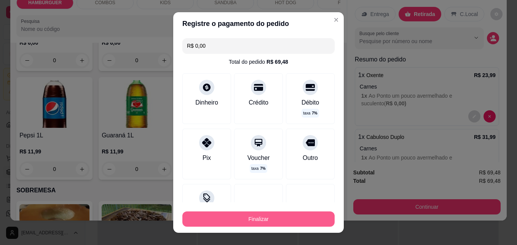
click at [302, 217] on button "Finalizar" at bounding box center [258, 218] width 152 height 15
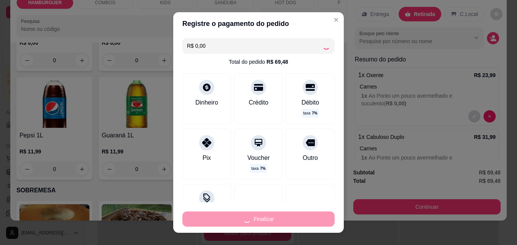
type input "0"
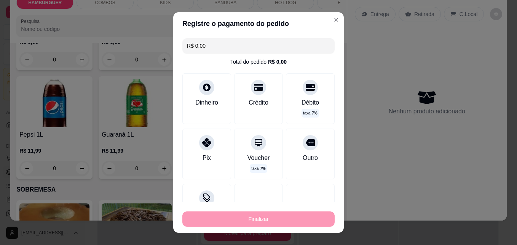
type input "-R$ 69,48"
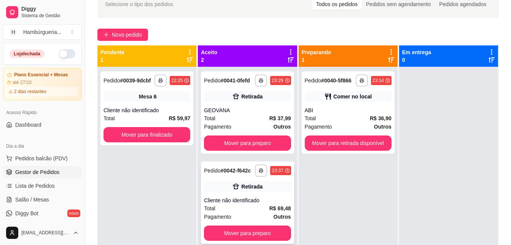
click at [256, 201] on div "Cliente não identificado" at bounding box center [247, 200] width 87 height 8
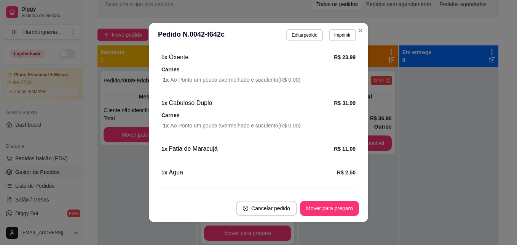
scroll to position [171, 0]
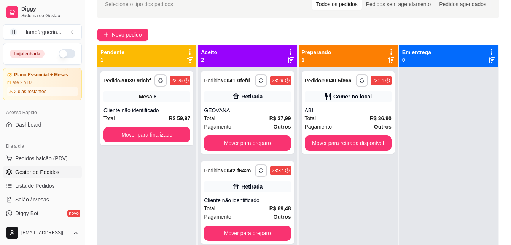
click at [145, 28] on div "**********" at bounding box center [298, 142] width 426 height 313
click at [144, 33] on button "Novo pedido" at bounding box center [123, 35] width 51 height 12
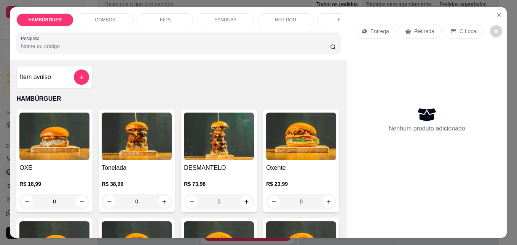
click at [80, 205] on div "0" at bounding box center [54, 200] width 70 height 15
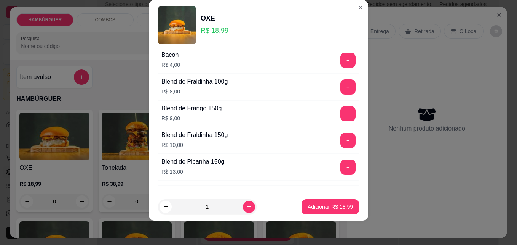
scroll to position [727, 0]
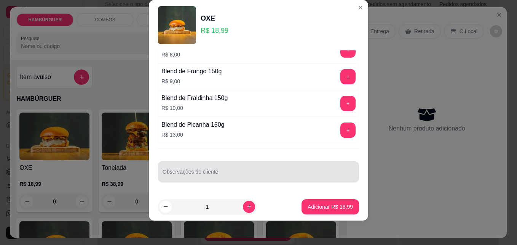
click at [208, 171] on div "Observações do cliente" at bounding box center [258, 171] width 201 height 21
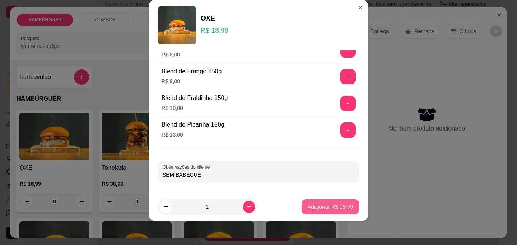
type input "SEM BABECUE"
click at [344, 203] on p "Adicionar R$ 18,99" at bounding box center [330, 207] width 45 height 8
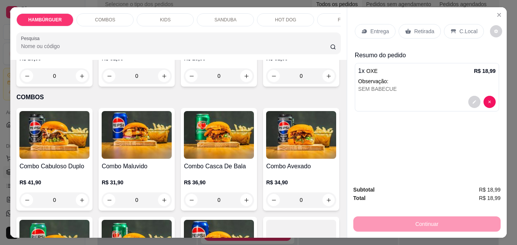
scroll to position [343, 0]
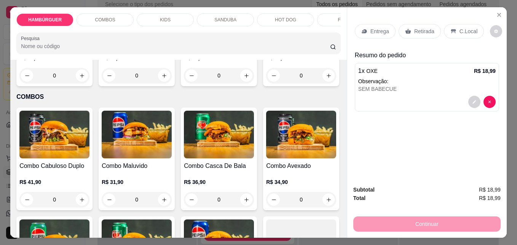
click at [184, 83] on div "0" at bounding box center [219, 75] width 70 height 15
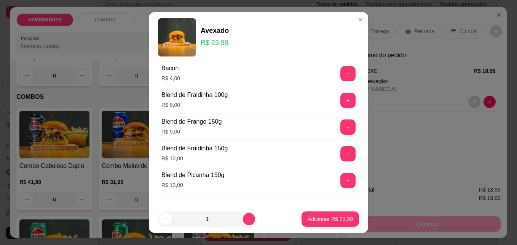
scroll to position [381, 0]
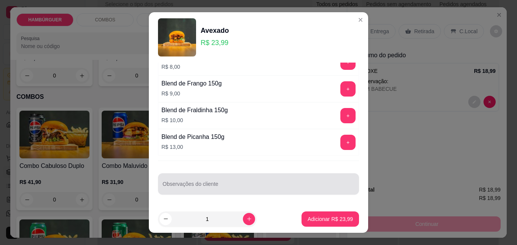
click at [175, 190] on input "Observações do cliente" at bounding box center [259, 187] width 192 height 8
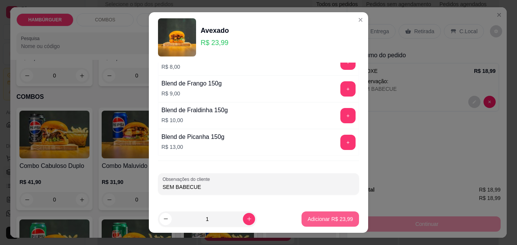
type input "SEM BABECUE"
click at [329, 220] on p "Adicionar R$ 23,99" at bounding box center [330, 219] width 45 height 8
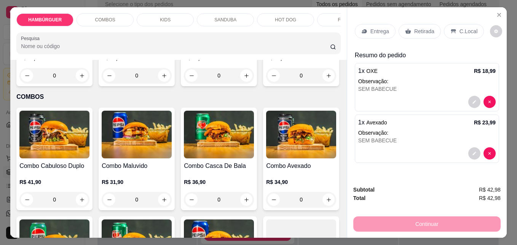
click at [412, 34] on div "Retirada" at bounding box center [420, 31] width 42 height 14
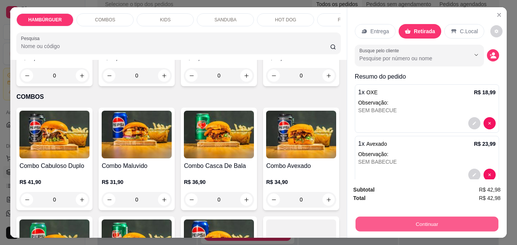
click at [420, 219] on button "Continuar" at bounding box center [427, 223] width 143 height 15
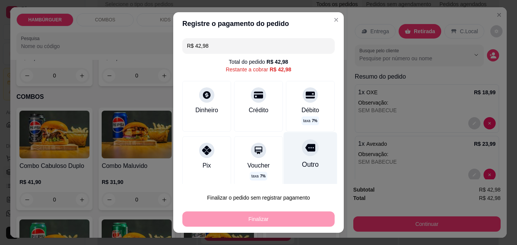
click at [291, 153] on div "Outro" at bounding box center [311, 160] width 54 height 56
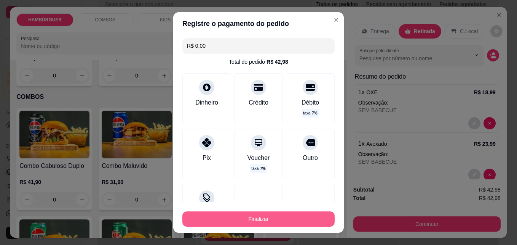
click at [277, 220] on button "Finalizar" at bounding box center [258, 218] width 152 height 15
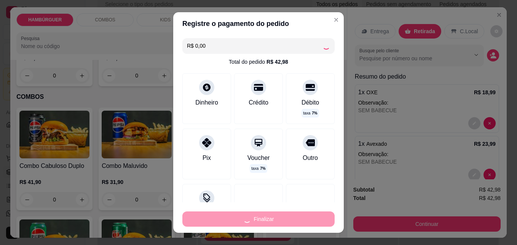
type input "-R$ 42,98"
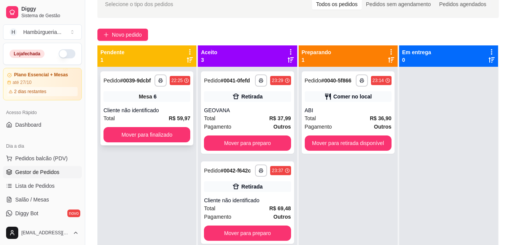
click at [115, 94] on div "Mesa 6" at bounding box center [147, 96] width 87 height 11
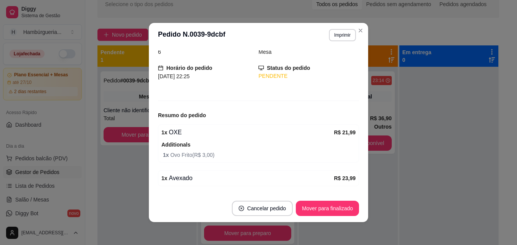
scroll to position [84, 0]
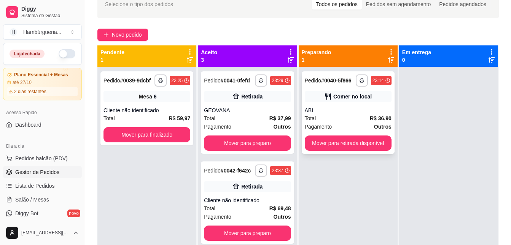
click at [321, 124] on span "Pagamento" at bounding box center [318, 126] width 27 height 8
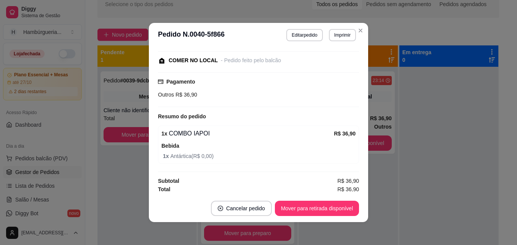
scroll to position [95, 0]
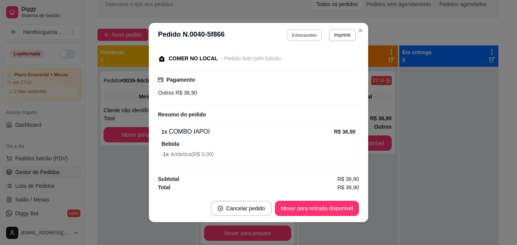
click at [305, 39] on button "Editar pedido" at bounding box center [304, 35] width 35 height 12
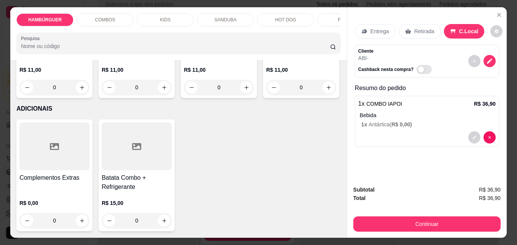
scroll to position [2399, 0]
click at [162, 90] on icon "increase-product-quantity" at bounding box center [164, 88] width 6 height 6
type input "1"
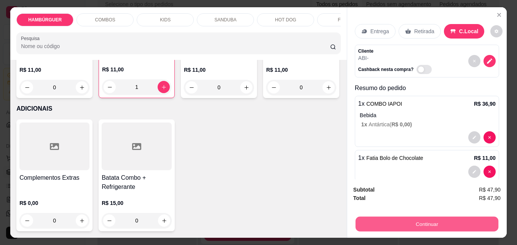
click at [395, 216] on button "Continuar" at bounding box center [427, 223] width 143 height 15
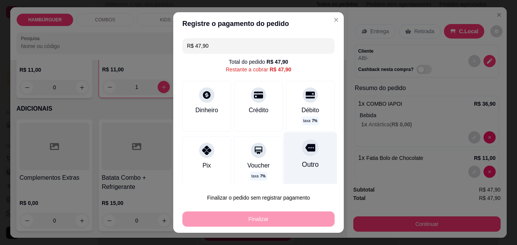
click at [302, 165] on div "Outro" at bounding box center [310, 164] width 17 height 10
type input "R$ 0,00"
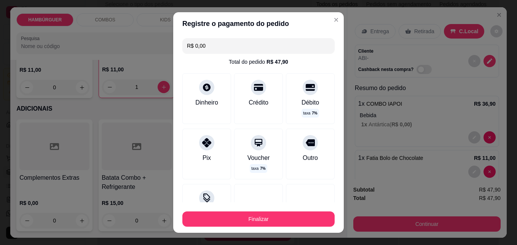
click at [293, 228] on footer "Finalizar" at bounding box center [258, 217] width 171 height 30
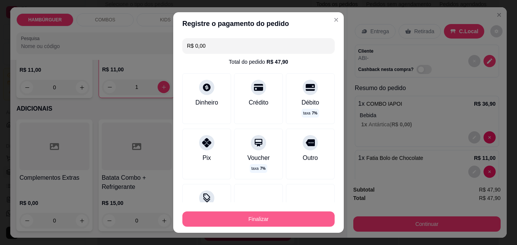
click at [291, 222] on button "Finalizar" at bounding box center [258, 218] width 152 height 15
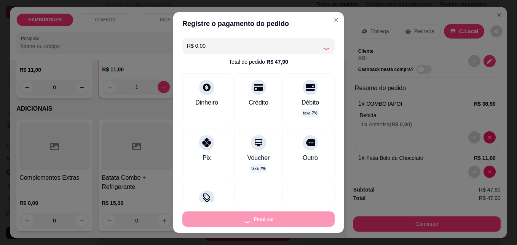
type input "0"
type input "-R$ 47,90"
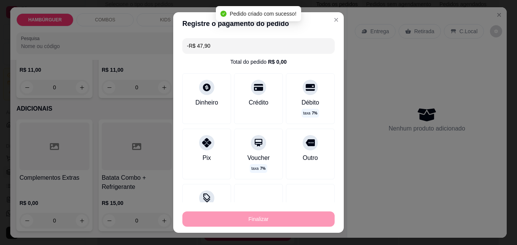
scroll to position [112, 0]
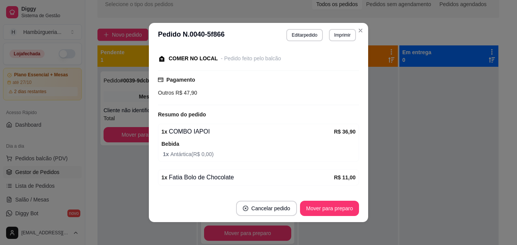
click at [282, 216] on footer "Cancelar pedido Mover para preparo" at bounding box center [258, 207] width 219 height 27
click at [344, 209] on button "Mover para preparo" at bounding box center [329, 208] width 57 height 15
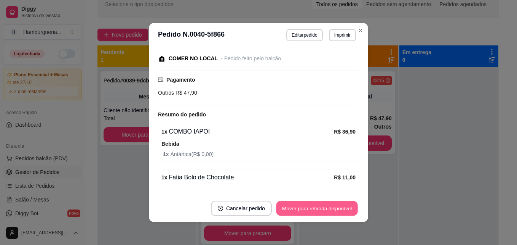
click at [344, 209] on button "Mover para retirada disponível" at bounding box center [317, 208] width 82 height 15
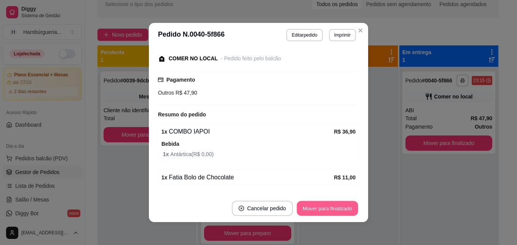
click at [344, 209] on button "Mover para finalizado" at bounding box center [327, 208] width 61 height 15
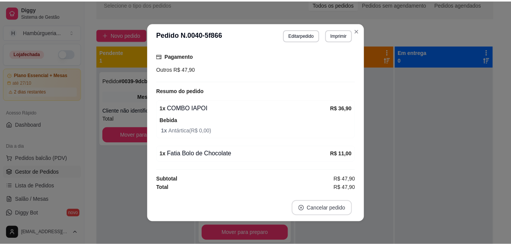
scroll to position [71, 0]
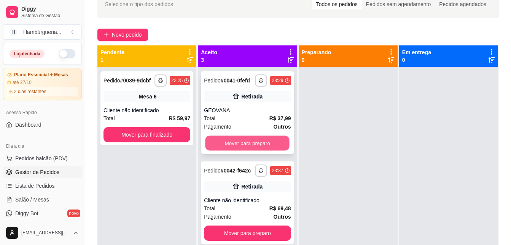
click at [246, 150] on button "Mover para preparo" at bounding box center [248, 143] width 84 height 15
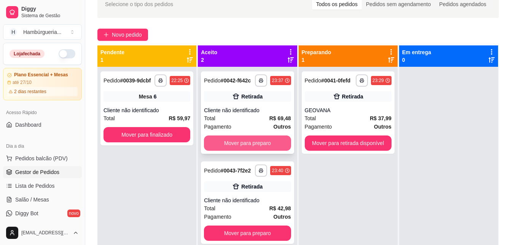
click at [246, 147] on button "Mover para preparo" at bounding box center [247, 142] width 87 height 15
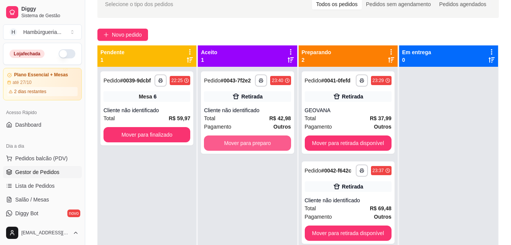
click at [246, 147] on button "Mover para preparo" at bounding box center [247, 142] width 87 height 15
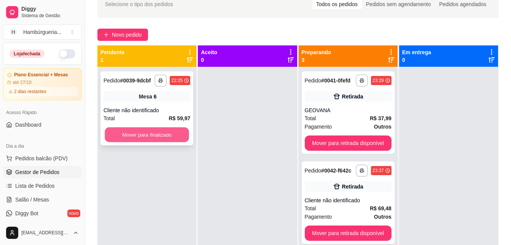
click at [183, 129] on button "Mover para finalizado" at bounding box center [147, 134] width 84 height 15
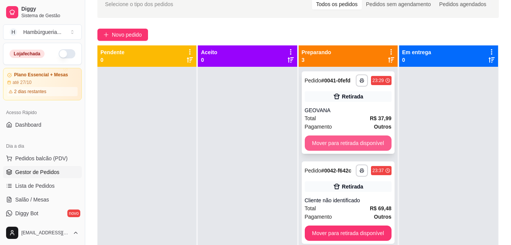
scroll to position [33, 0]
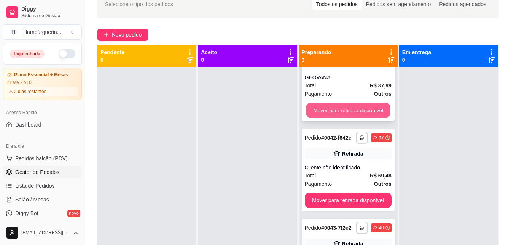
click at [340, 106] on button "Mover para retirada disponível" at bounding box center [348, 110] width 84 height 15
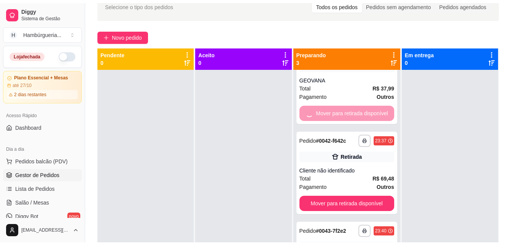
scroll to position [0, 0]
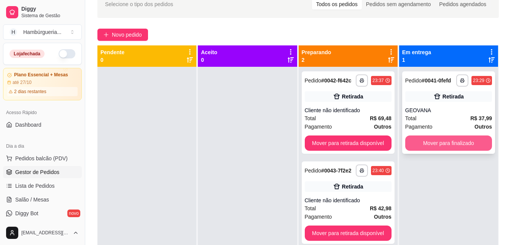
click at [451, 144] on button "Mover para finalizado" at bounding box center [449, 142] width 87 height 15
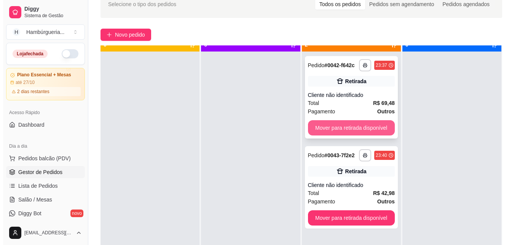
scroll to position [21, 0]
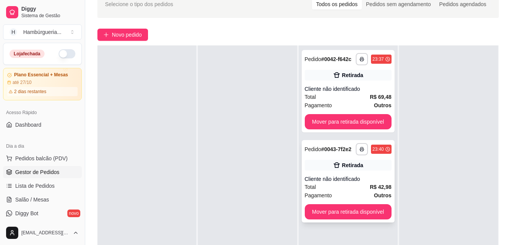
click at [357, 178] on div "Cliente não identificado" at bounding box center [348, 179] width 87 height 8
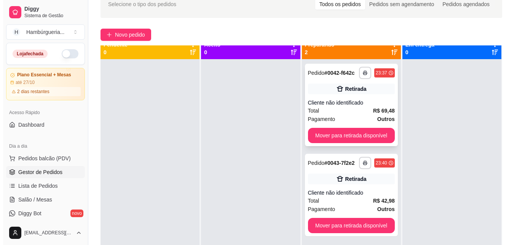
scroll to position [0, 0]
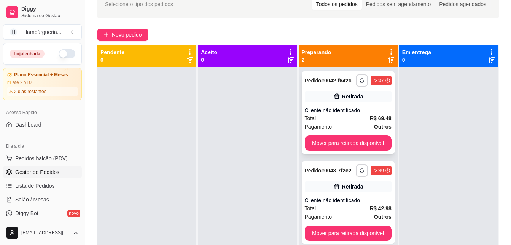
click at [353, 111] on div "Cliente não identificado" at bounding box center [348, 110] width 87 height 8
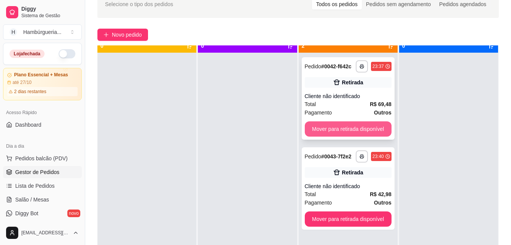
scroll to position [21, 0]
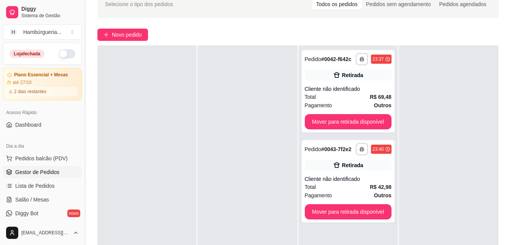
click at [86, 42] on button "Toggle Sidebar" at bounding box center [85, 122] width 6 height 245
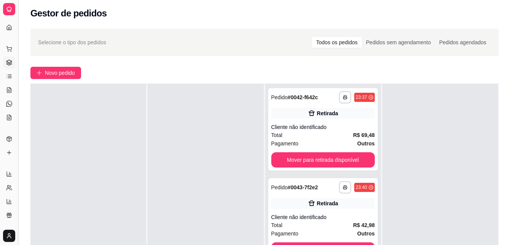
scroll to position [0, 0]
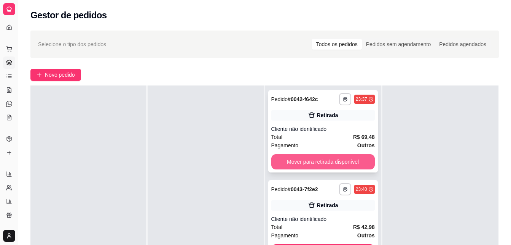
click at [313, 163] on button "Mover para retirada disponível" at bounding box center [324, 161] width 104 height 15
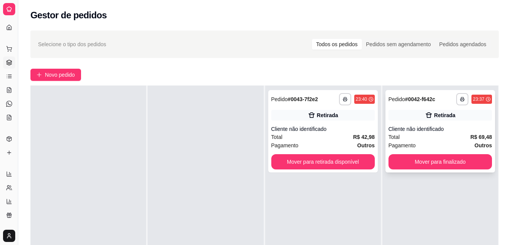
click at [420, 153] on div "**********" at bounding box center [441, 131] width 110 height 82
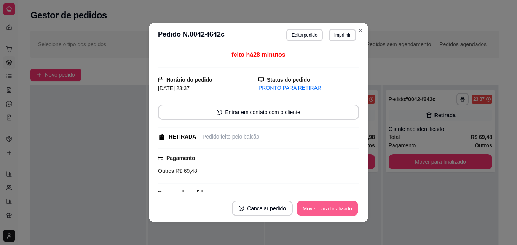
click at [328, 205] on button "Mover para finalizado" at bounding box center [327, 208] width 61 height 15
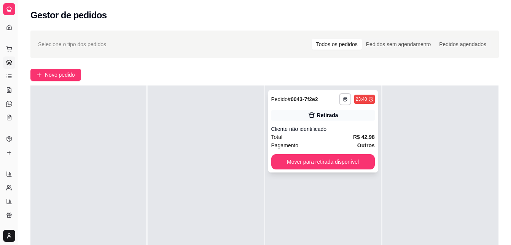
click at [303, 118] on div "Retirada" at bounding box center [324, 115] width 104 height 11
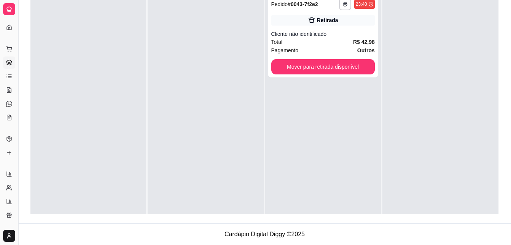
click at [18, 53] on button "Toggle Sidebar" at bounding box center [18, 122] width 6 height 245
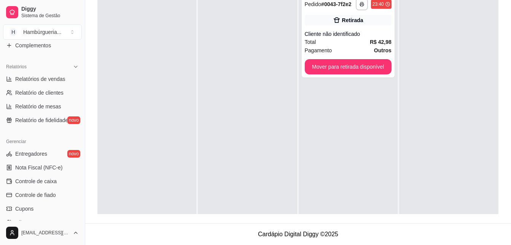
scroll to position [267, 0]
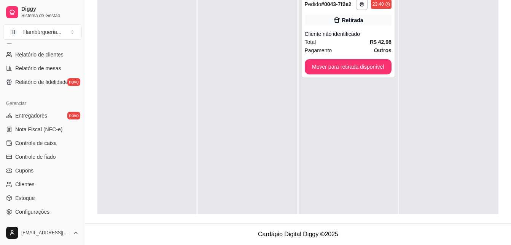
click at [45, 136] on ul "Entregadores novo Nota Fiscal (NFC-e) Controle de caixa Controle de fiado Cupon…" at bounding box center [42, 163] width 79 height 108
click at [43, 147] on link "Controle de caixa" at bounding box center [42, 143] width 79 height 12
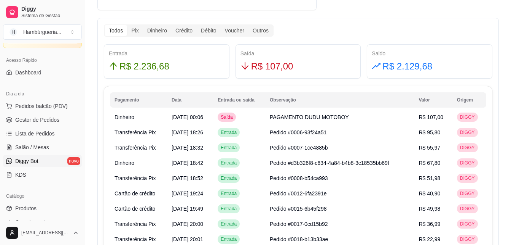
scroll to position [38, 0]
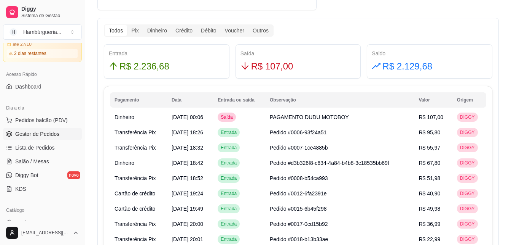
click at [40, 133] on span "Gestor de Pedidos" at bounding box center [37, 134] width 44 height 8
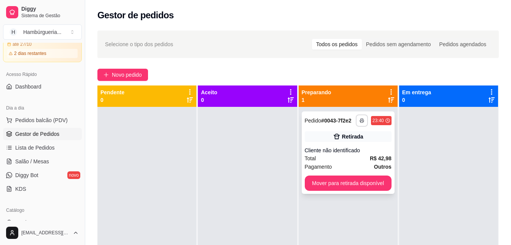
click at [359, 118] on button "button" at bounding box center [362, 120] width 12 height 12
click at [349, 145] on button "IMPRESSORA" at bounding box center [337, 147] width 55 height 12
click at [360, 181] on button "Mover para retirada disponível" at bounding box center [348, 182] width 87 height 15
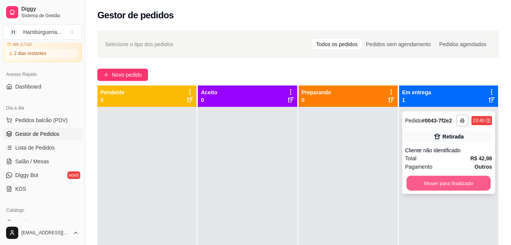
click at [433, 183] on button "Mover para finalizado" at bounding box center [449, 183] width 84 height 15
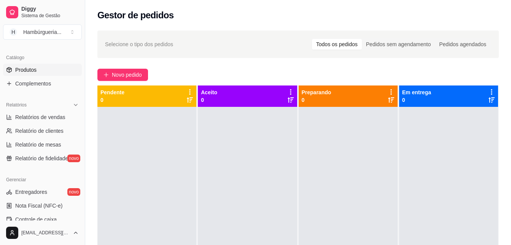
scroll to position [314, 0]
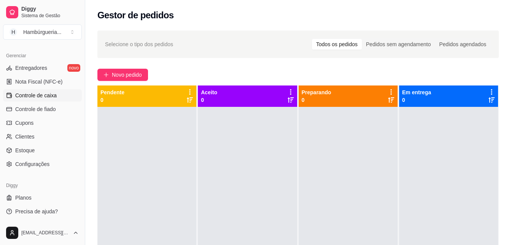
click at [50, 93] on span "Controle de caixa" at bounding box center [36, 95] width 42 height 8
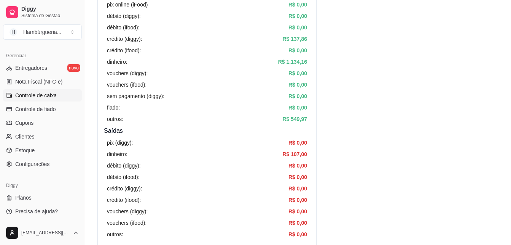
scroll to position [152, 0]
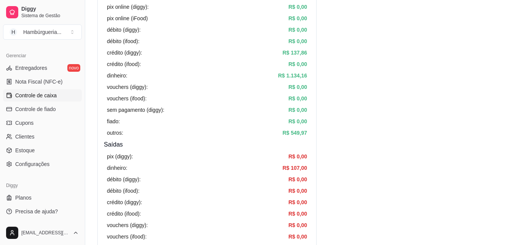
click at [185, 164] on div "dinheiro: R$ 107,00" at bounding box center [207, 167] width 200 height 8
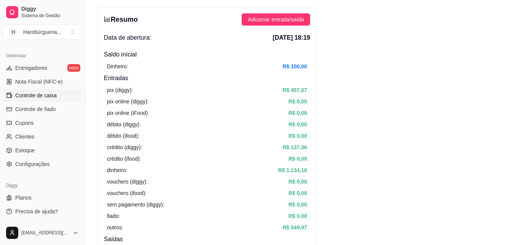
scroll to position [0, 0]
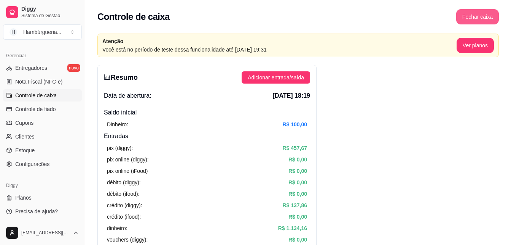
click at [473, 18] on button "Fechar caixa" at bounding box center [478, 16] width 43 height 15
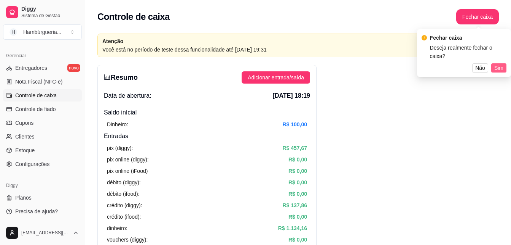
click at [501, 64] on span "Sim" at bounding box center [499, 68] width 9 height 8
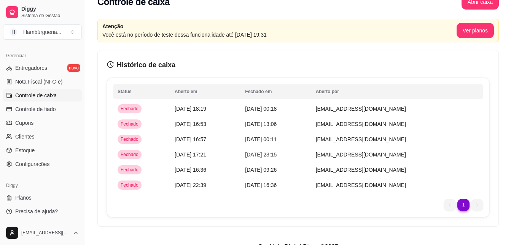
scroll to position [27, 0]
